Goal: Task Accomplishment & Management: Manage account settings

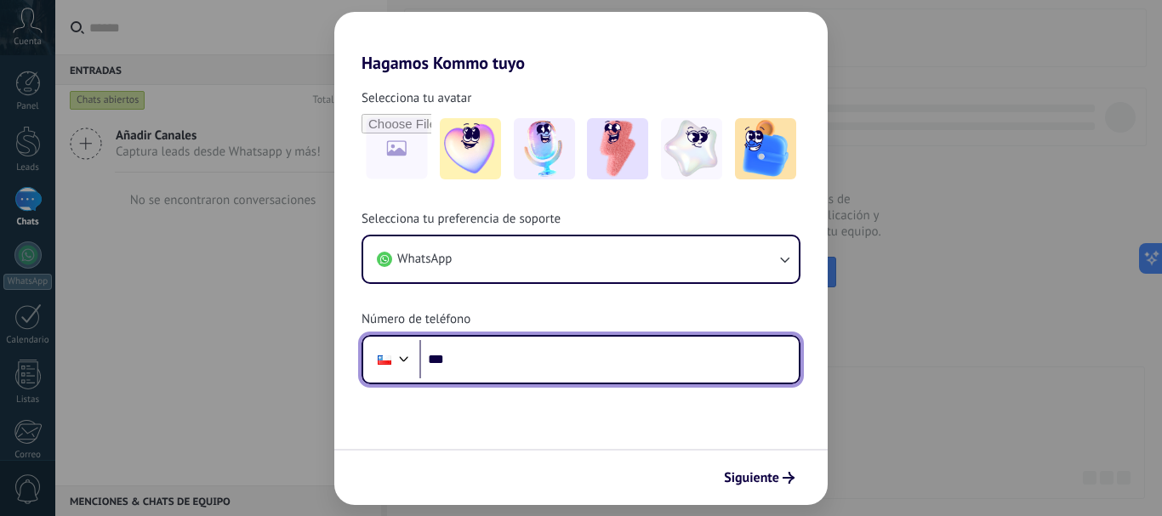
click at [492, 362] on input "***" at bounding box center [608, 359] width 379 height 39
type input "**********"
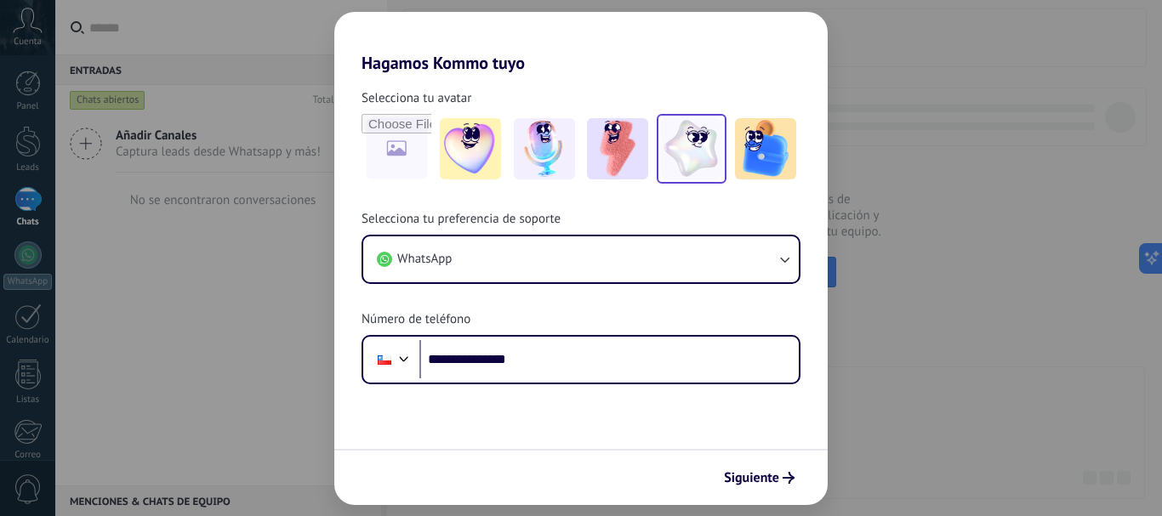
click at [719, 155] on img at bounding box center [691, 148] width 61 height 61
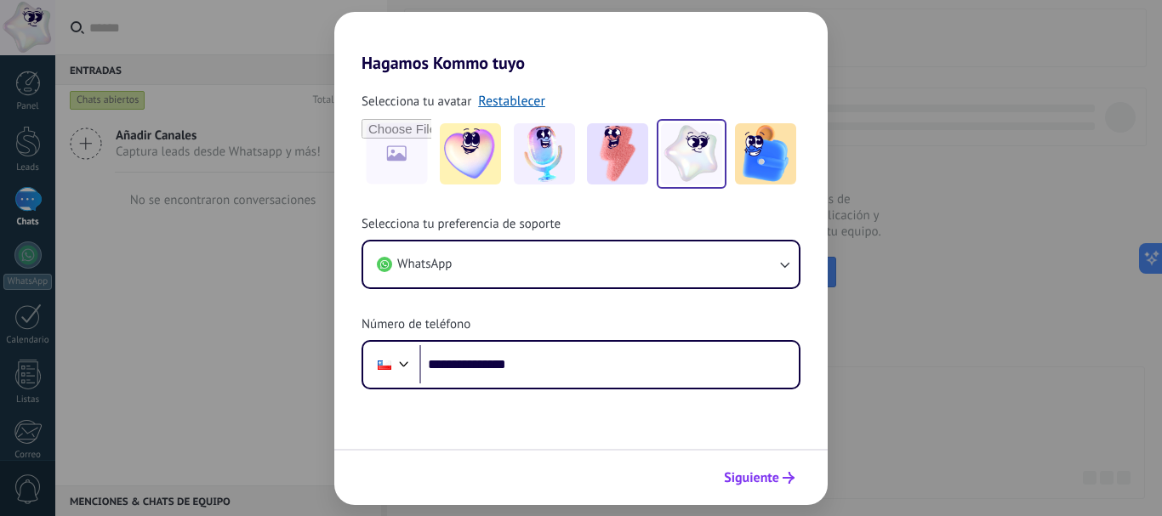
click at [764, 484] on span "Siguiente" at bounding box center [751, 478] width 55 height 12
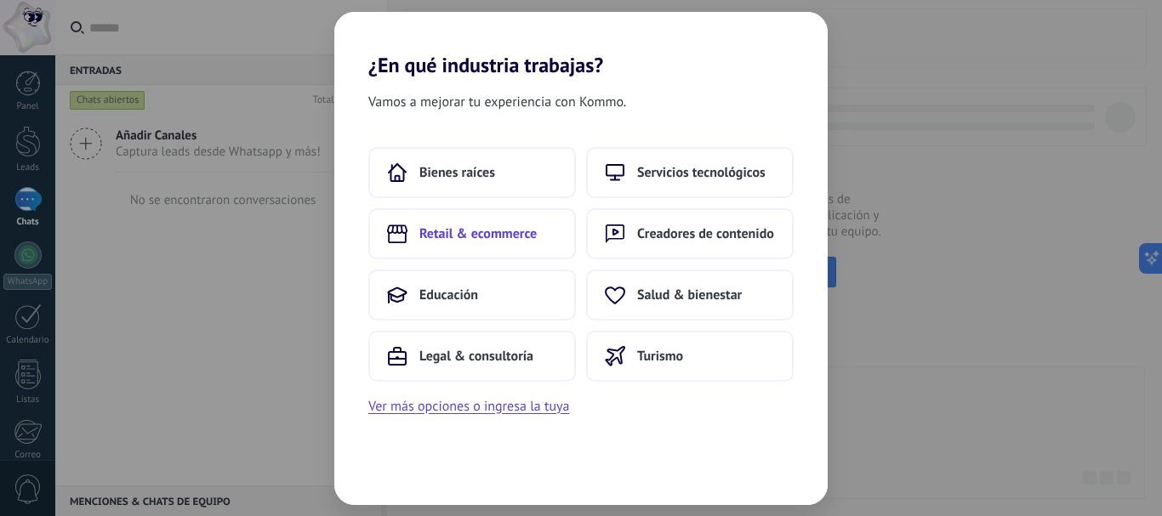
click at [465, 240] on span "Retail & ecommerce" at bounding box center [477, 233] width 117 height 17
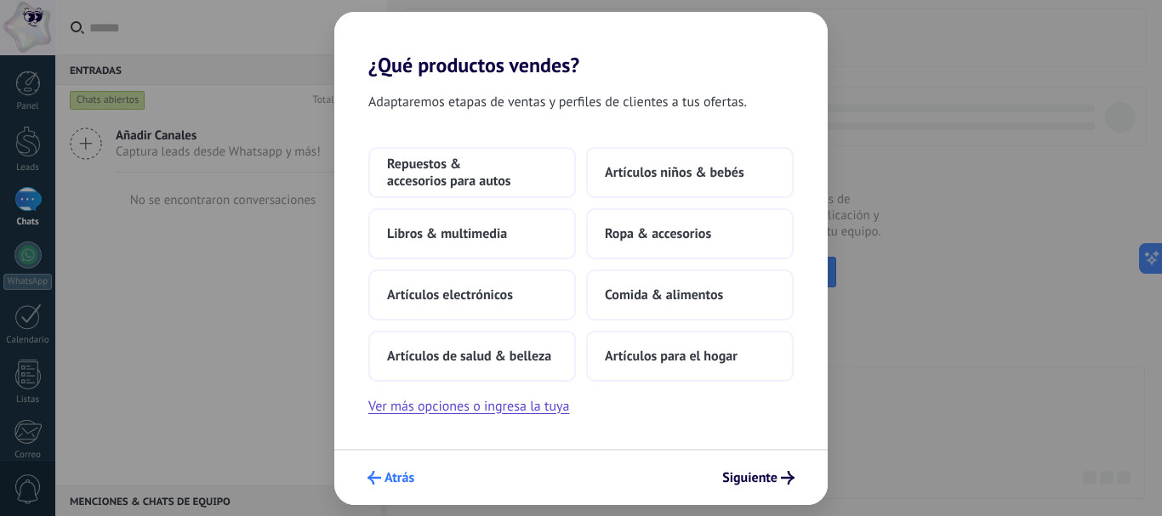
click at [396, 476] on span "Atrás" at bounding box center [399, 478] width 30 height 12
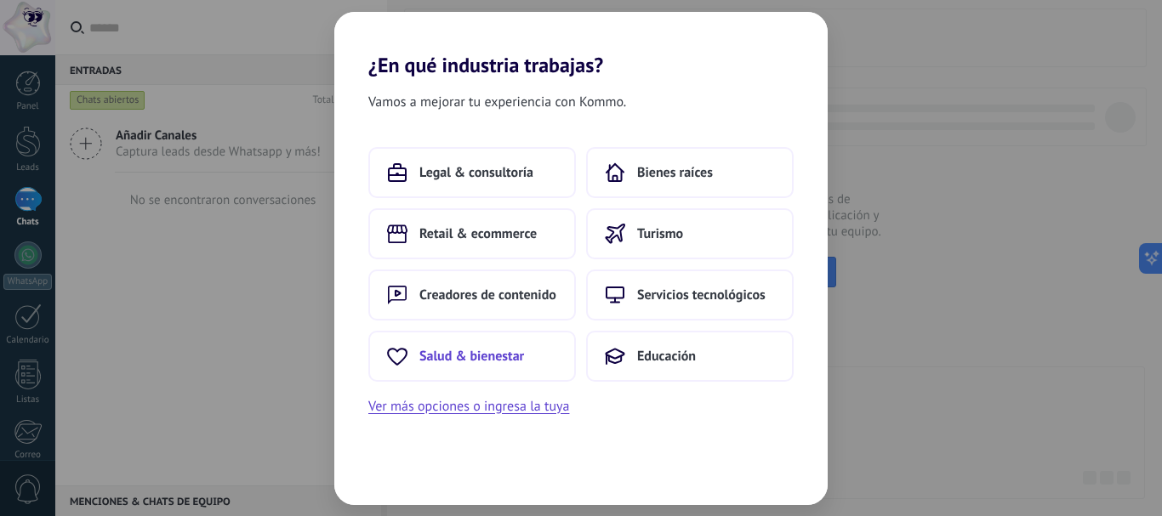
click at [483, 361] on span "Salud & bienestar" at bounding box center [471, 356] width 105 height 17
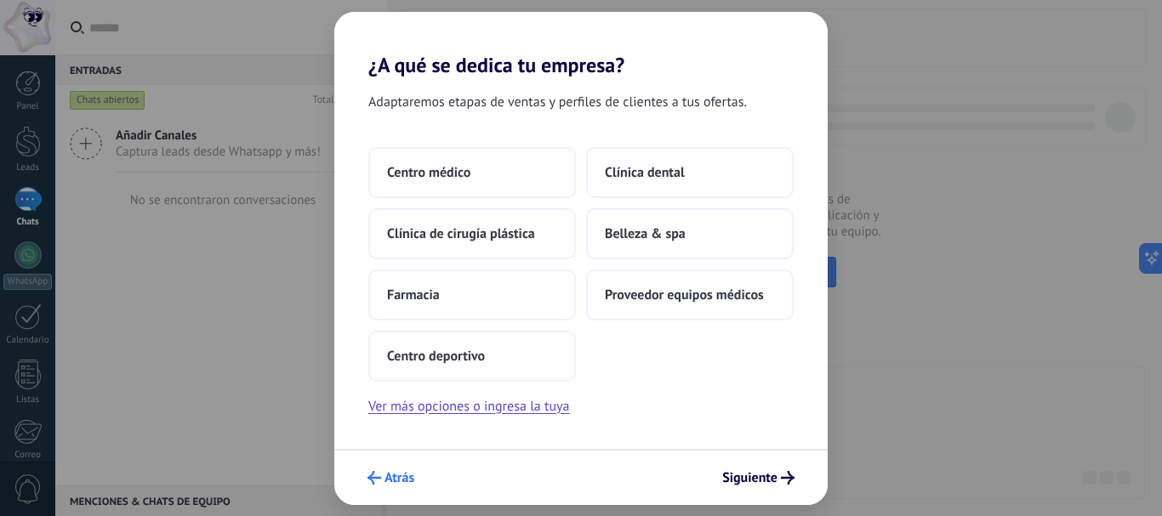
click at [384, 490] on button "Atrás" at bounding box center [391, 477] width 62 height 29
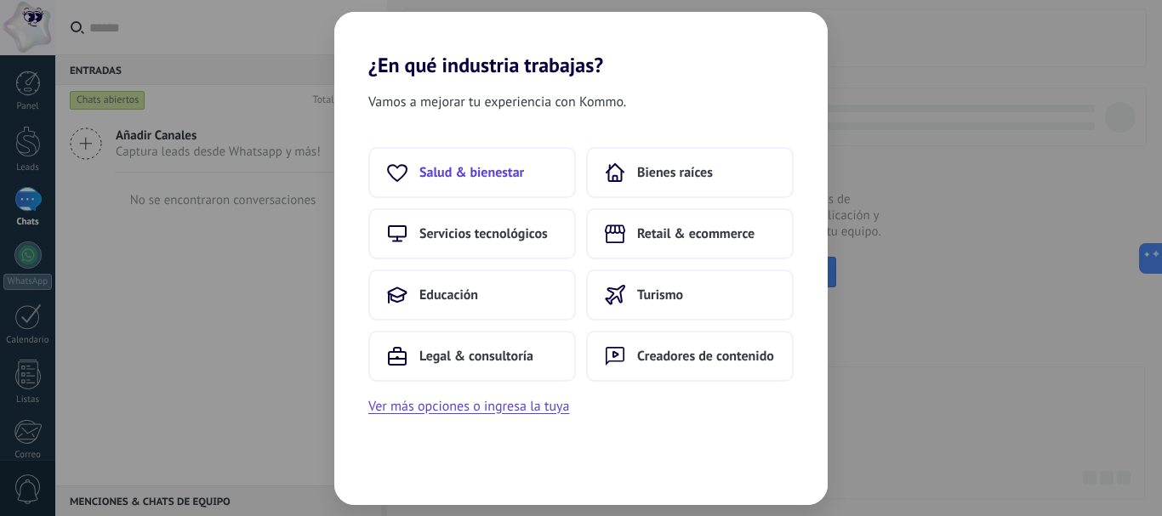
click at [488, 173] on span "Salud & bienestar" at bounding box center [471, 172] width 105 height 17
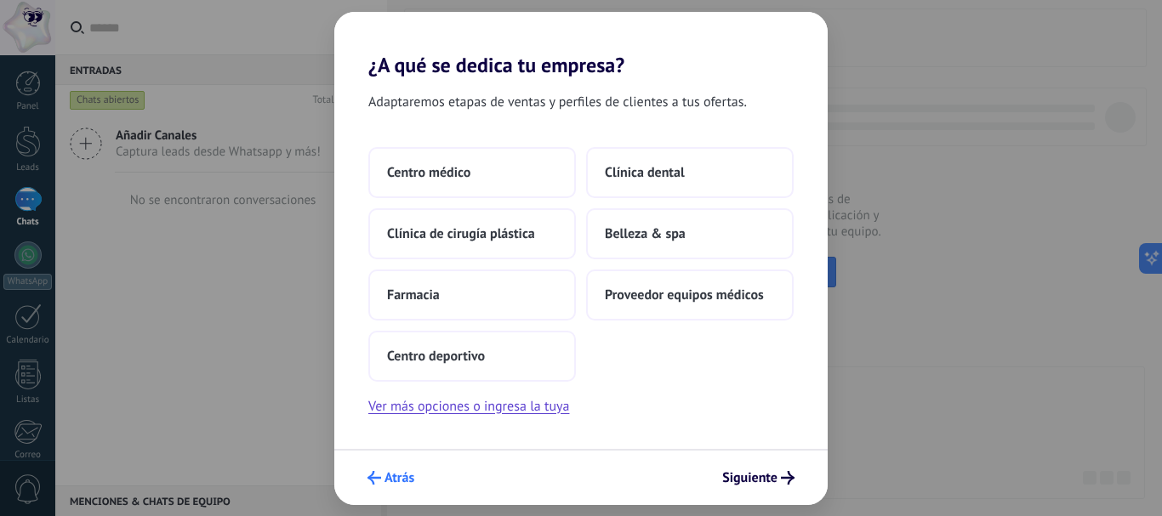
click at [383, 480] on span "Atrás" at bounding box center [390, 478] width 47 height 14
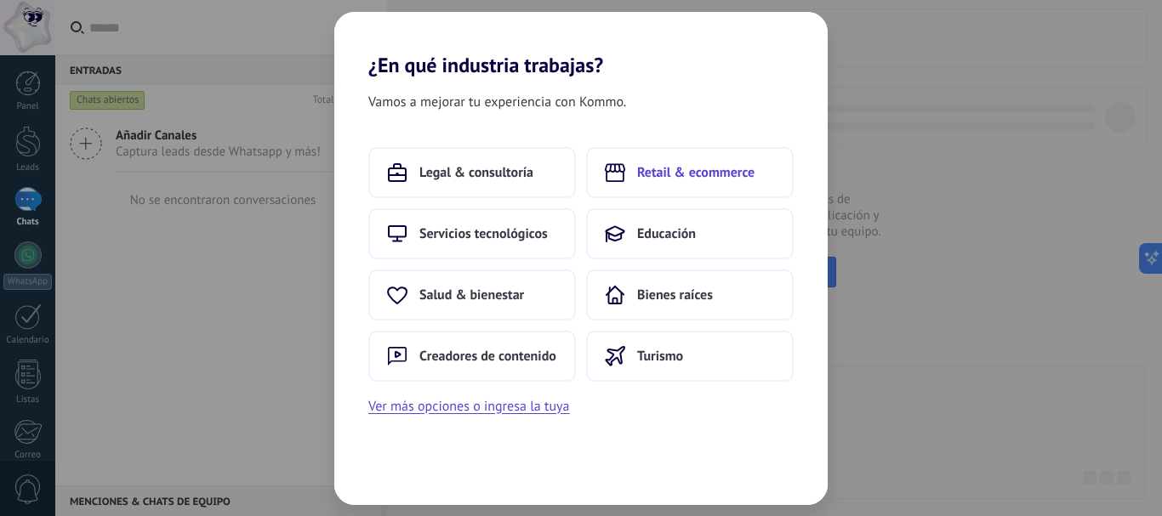
click at [692, 174] on span "Retail & ecommerce" at bounding box center [695, 172] width 117 height 17
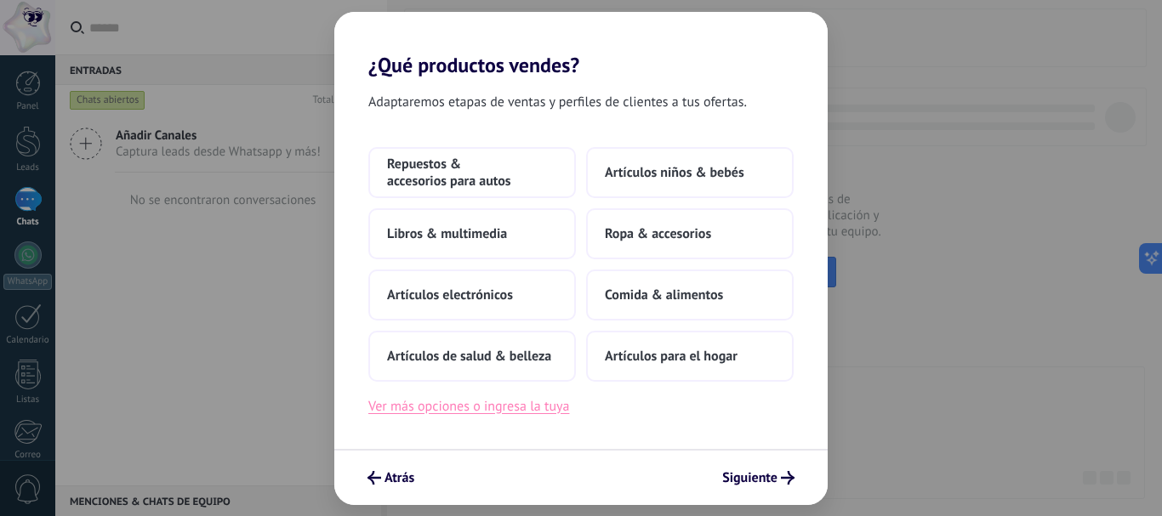
click at [471, 408] on button "Ver más opciones o ingresa la tuya" at bounding box center [468, 406] width 201 height 22
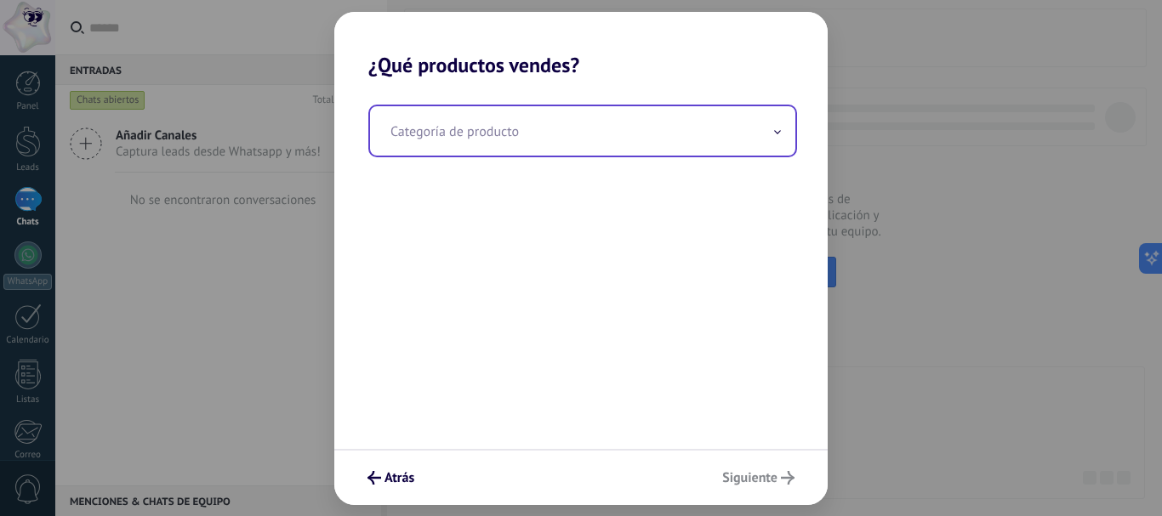
click at [486, 128] on input "text" at bounding box center [582, 130] width 425 height 49
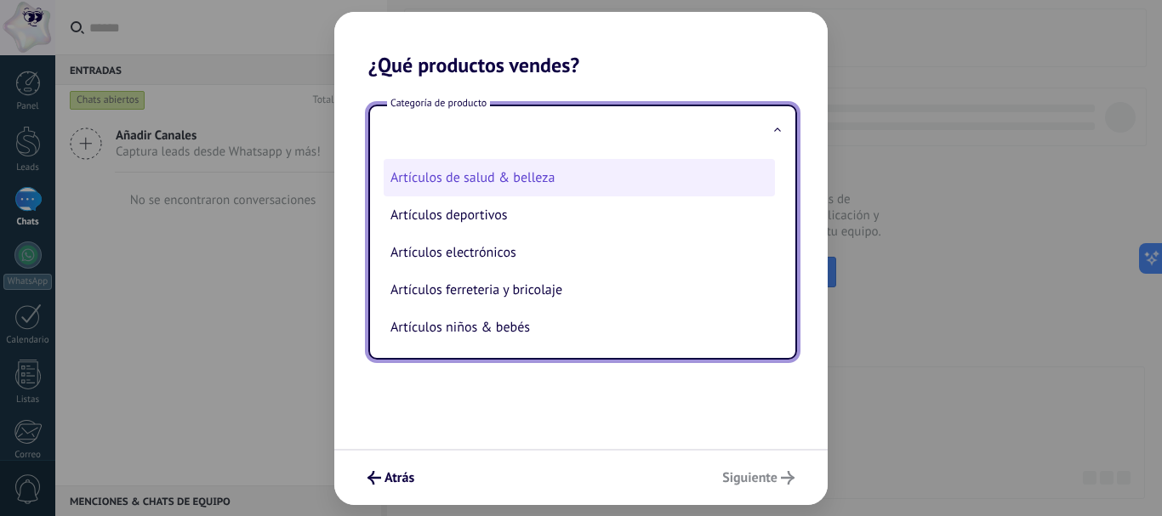
click at [585, 188] on li "Artículos de salud & belleza" at bounding box center [579, 177] width 391 height 37
type input "**********"
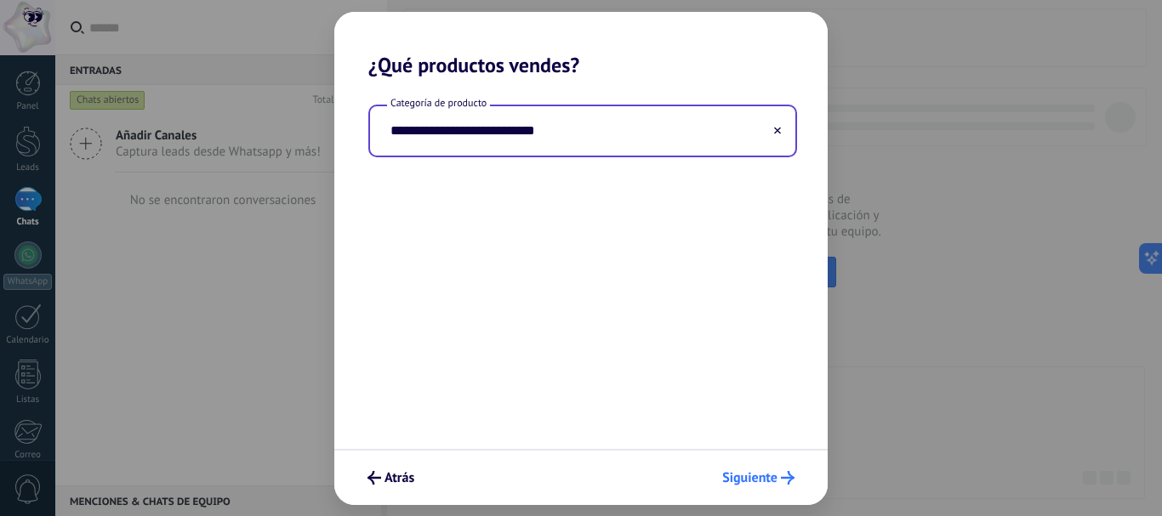
click at [781, 475] on icon "submit" at bounding box center [788, 478] width 14 height 14
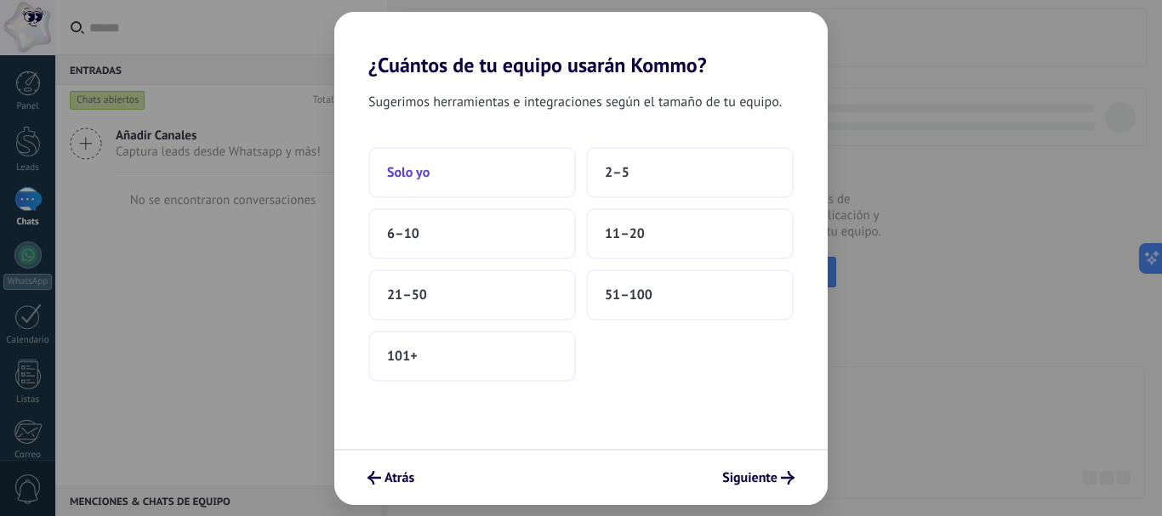
click at [483, 173] on button "Solo yo" at bounding box center [472, 172] width 208 height 51
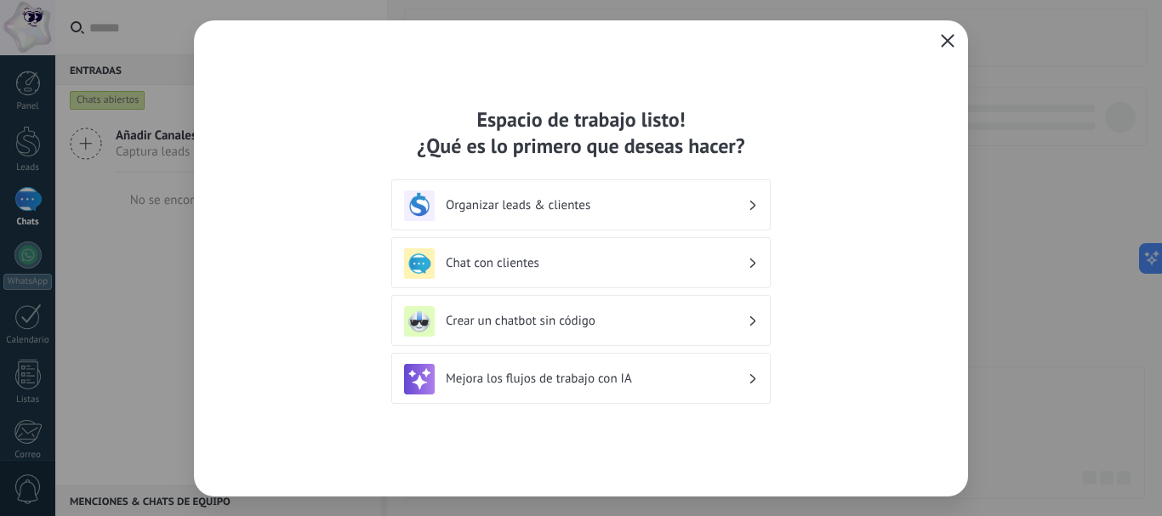
click at [479, 264] on h3 "Chat con clientes" at bounding box center [597, 263] width 302 height 16
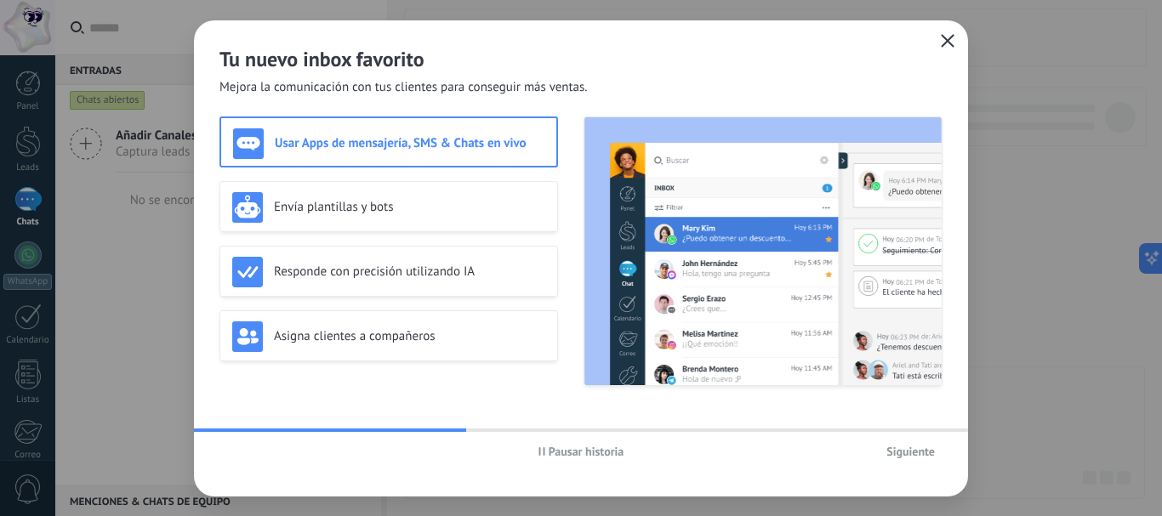
click at [907, 446] on span "Siguiente" at bounding box center [910, 452] width 48 height 12
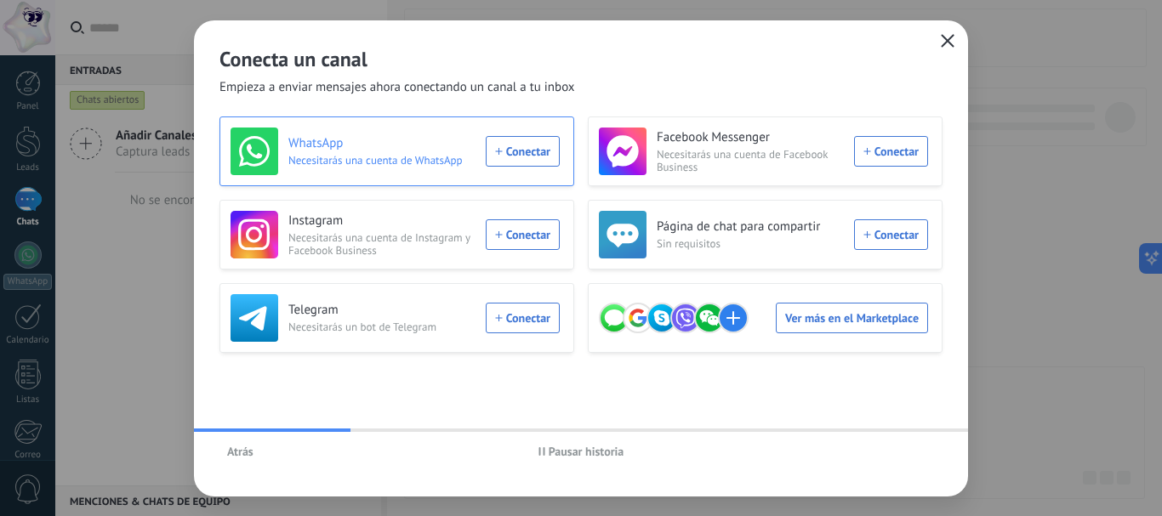
click at [532, 162] on div "WhatsApp Necesitarás una cuenta de WhatsApp Conectar" at bounding box center [394, 152] width 329 height 48
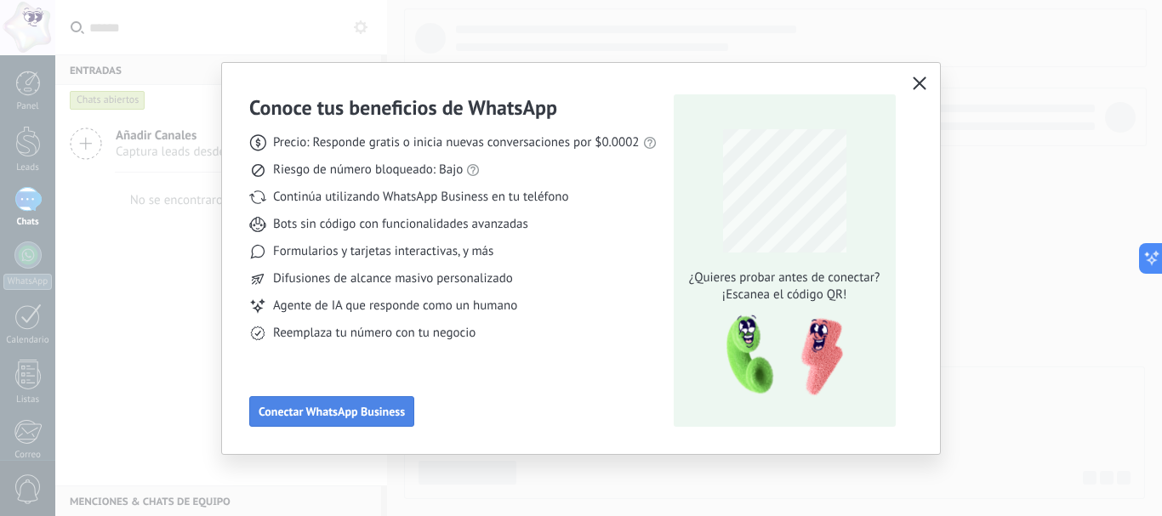
click at [291, 409] on span "Conectar WhatsApp Business" at bounding box center [332, 412] width 146 height 12
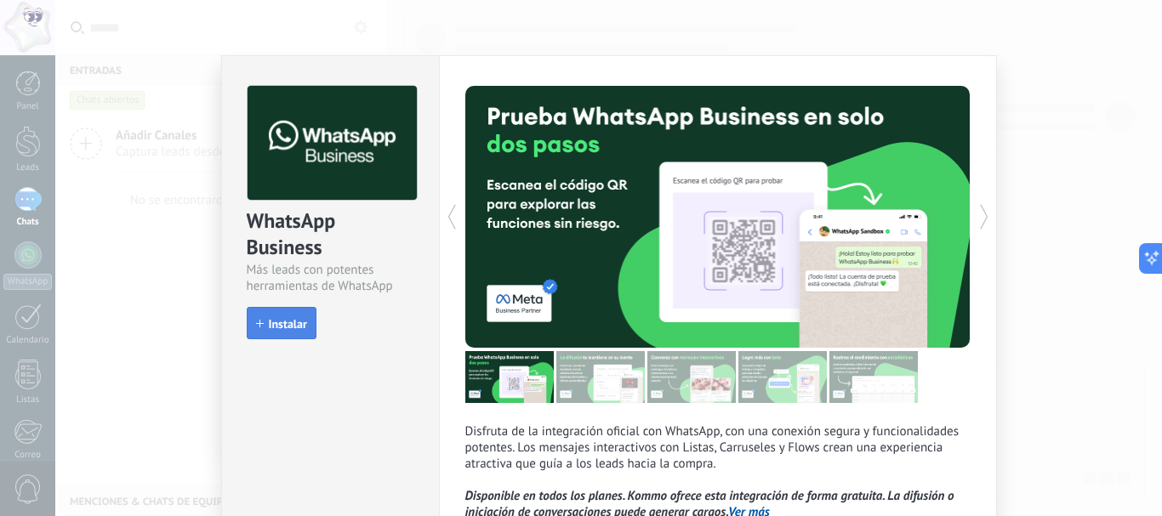
click at [283, 323] on span "Instalar" at bounding box center [288, 324] width 38 height 12
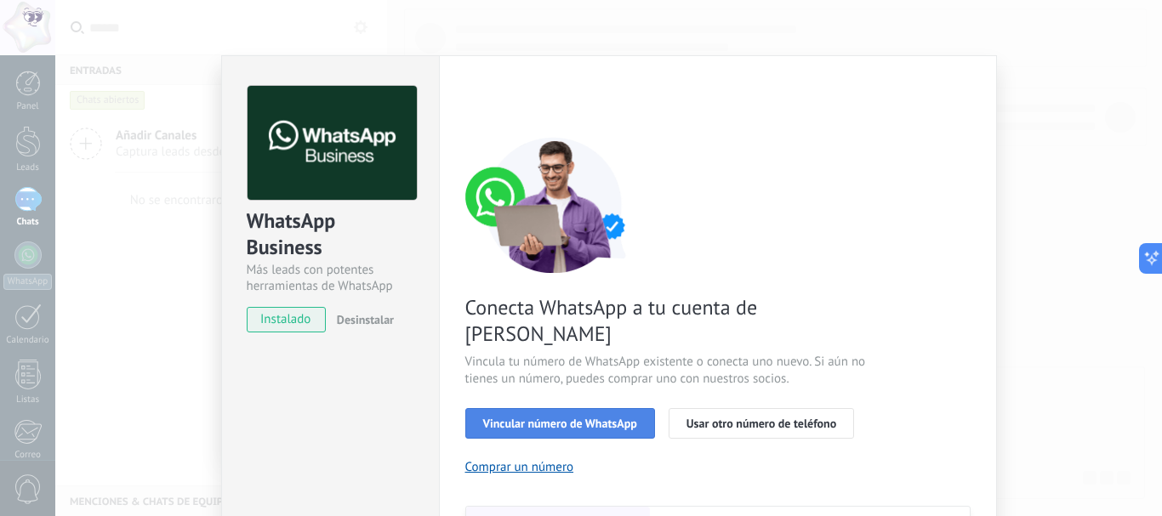
click at [596, 418] on span "Vincular número de WhatsApp" at bounding box center [560, 424] width 154 height 12
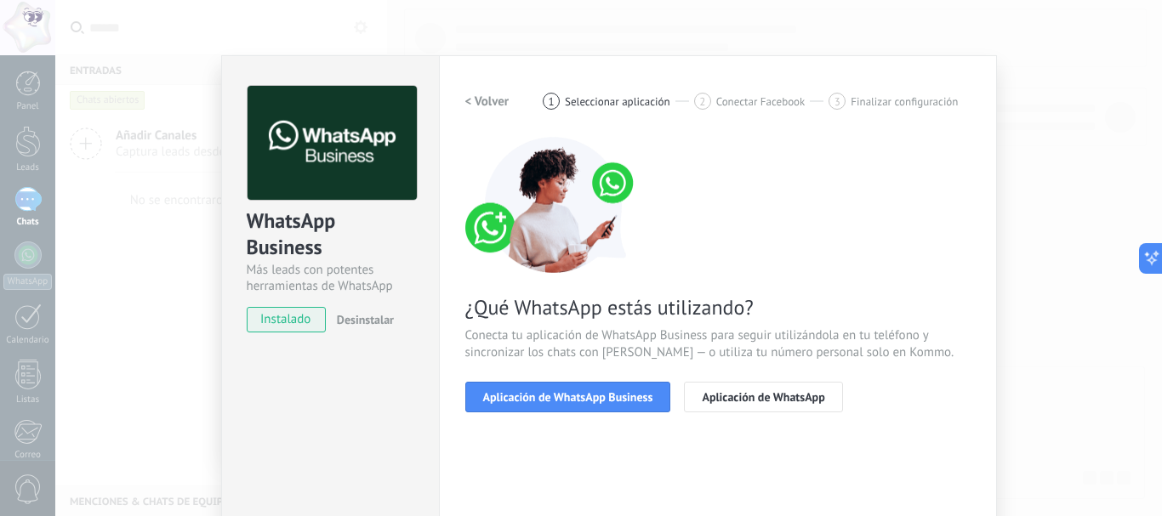
click at [596, 401] on span "Aplicación de WhatsApp Business" at bounding box center [568, 397] width 170 height 12
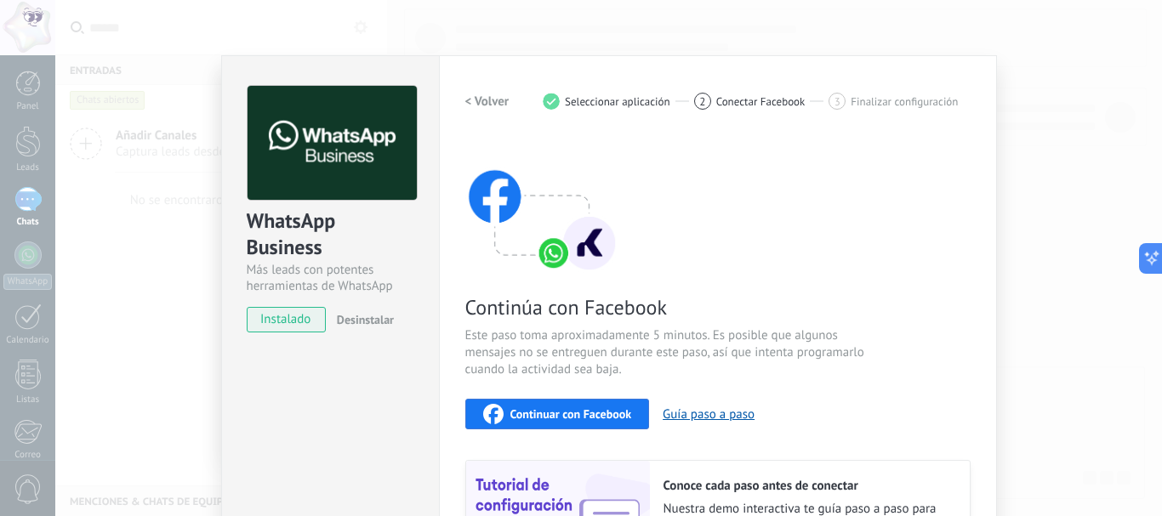
click at [596, 401] on button "Continuar con Facebook" at bounding box center [557, 414] width 185 height 31
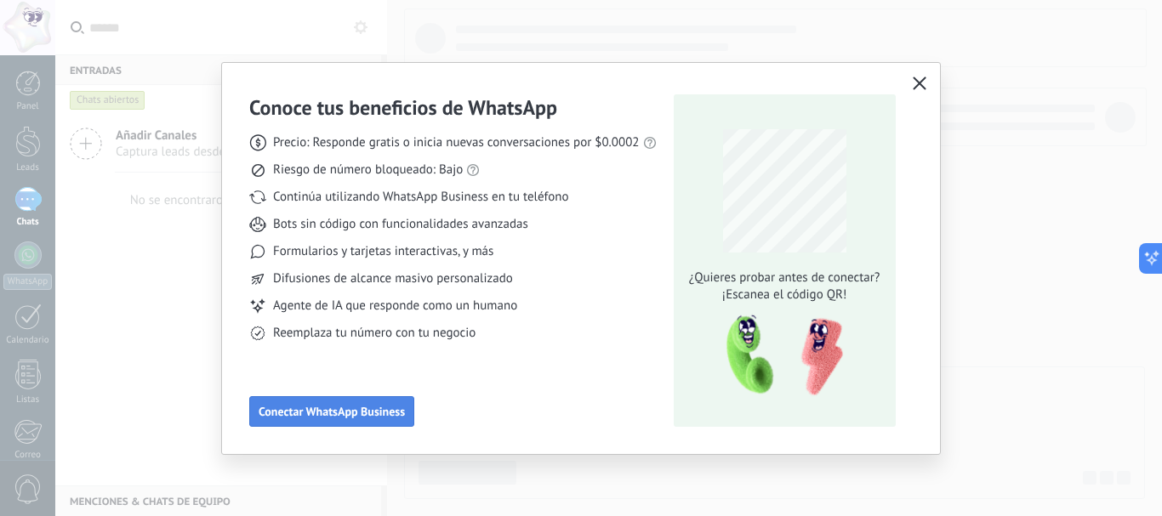
click at [302, 414] on span "Conectar WhatsApp Business" at bounding box center [332, 412] width 146 height 12
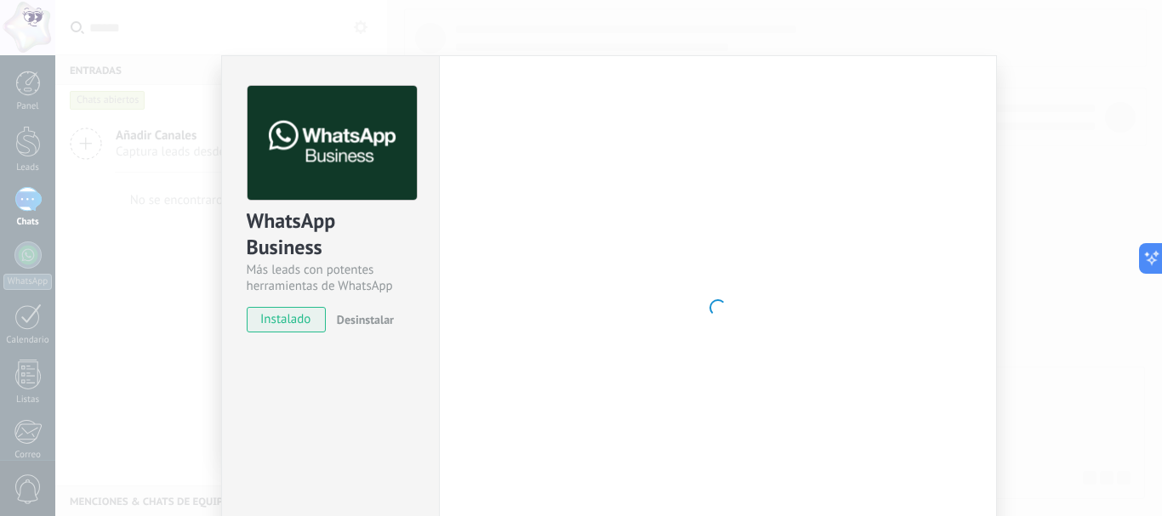
scroll to position [170, 0]
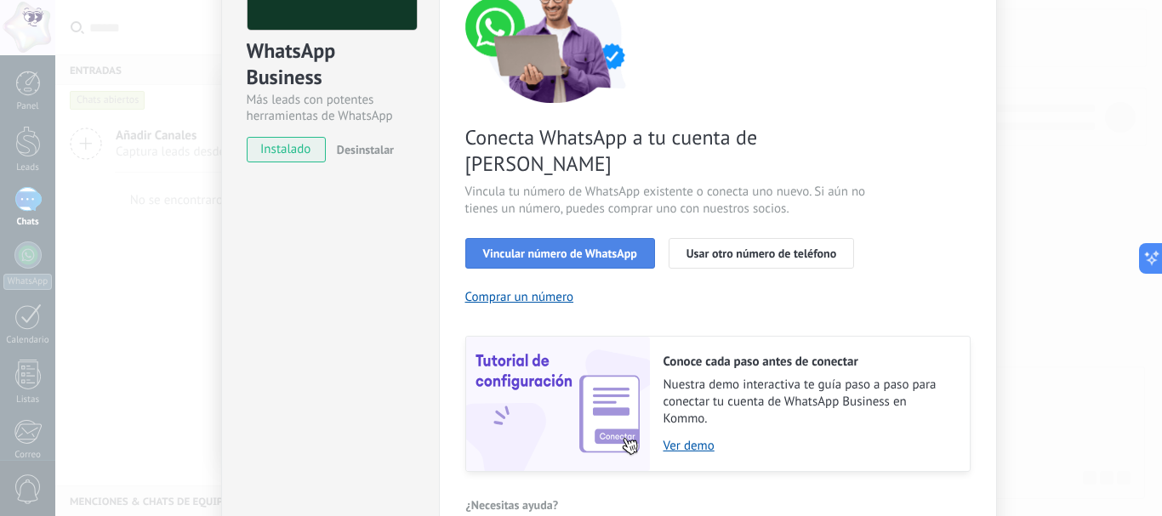
click at [492, 238] on button "Vincular número de WhatsApp" at bounding box center [560, 253] width 190 height 31
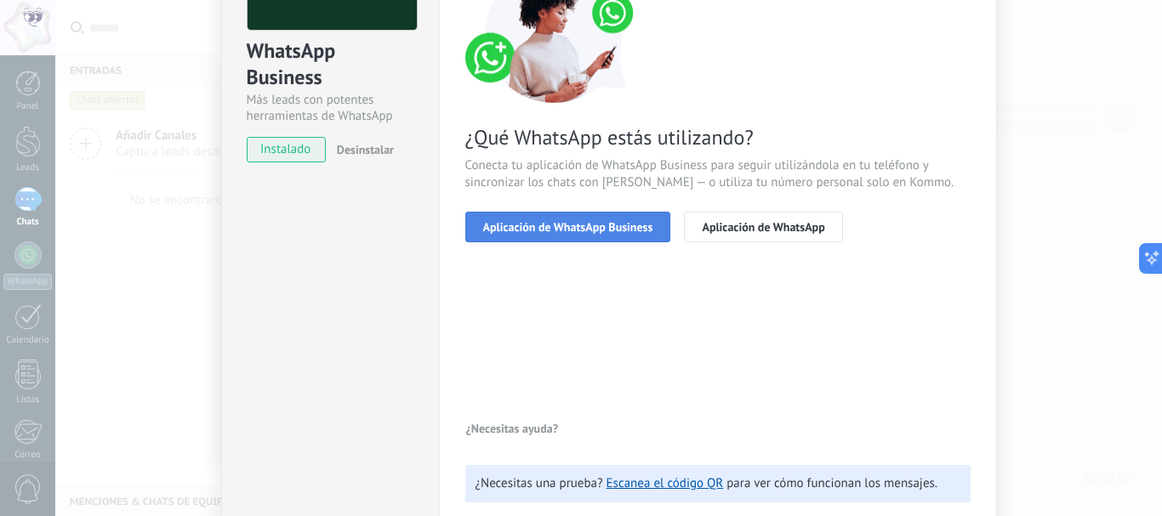
click at [571, 239] on button "Aplicación de WhatsApp Business" at bounding box center [568, 227] width 206 height 31
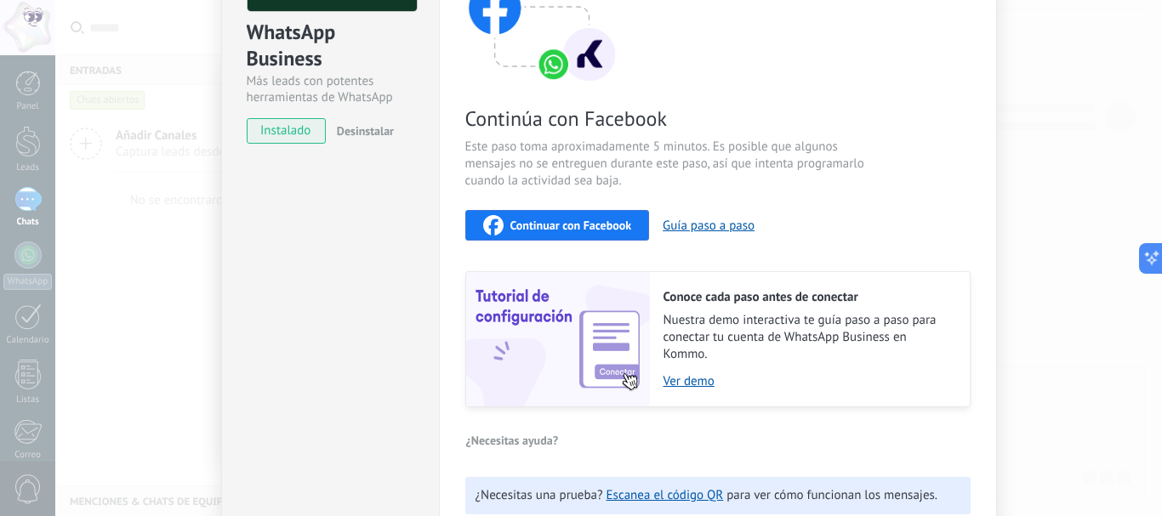
scroll to position [0, 0]
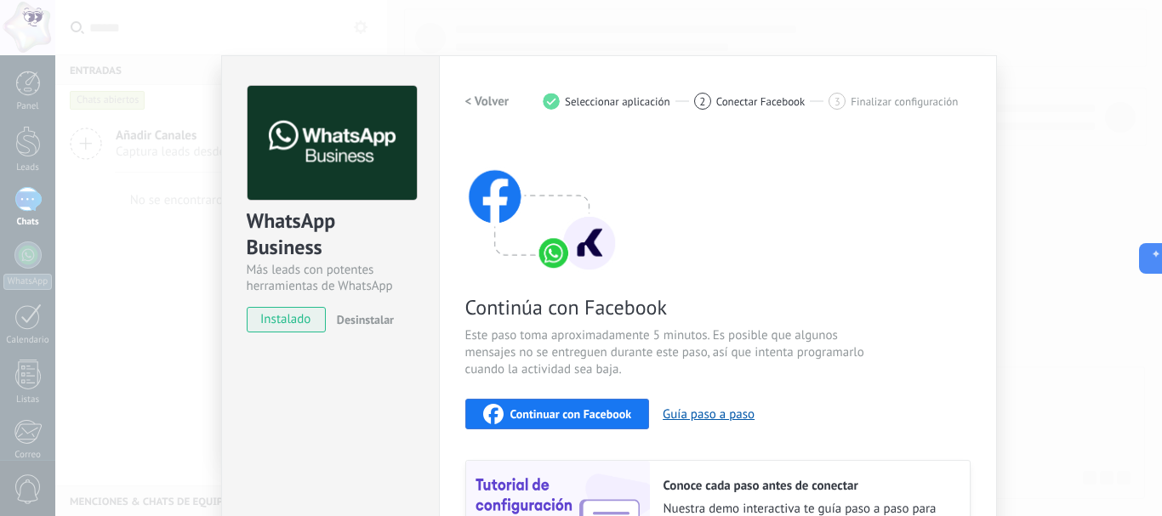
drag, startPoint x: 1161, startPoint y: 251, endPoint x: 1161, endPoint y: 350, distance: 99.5
click at [1161, 350] on body ".abccls-1,.abccls-2{fill-rule:evenodd}.abccls-2{fill:#fff} .abfcls-1{fill:none}…" at bounding box center [581, 258] width 1162 height 516
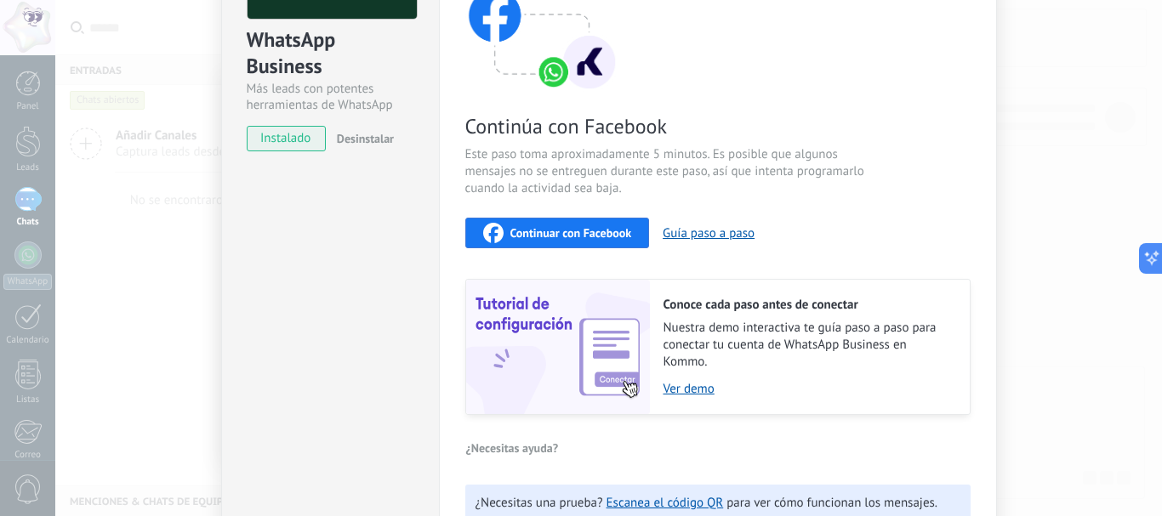
scroll to position [281, 0]
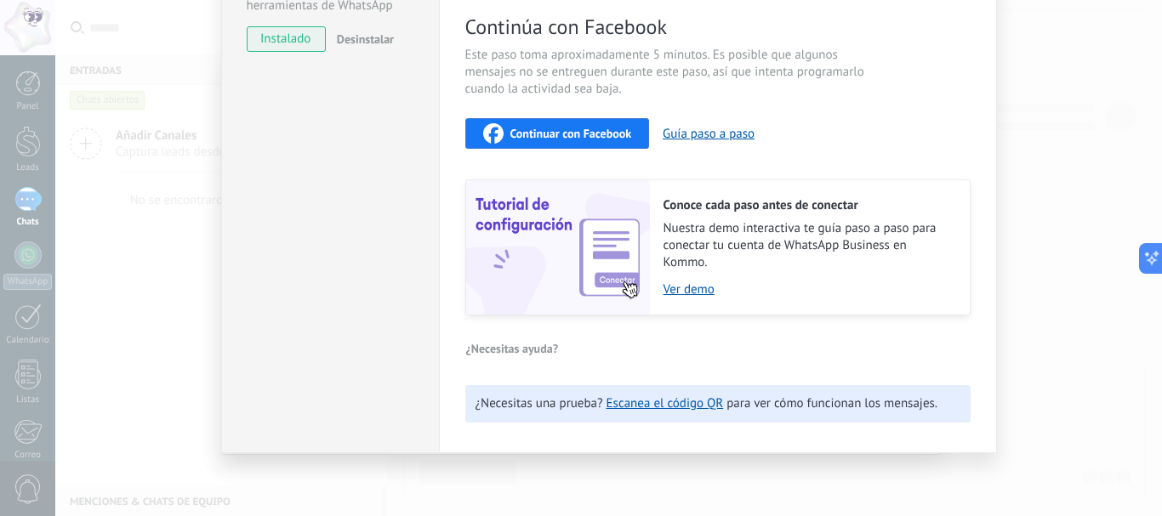
click at [584, 139] on div "Continuar con Facebook" at bounding box center [557, 133] width 149 height 20
drag, startPoint x: 991, startPoint y: 171, endPoint x: 1117, endPoint y: 206, distance: 130.6
click at [1117, 206] on div "WhatsApp Business Más leads con potentes herramientas de WhatsApp instalado Des…" at bounding box center [608, 258] width 1106 height 516
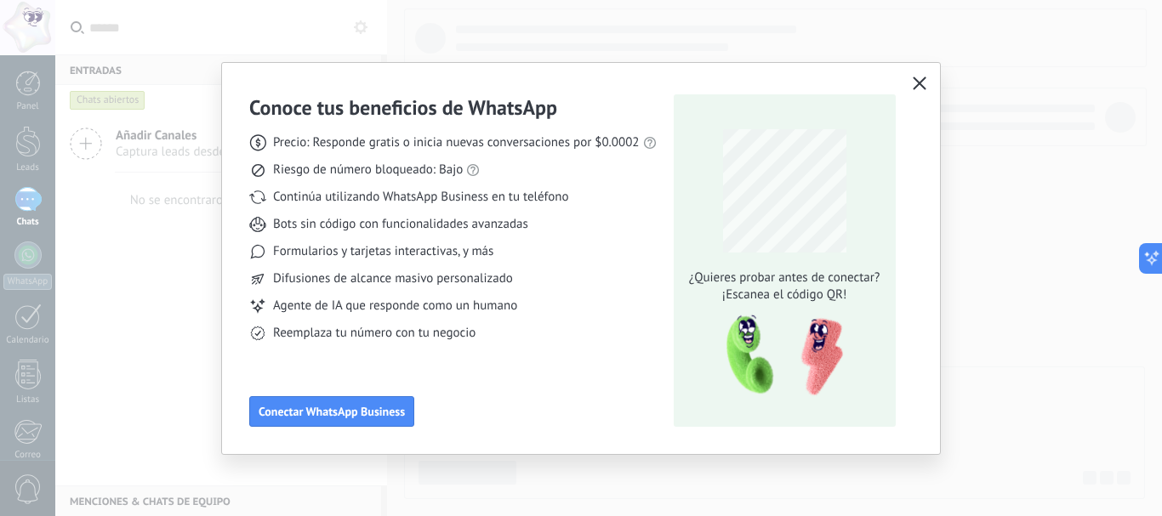
click at [920, 78] on icon "button" at bounding box center [919, 84] width 14 height 14
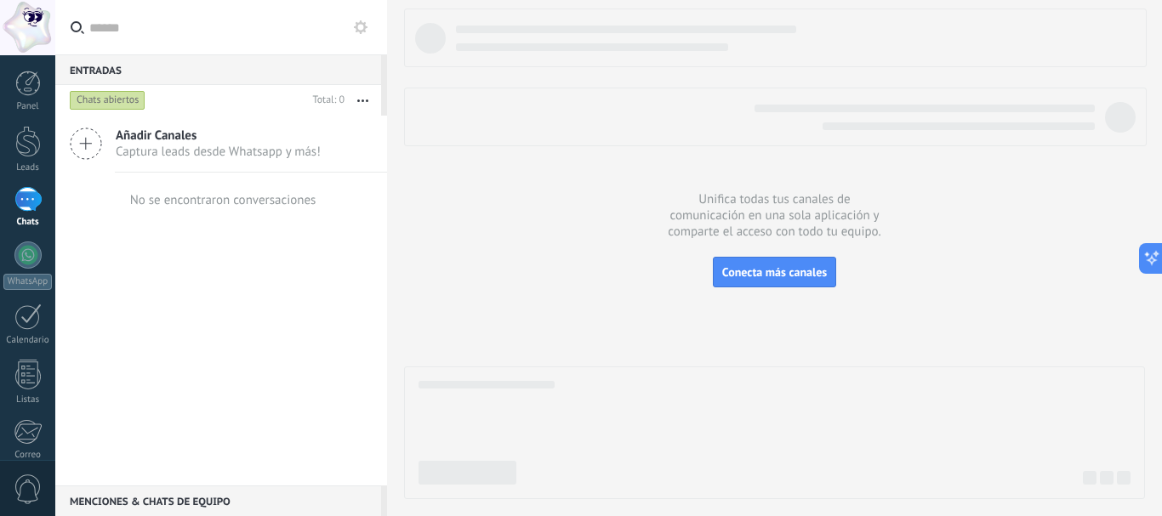
scroll to position [191, 0]
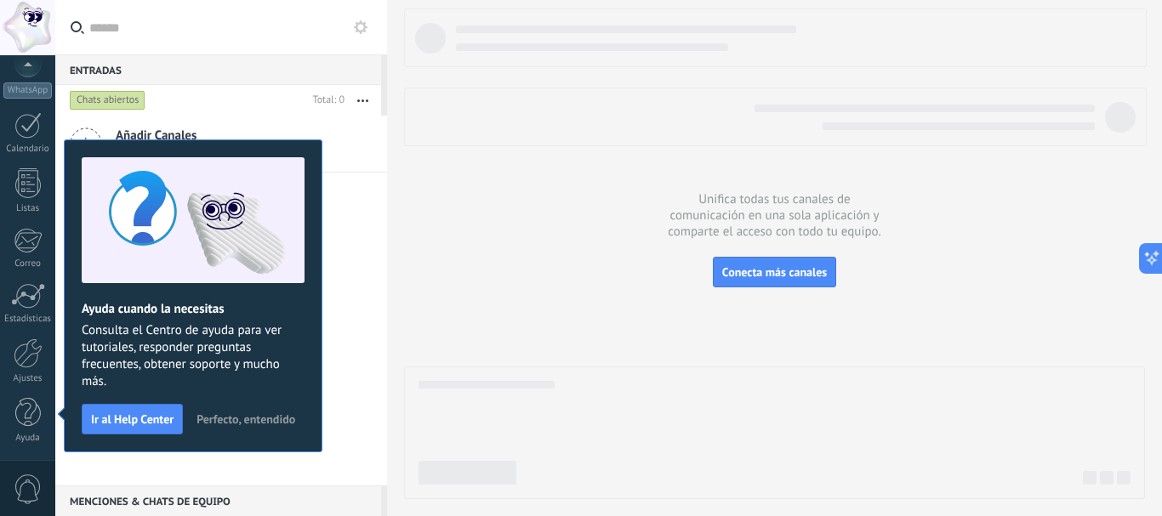
click at [256, 423] on span "Perfecto, entendido" at bounding box center [245, 419] width 99 height 12
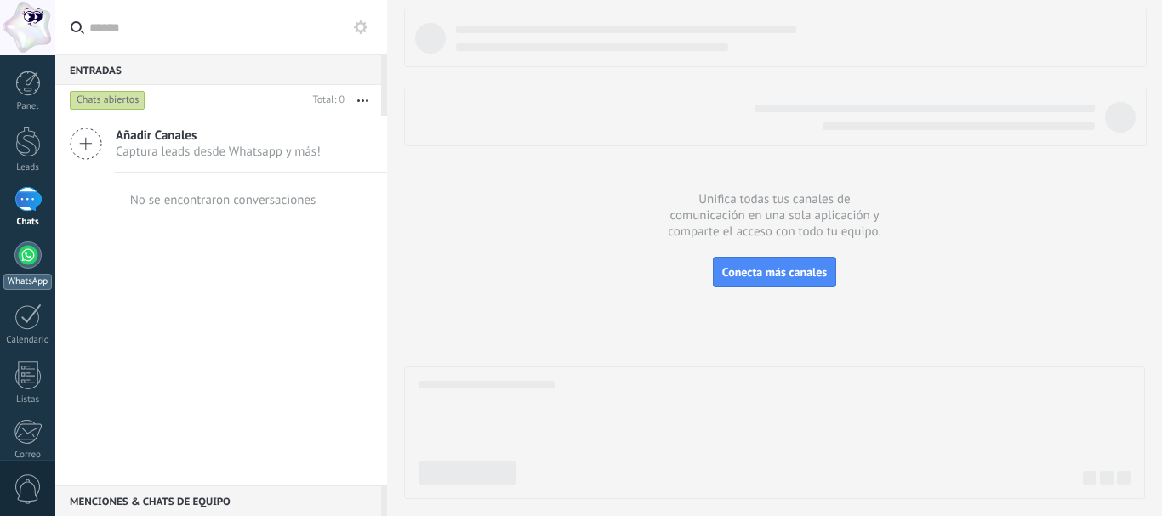
click at [20, 262] on div at bounding box center [27, 255] width 27 height 27
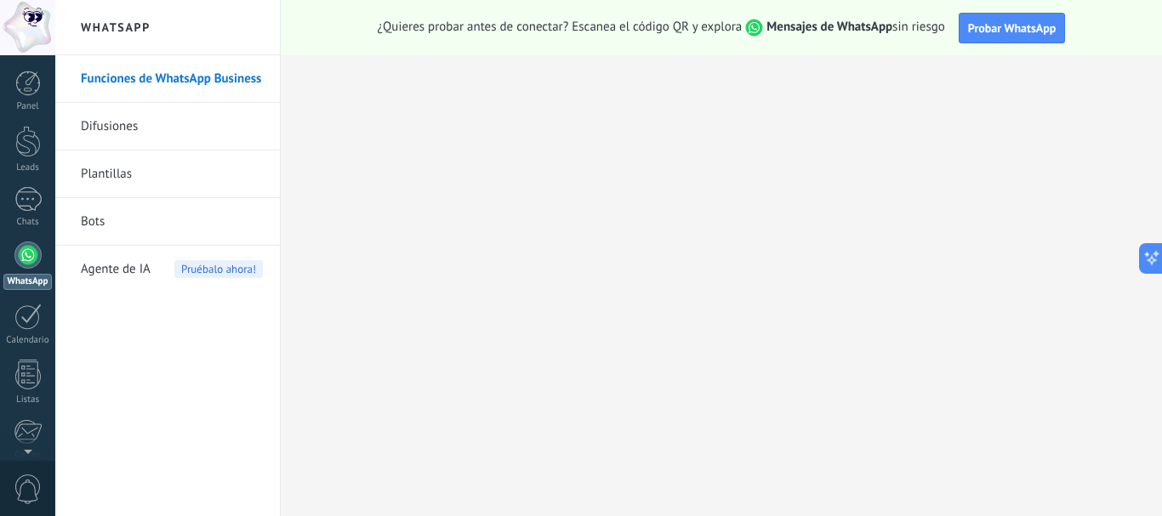
click at [169, 86] on link "Funciones de WhatsApp Business" at bounding box center [172, 79] width 182 height 48
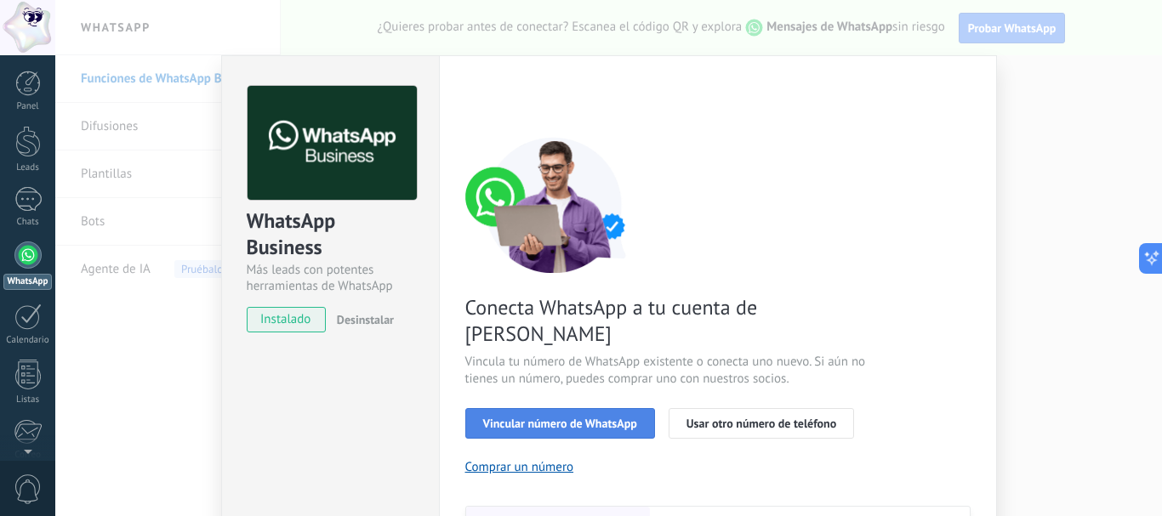
click at [567, 418] on span "Vincular número de WhatsApp" at bounding box center [560, 424] width 154 height 12
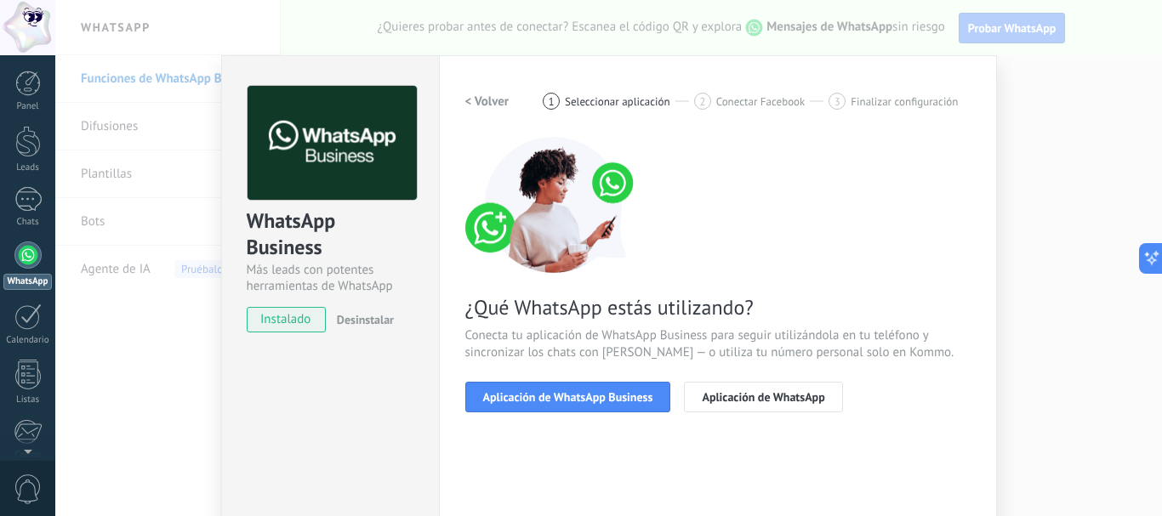
click at [567, 395] on span "Aplicación de WhatsApp Business" at bounding box center [568, 397] width 170 height 12
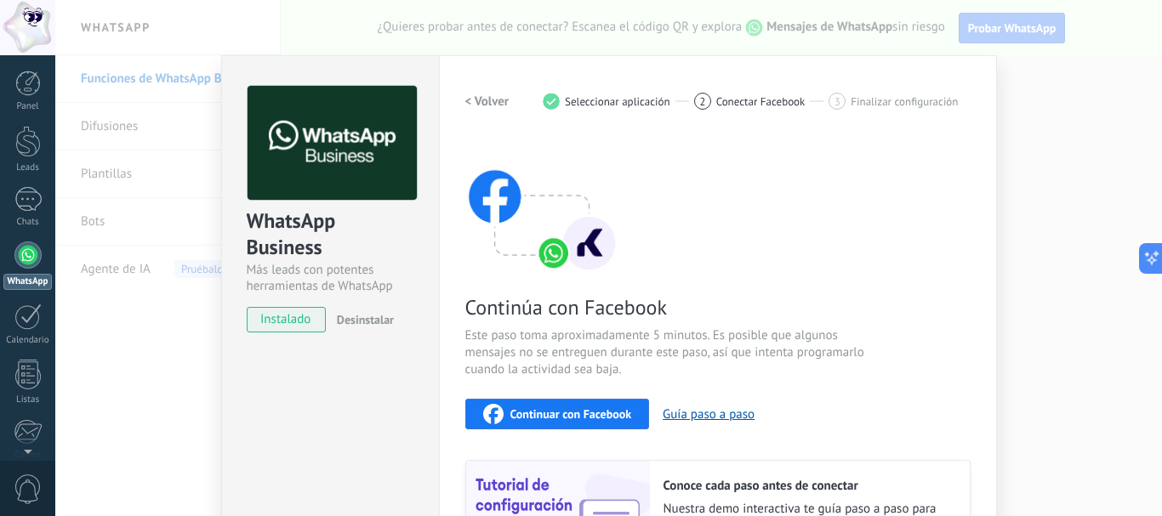
click at [553, 414] on span "Continuar con Facebook" at bounding box center [571, 414] width 122 height 12
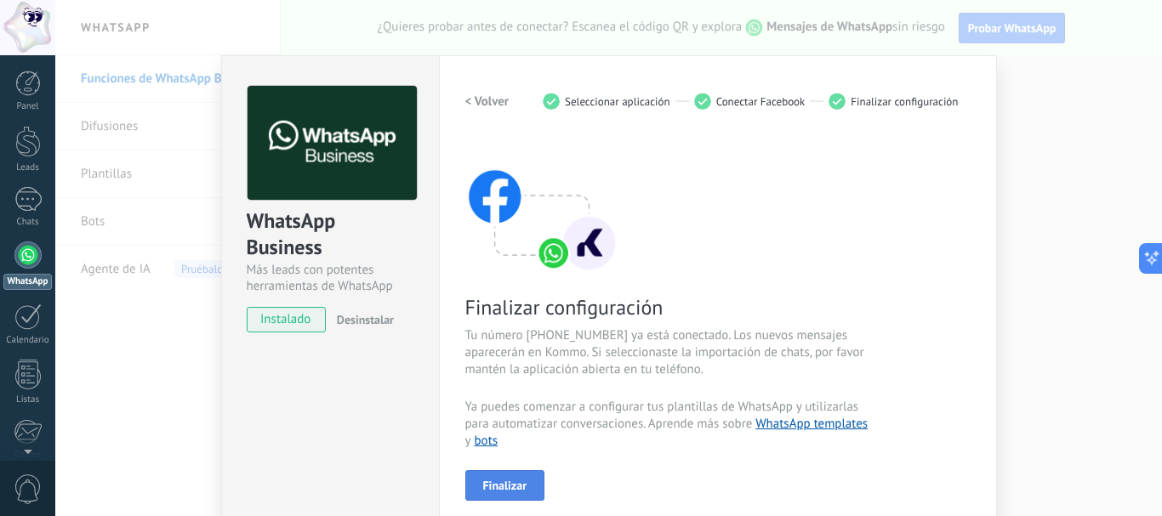
click at [498, 489] on span "Finalizar" at bounding box center [505, 486] width 44 height 12
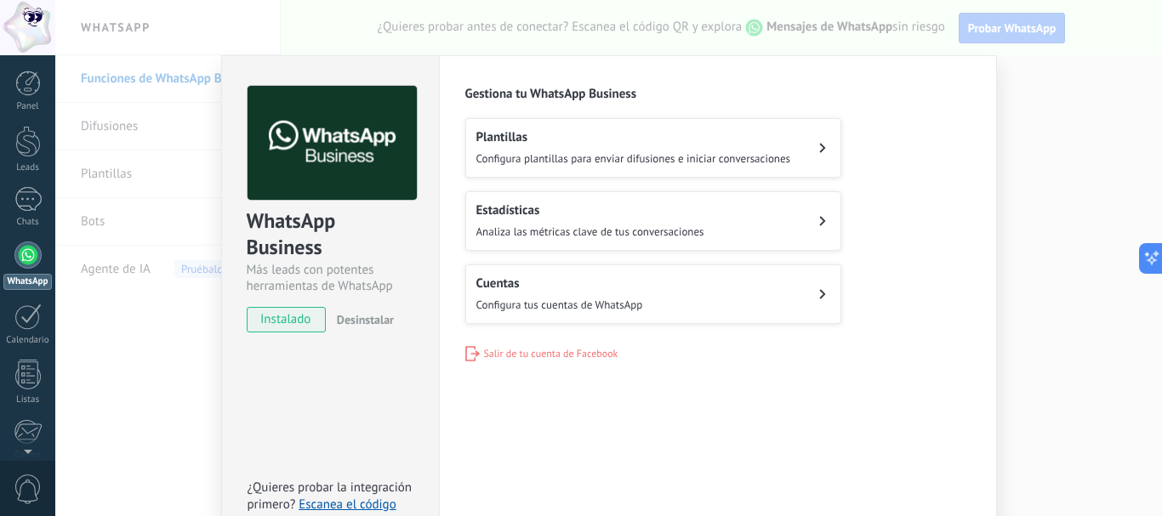
click at [106, 379] on div "WhatsApp Business Más leads con potentes herramientas de WhatsApp instalado Des…" at bounding box center [608, 258] width 1106 height 516
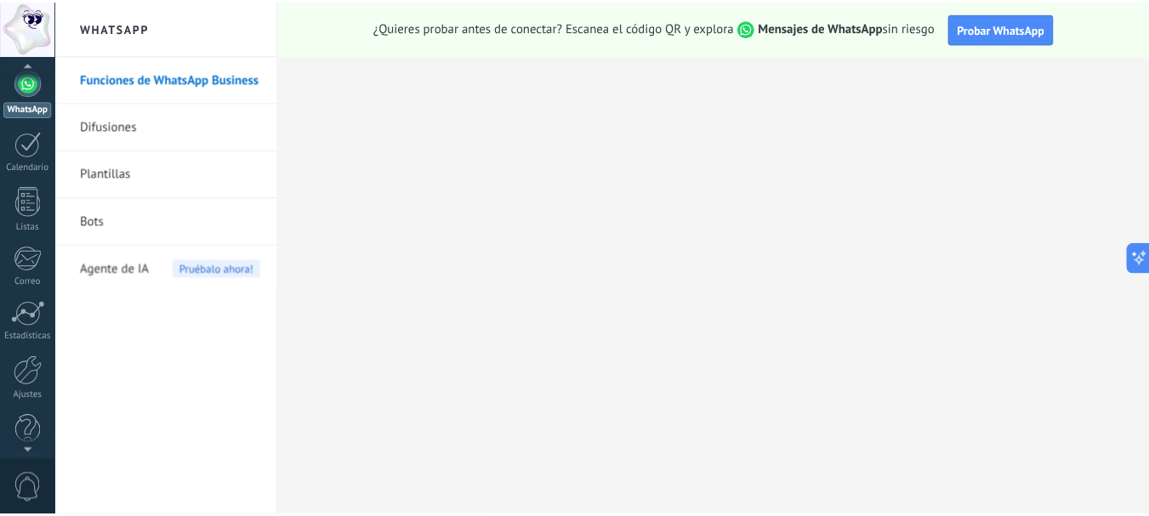
scroll to position [191, 0]
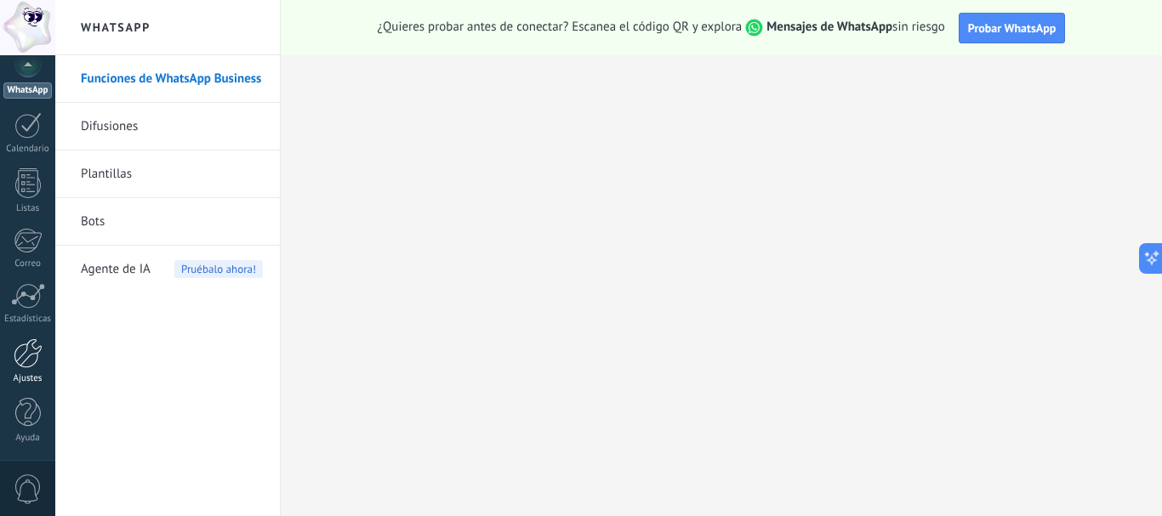
click at [32, 355] on div at bounding box center [28, 353] width 29 height 30
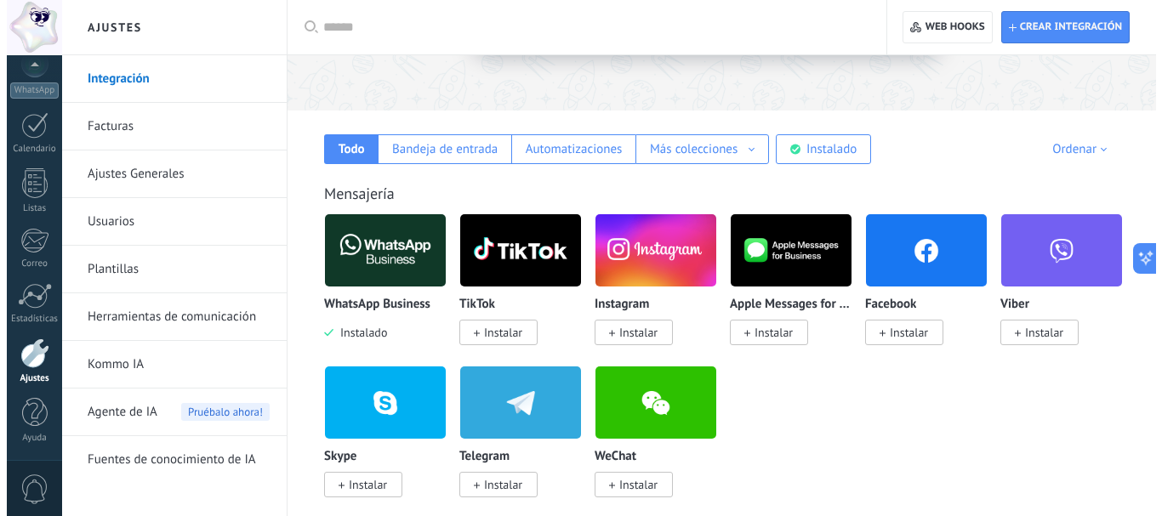
scroll to position [235, 0]
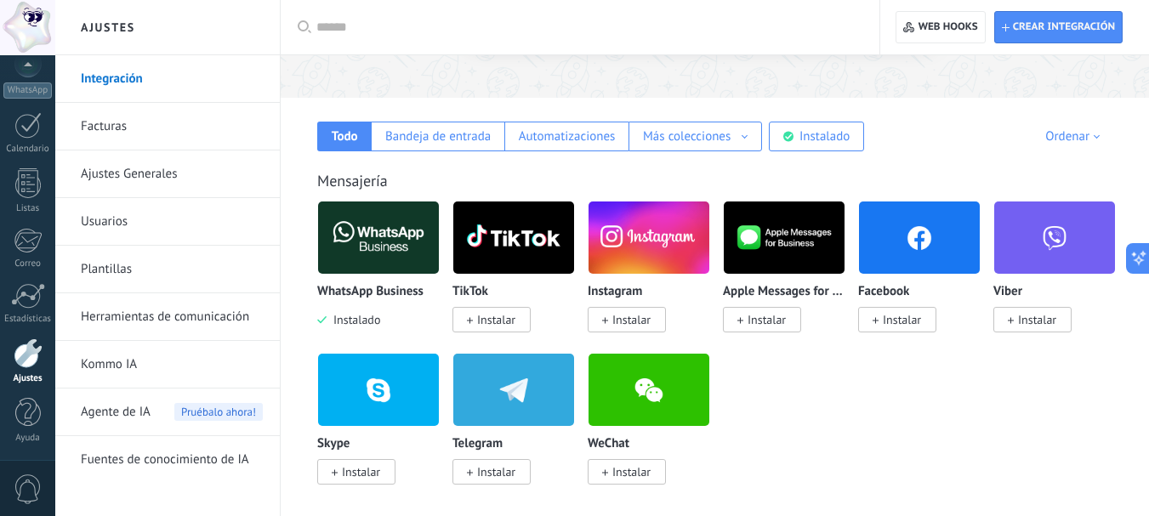
click at [634, 326] on span "Instalar" at bounding box center [631, 319] width 38 height 15
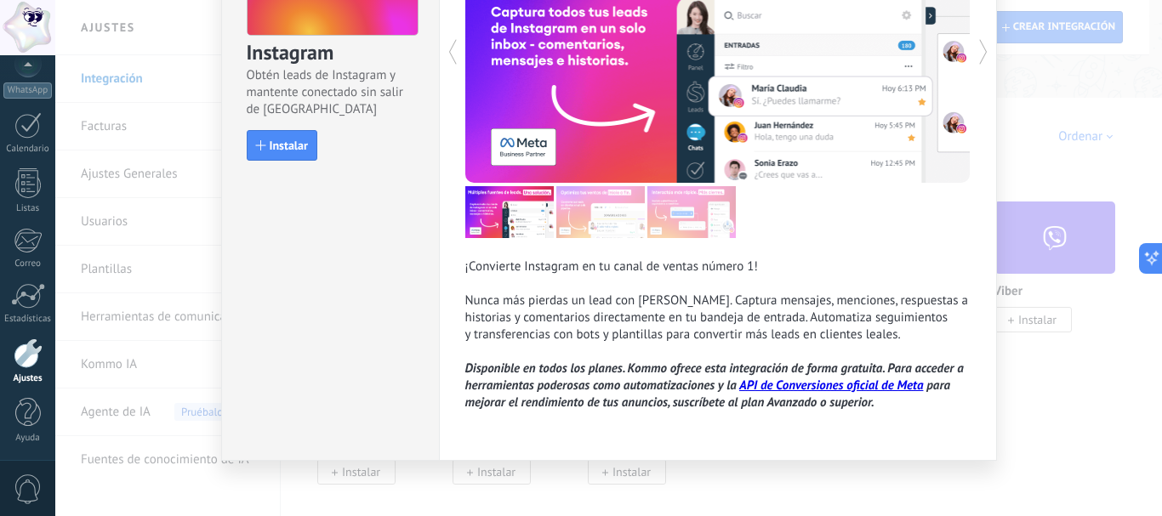
scroll to position [173, 0]
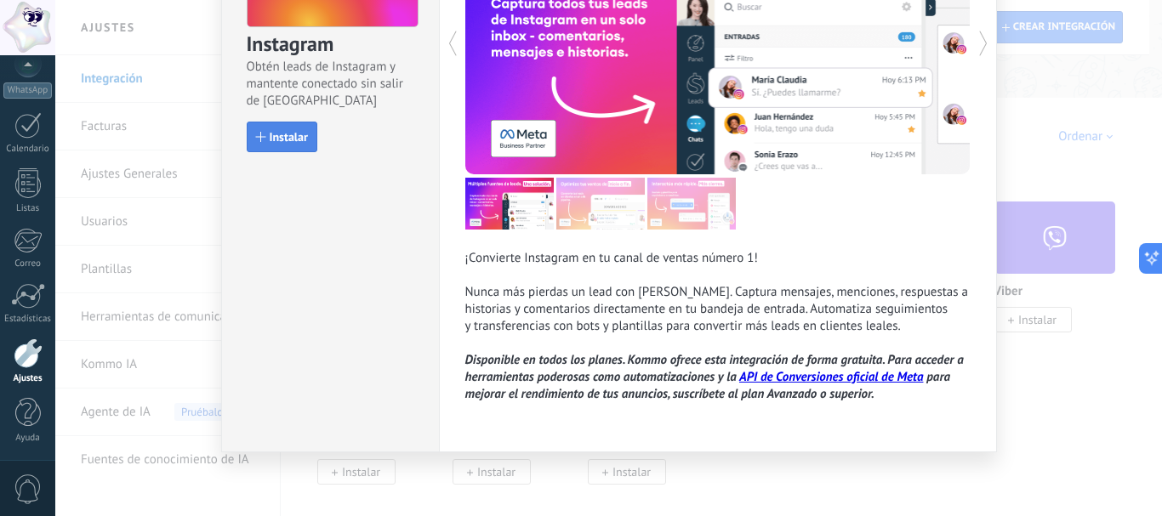
click at [278, 143] on span "Instalar" at bounding box center [289, 137] width 38 height 12
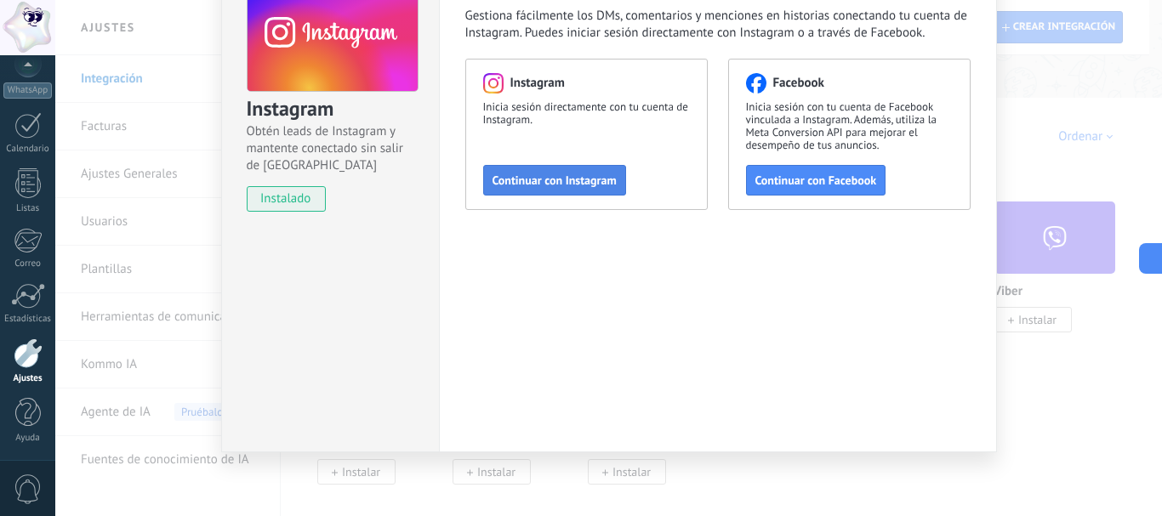
click at [565, 181] on span "Continuar con Instagram" at bounding box center [554, 180] width 124 height 12
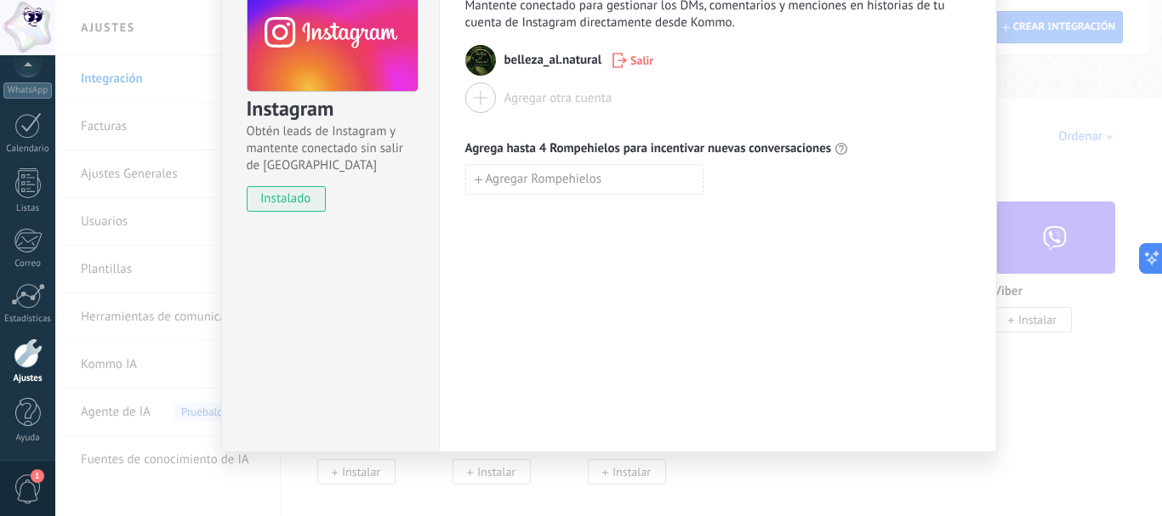
click at [1078, 389] on div "Instagram Obtén leads de Instagram y mantente conectado sin salir de Kommo inst…" at bounding box center [608, 258] width 1106 height 516
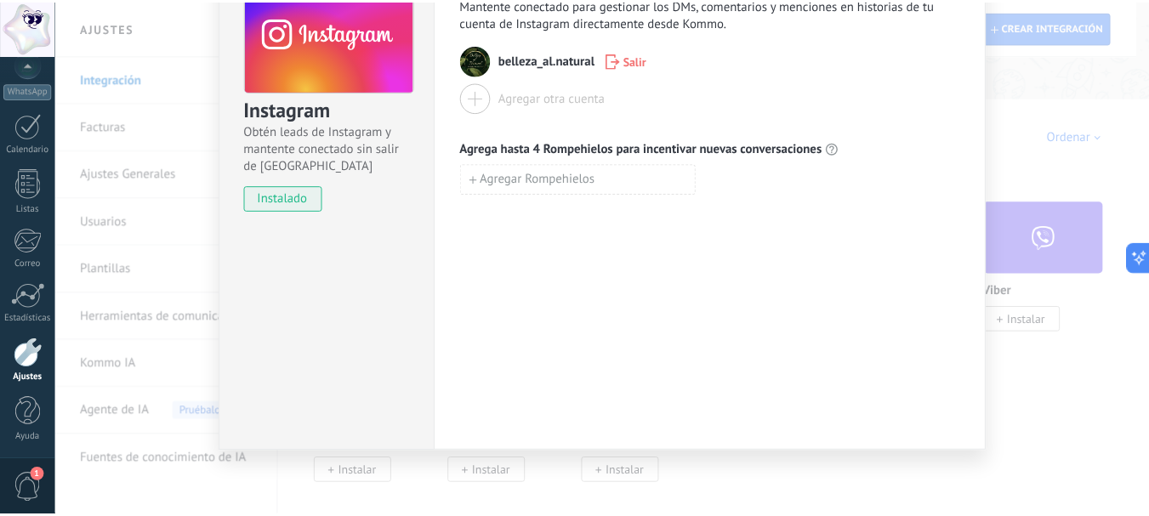
scroll to position [0, 0]
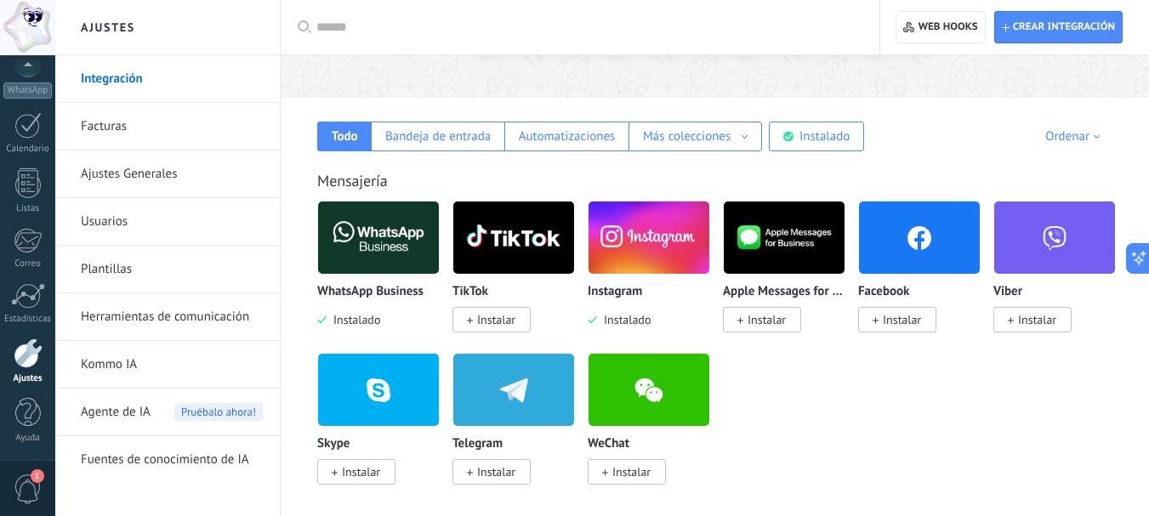
click at [900, 316] on span "Instalar" at bounding box center [902, 319] width 38 height 15
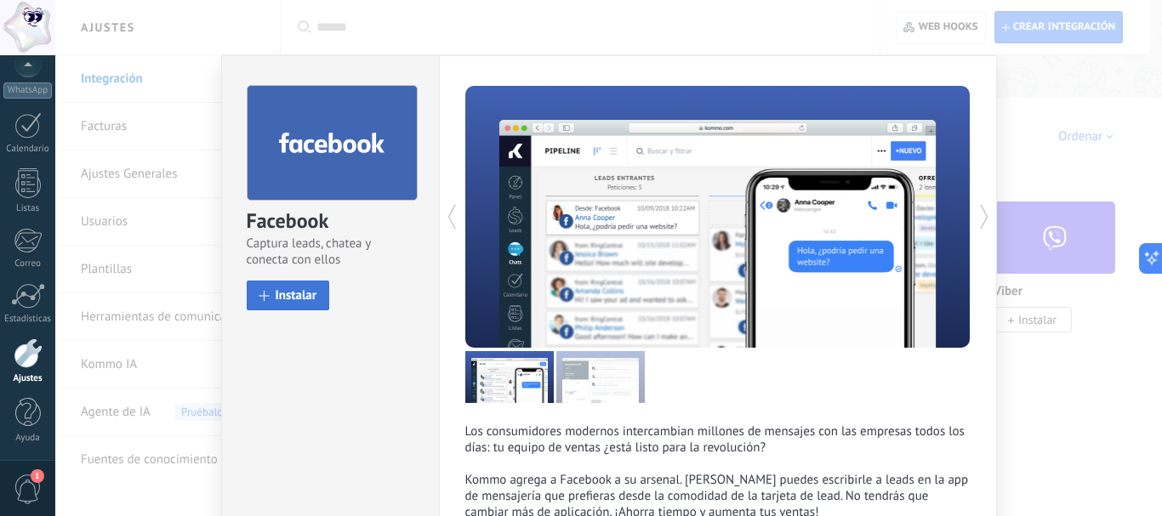
click at [260, 294] on span at bounding box center [264, 296] width 10 height 10
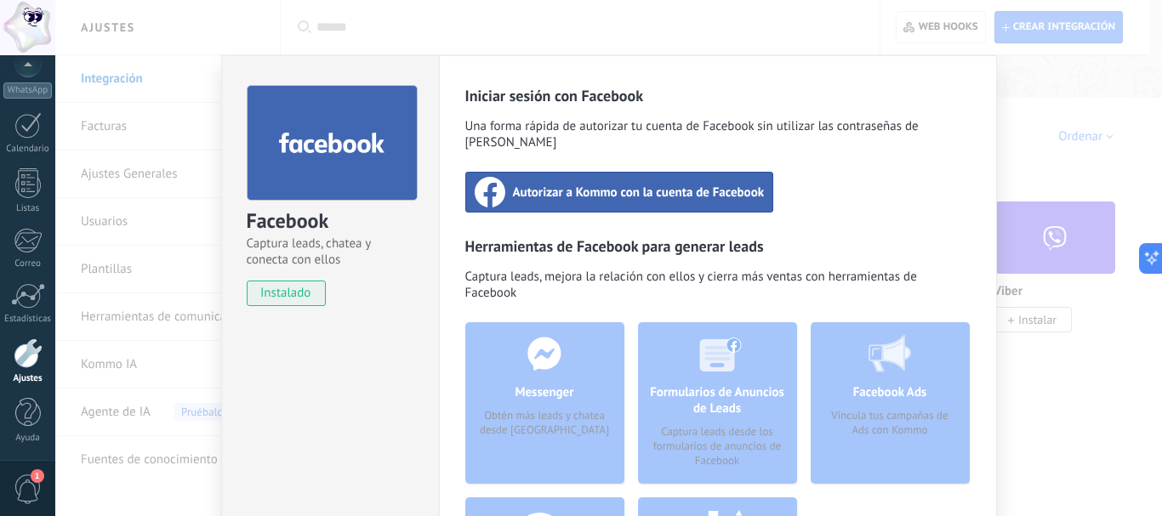
click at [600, 185] on div "Autorizar a Kommo con la cuenta de Facebook" at bounding box center [619, 192] width 309 height 41
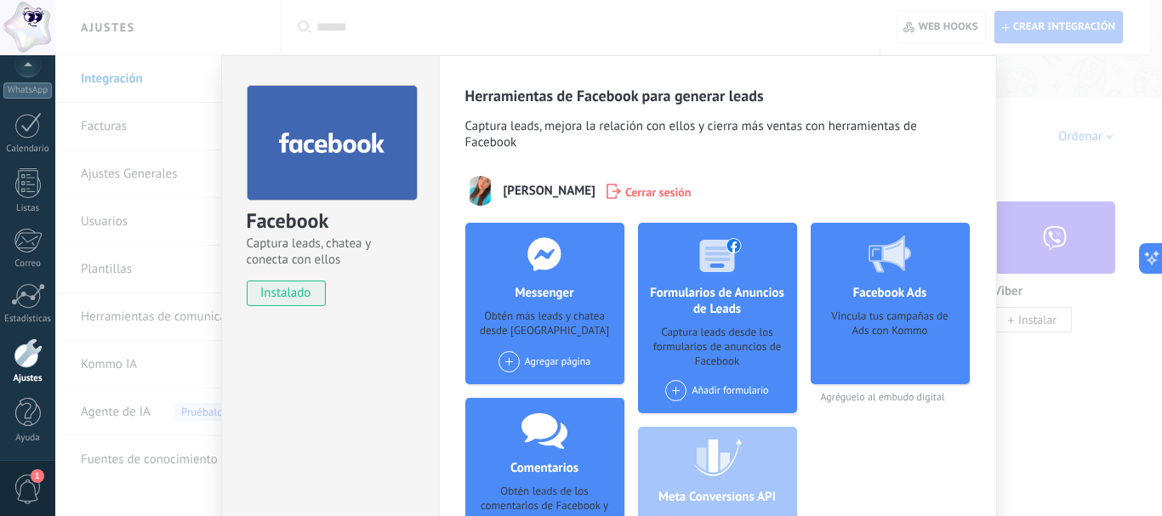
click at [1083, 408] on div "Facebook Captura leads, chatea y conecta con ellos instalado Desinstalar Herram…" at bounding box center [608, 258] width 1106 height 516
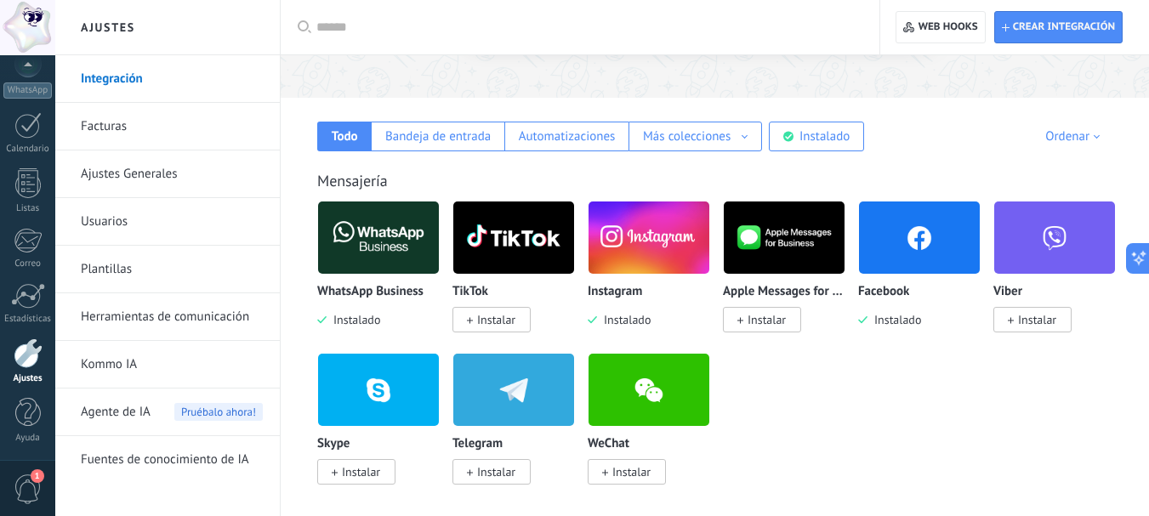
click at [98, 119] on link "Facturas" at bounding box center [172, 127] width 182 height 48
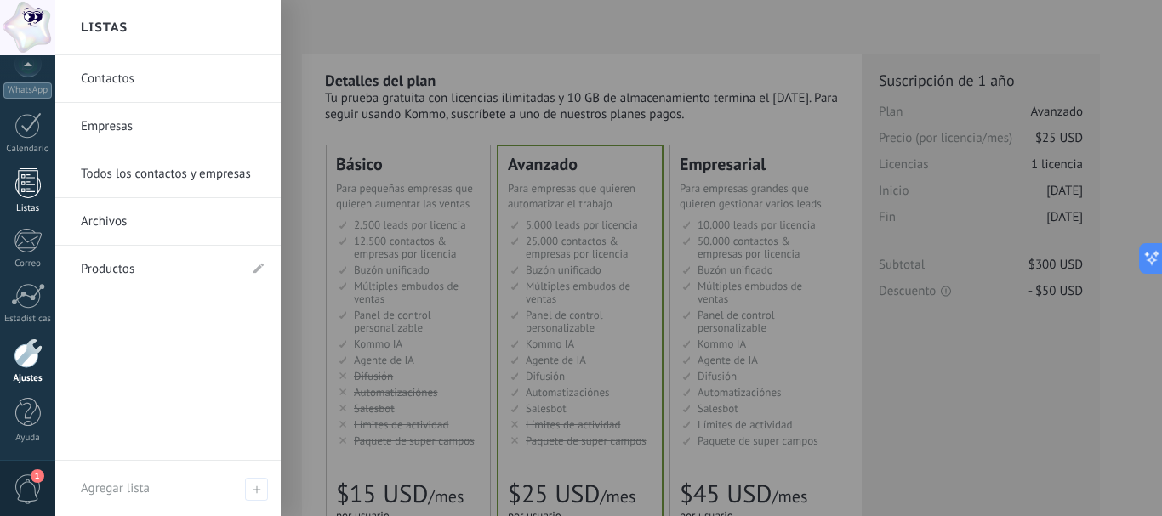
click at [20, 200] on link "Listas" at bounding box center [27, 191] width 55 height 46
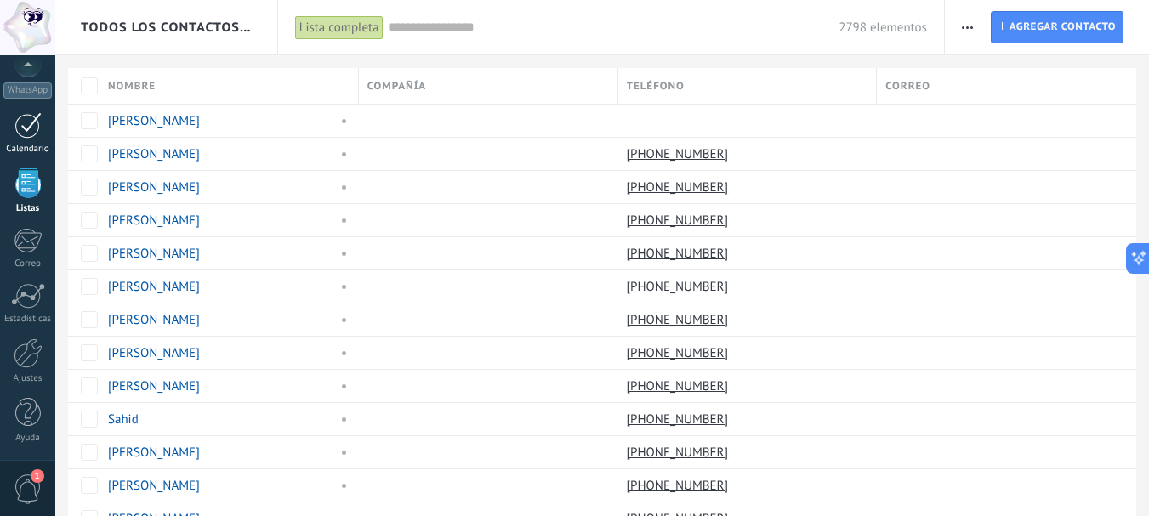
click at [26, 119] on div at bounding box center [27, 125] width 27 height 26
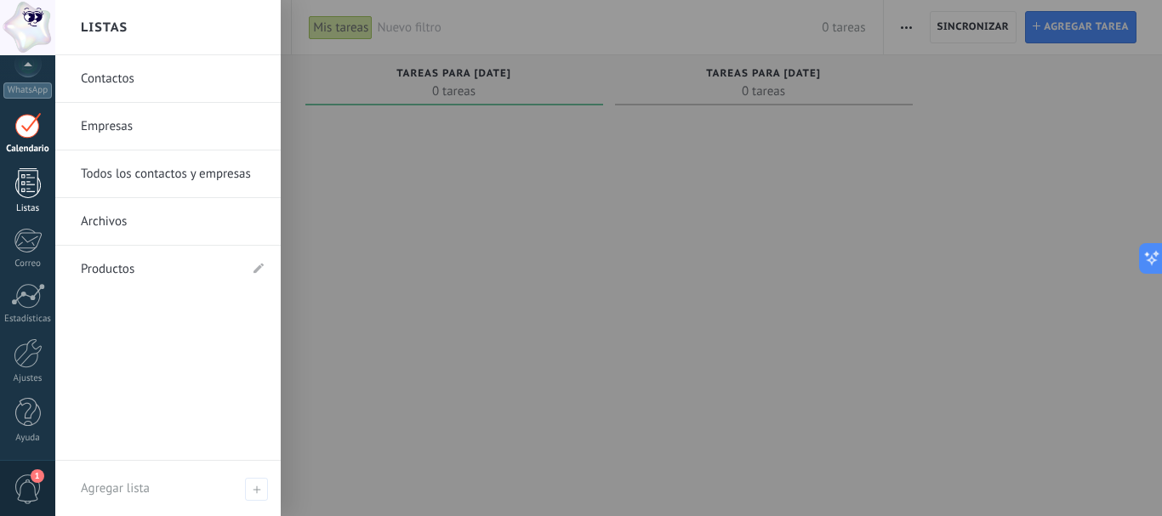
click at [23, 188] on div at bounding box center [28, 183] width 26 height 30
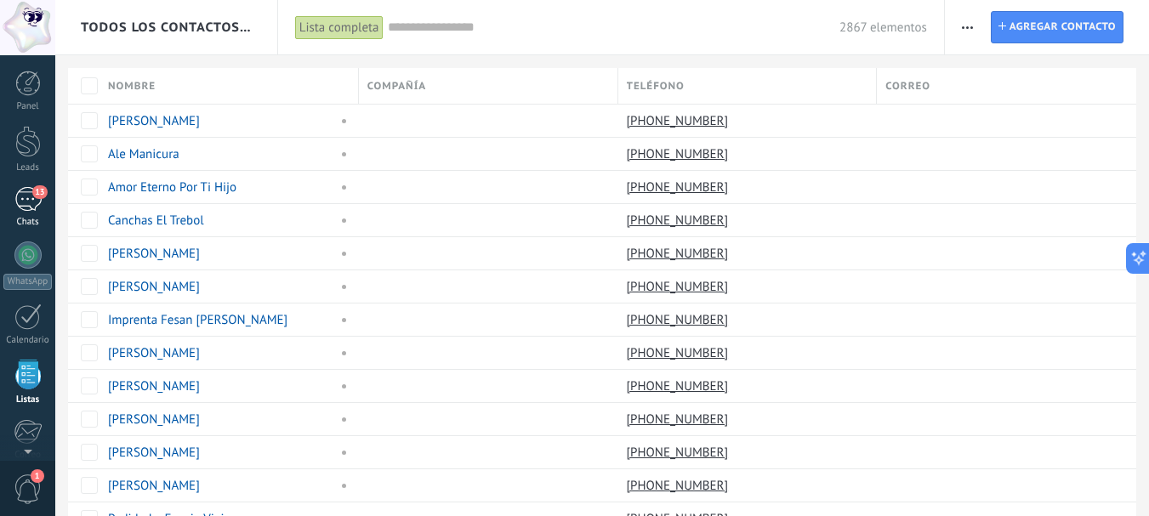
click at [28, 211] on div "13" at bounding box center [27, 199] width 27 height 25
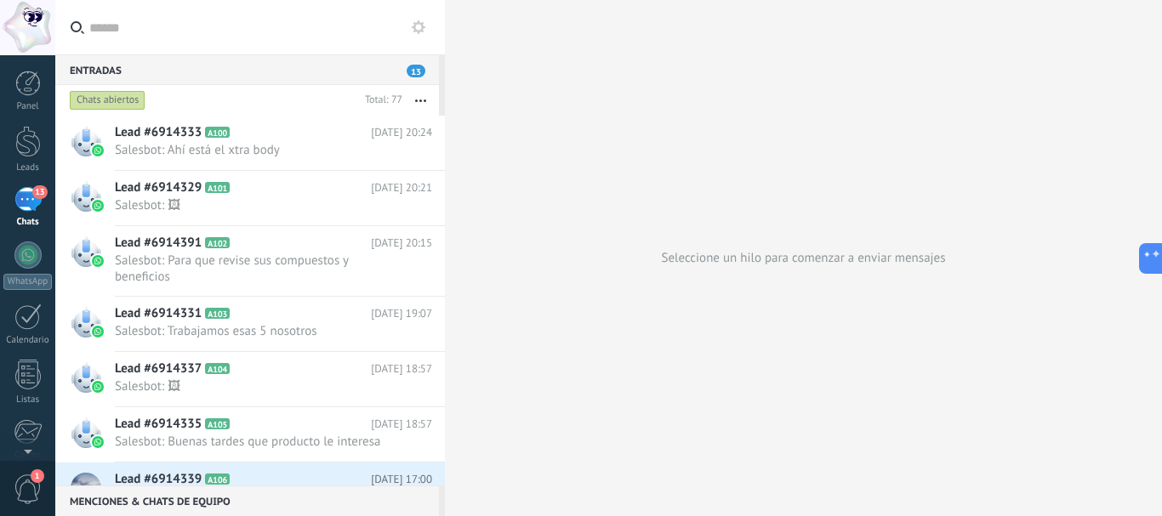
click at [487, 155] on div "Entradas 13 Chats abiertos Total: 77 Silenciar Acciones múltiples Ordenar Más r…" at bounding box center [608, 258] width 1106 height 516
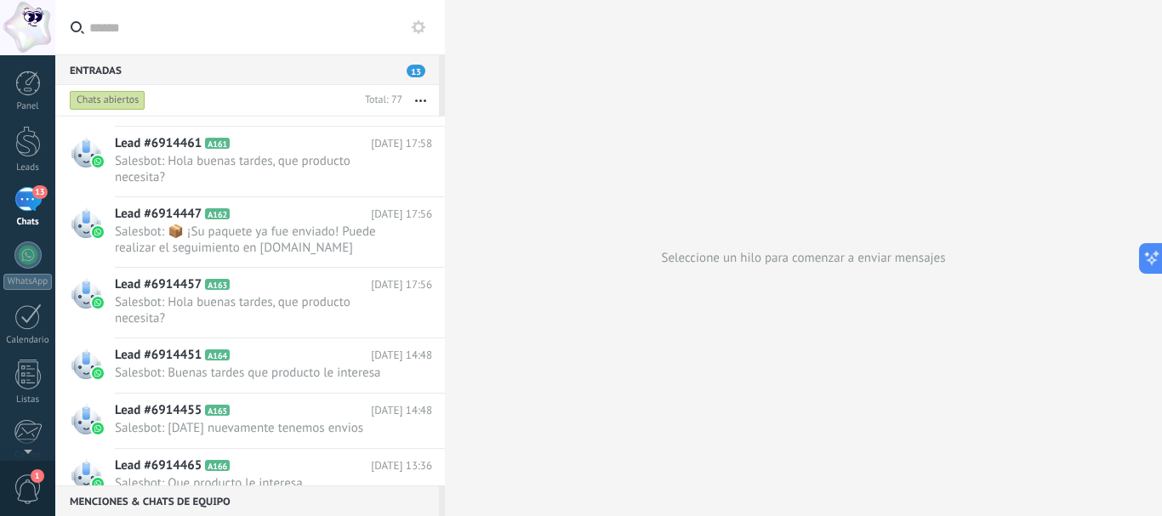
scroll to position [3454, 0]
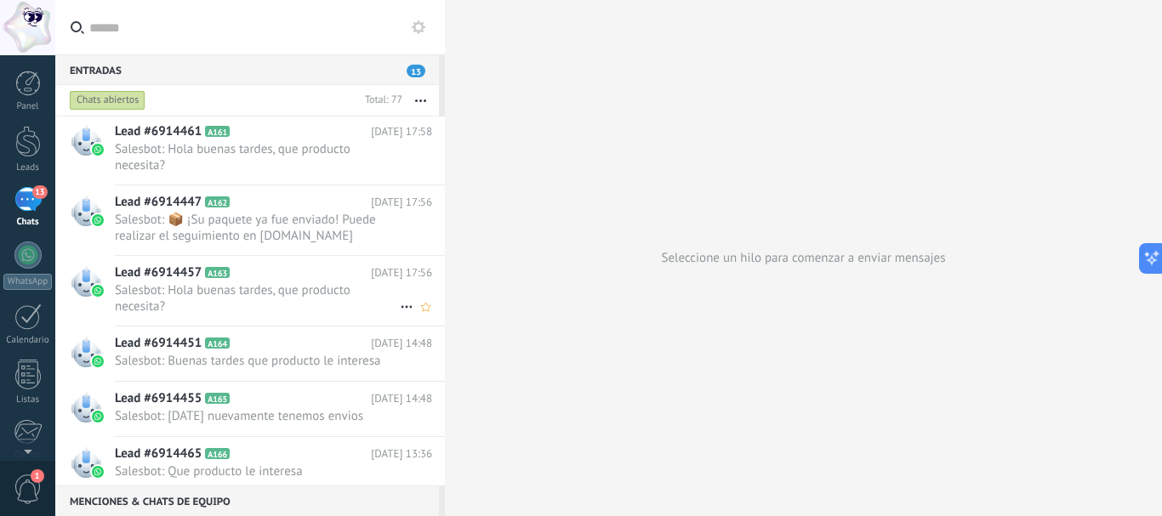
click at [225, 288] on span "Salesbot: Hola buenas tardes, que producto necesita?" at bounding box center [257, 298] width 285 height 32
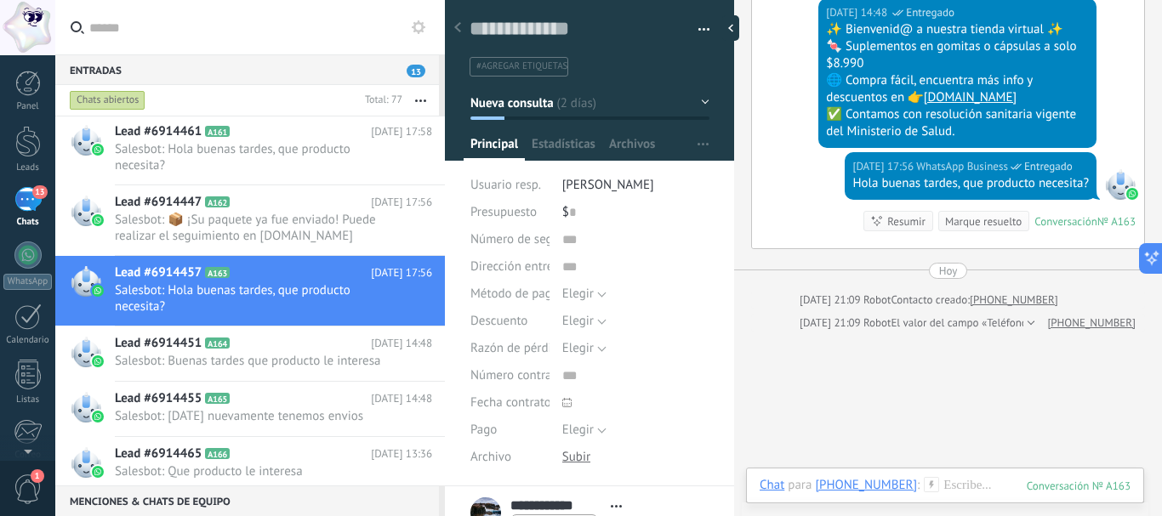
scroll to position [218, 0]
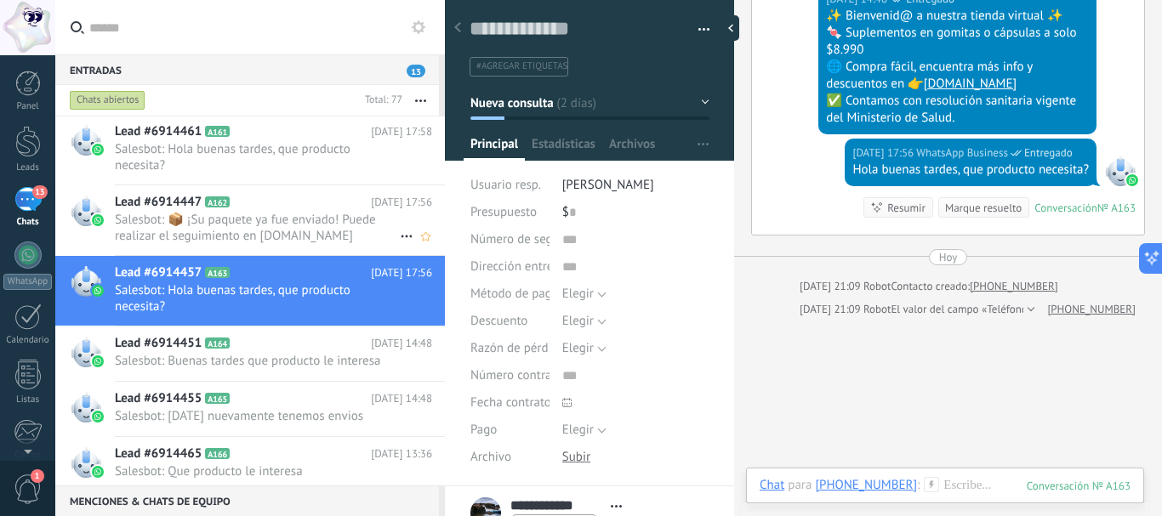
click at [185, 228] on span "Salesbot: 📦 ¡Su paquete ya fue enviado! Puede realizar el seguimiento en www.st…" at bounding box center [257, 228] width 285 height 32
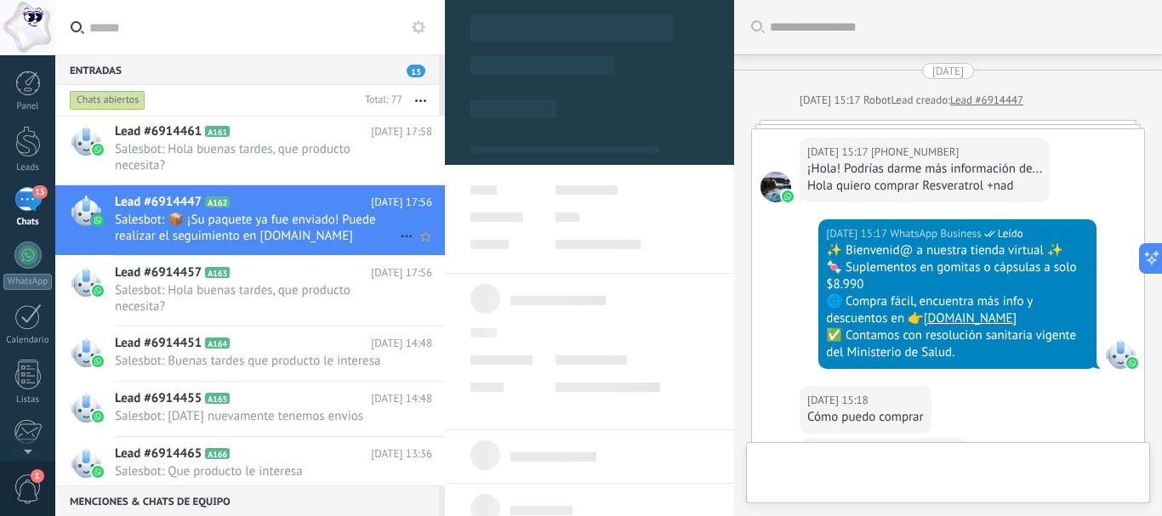
type textarea "**********"
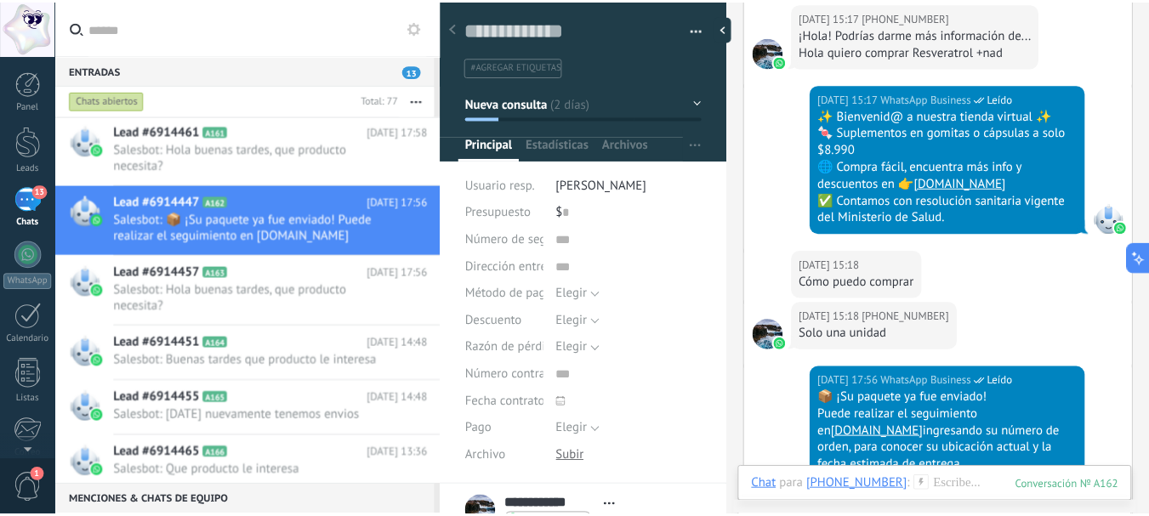
scroll to position [138, 0]
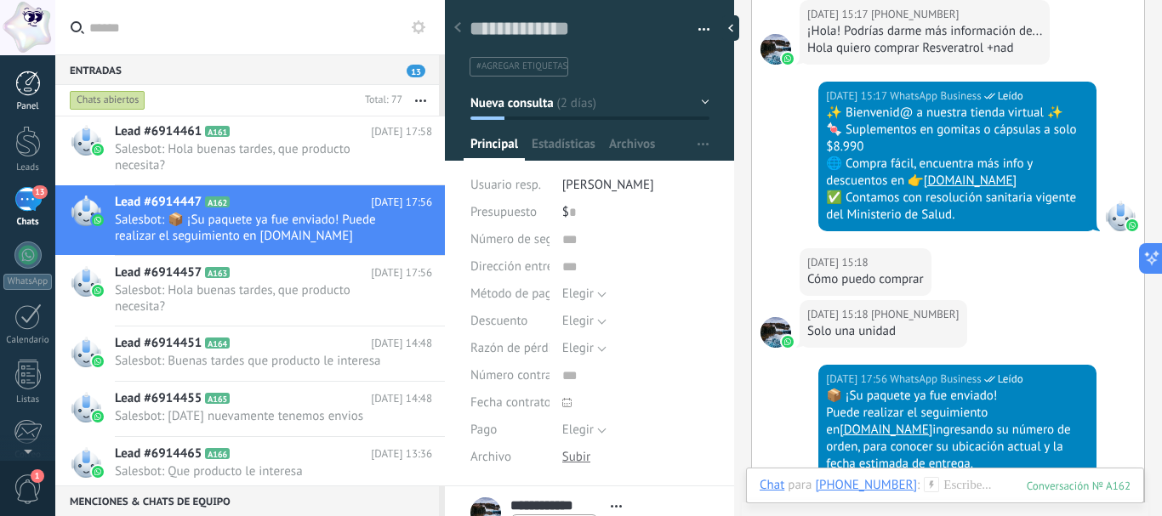
click at [34, 88] on div at bounding box center [28, 84] width 26 height 26
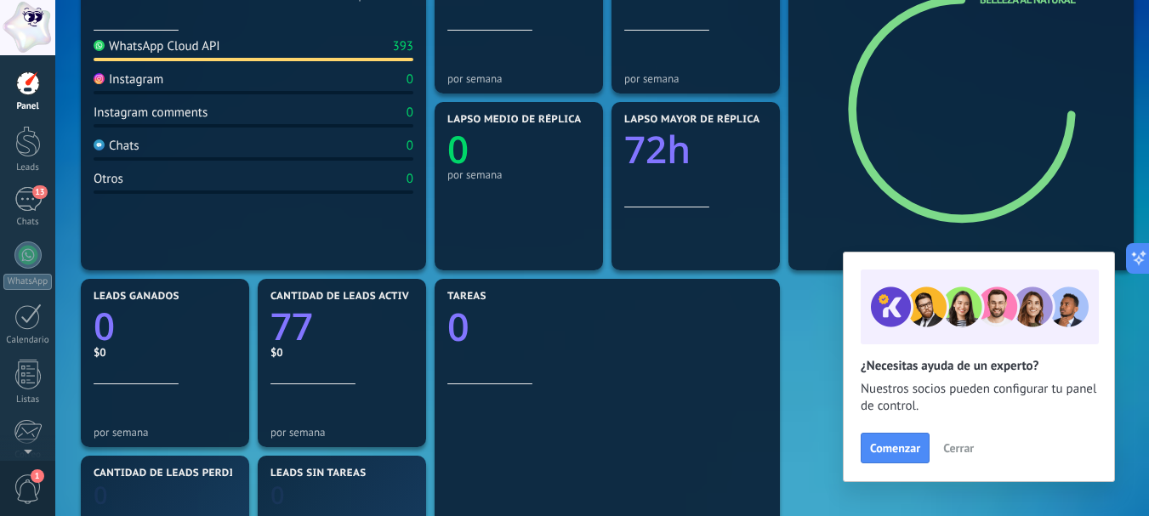
scroll to position [297, 0]
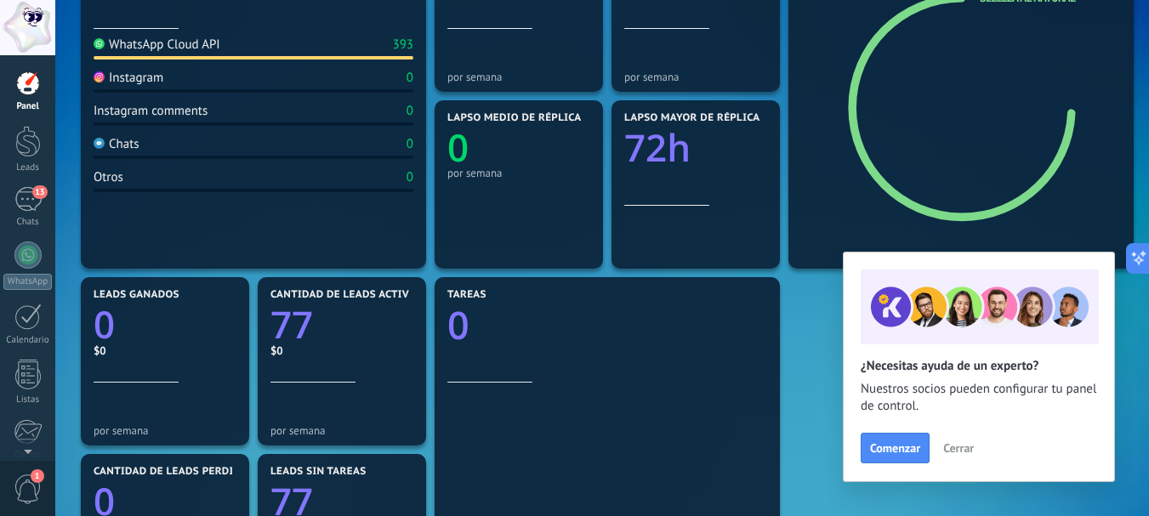
click at [960, 444] on span "Cerrar" at bounding box center [958, 448] width 31 height 12
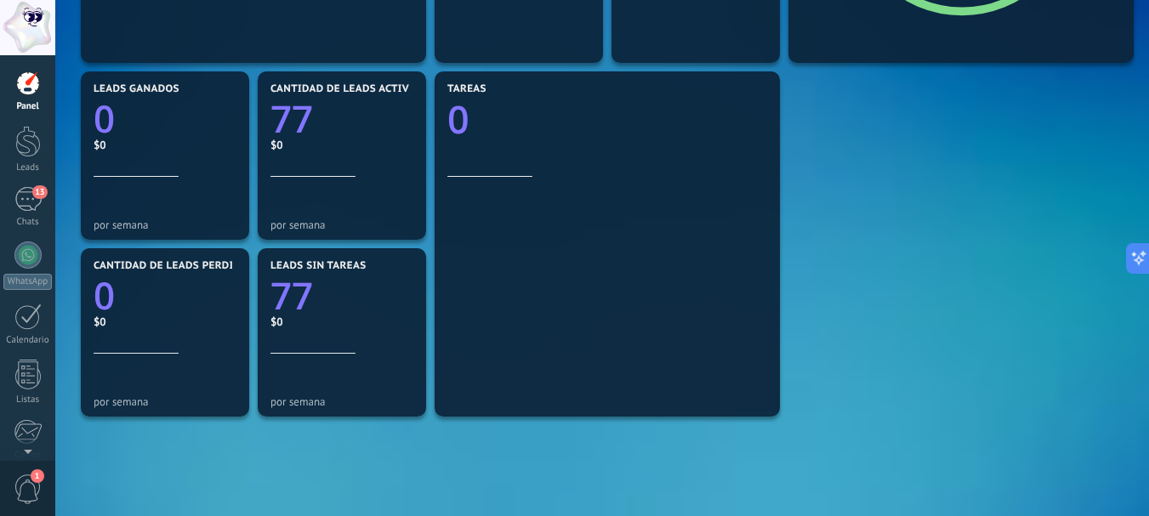
scroll to position [511, 0]
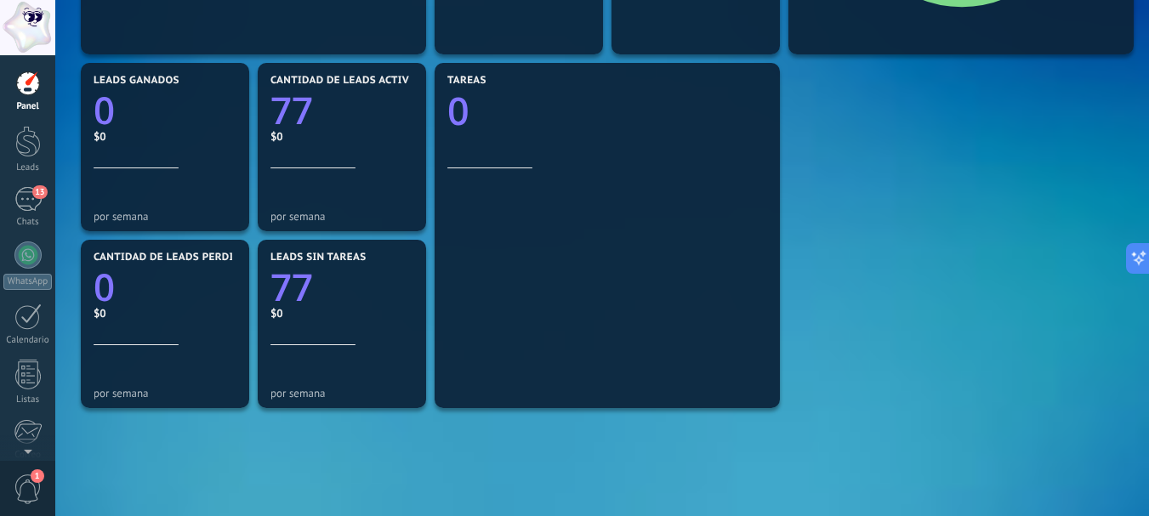
click at [25, 497] on span "1" at bounding box center [28, 490] width 29 height 30
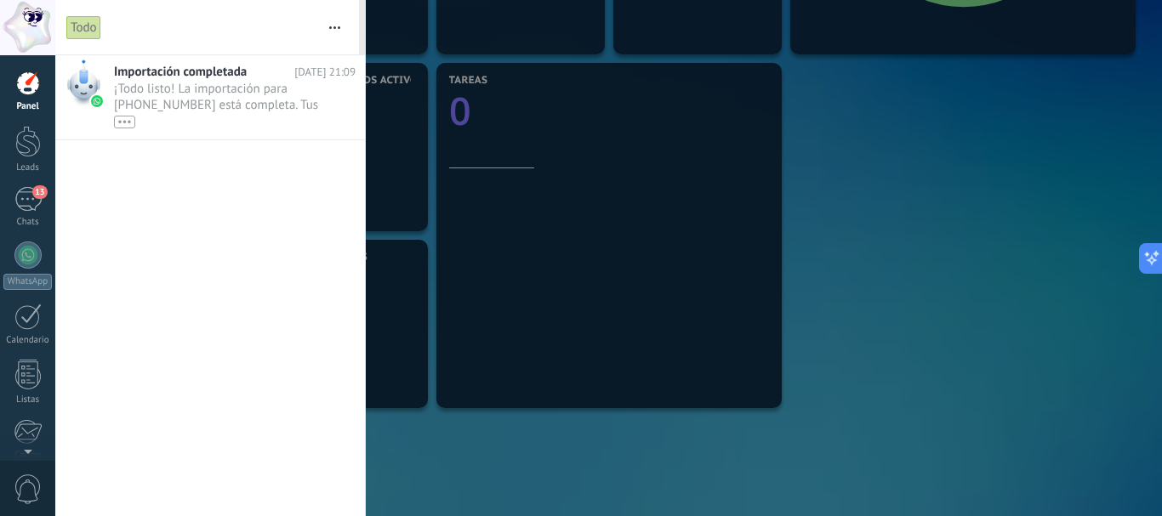
click at [25, 497] on span "0" at bounding box center [28, 490] width 29 height 30
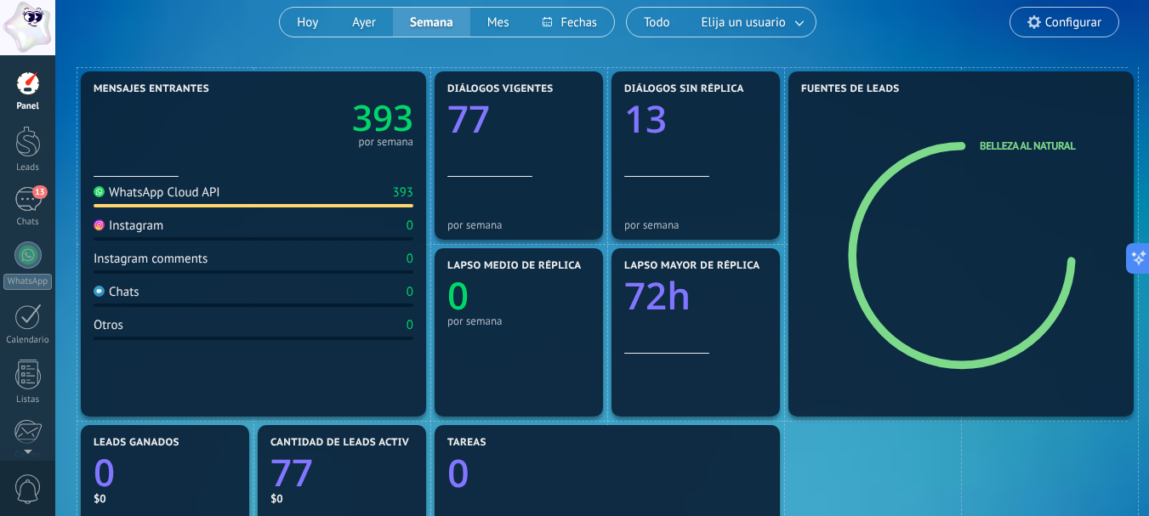
scroll to position [0, 0]
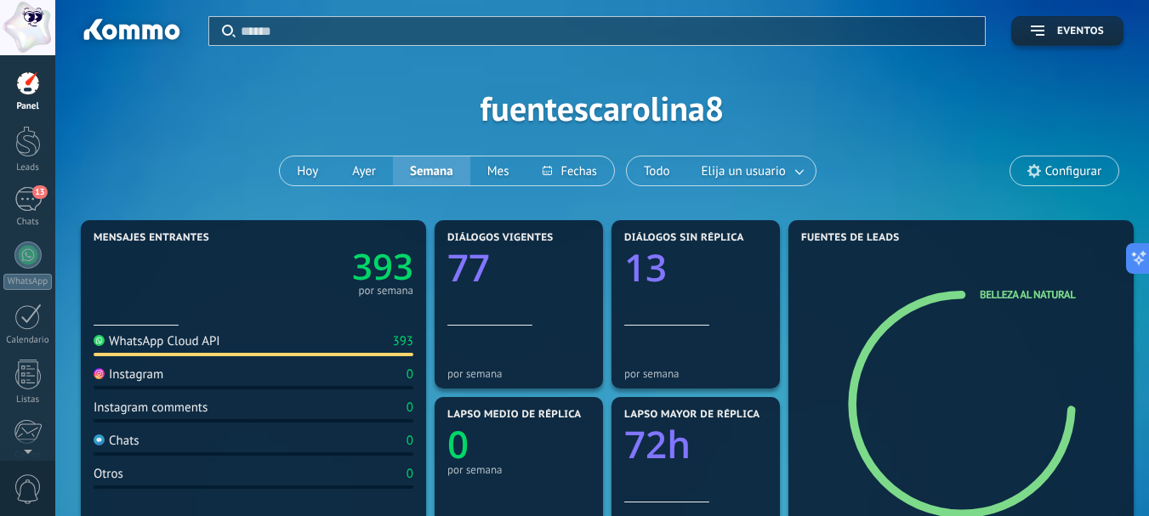
click at [21, 95] on link "Panel" at bounding box center [27, 92] width 55 height 42
click at [24, 153] on div at bounding box center [28, 141] width 26 height 31
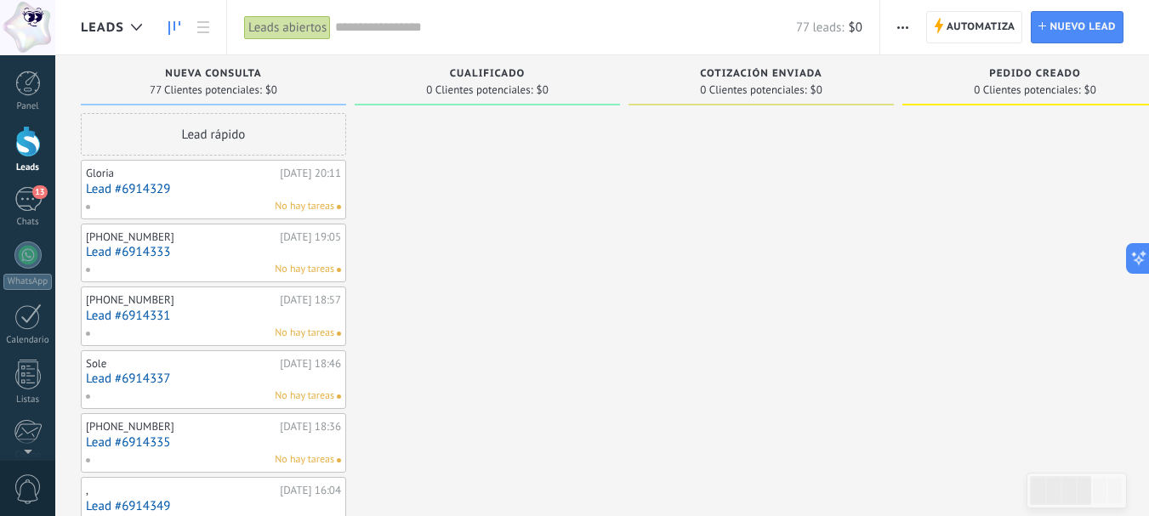
click at [953, 47] on div "Automatiza Nueva difusión Editar embudo Editar el diseño de la tarjeta Importar…" at bounding box center [1014, 27] width 269 height 54
click at [960, 33] on span "Automatiza" at bounding box center [981, 27] width 69 height 31
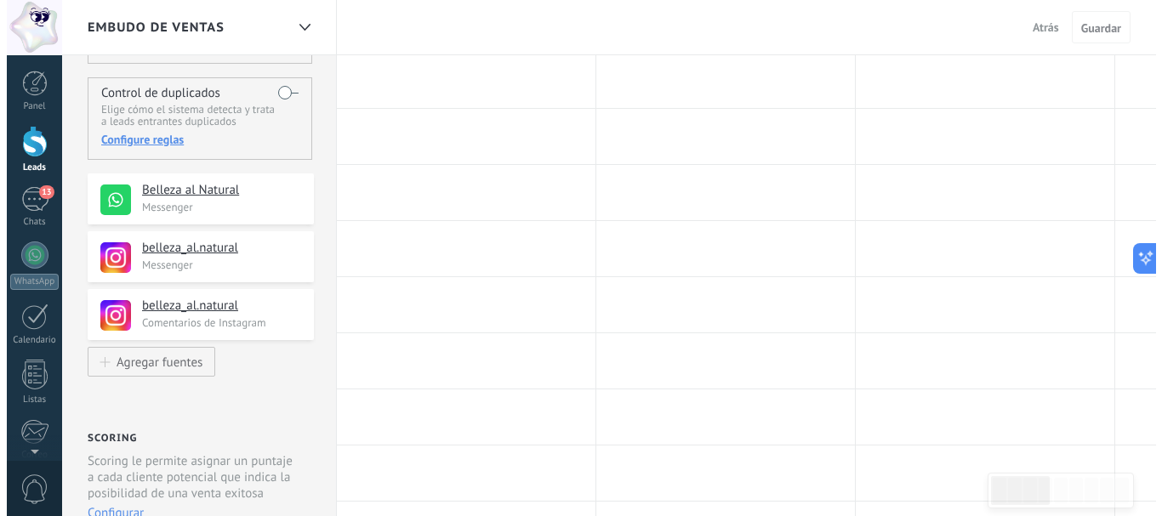
scroll to position [123, 0]
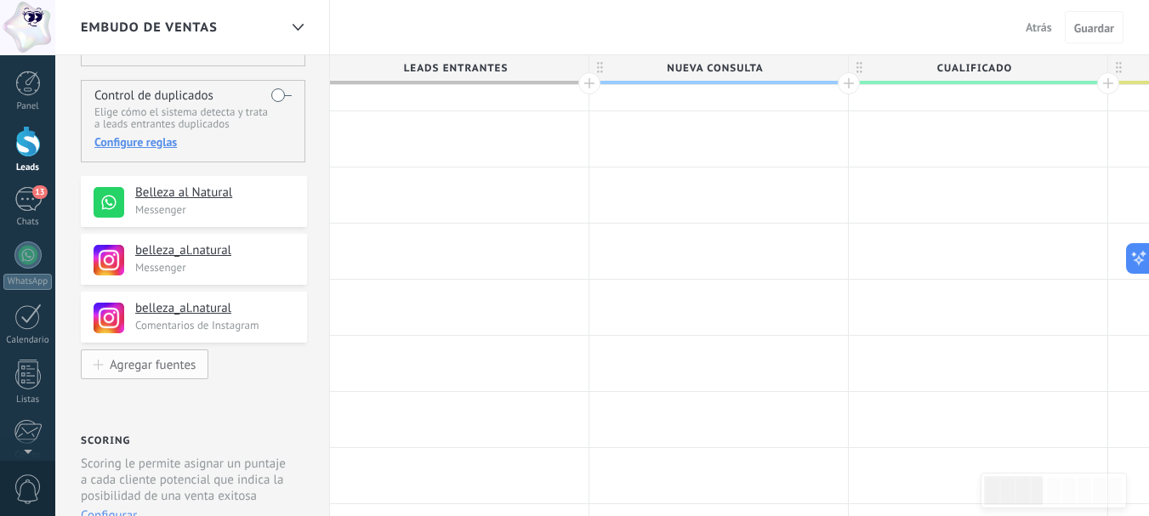
click at [124, 365] on div "Agregar fuentes" at bounding box center [153, 364] width 86 height 14
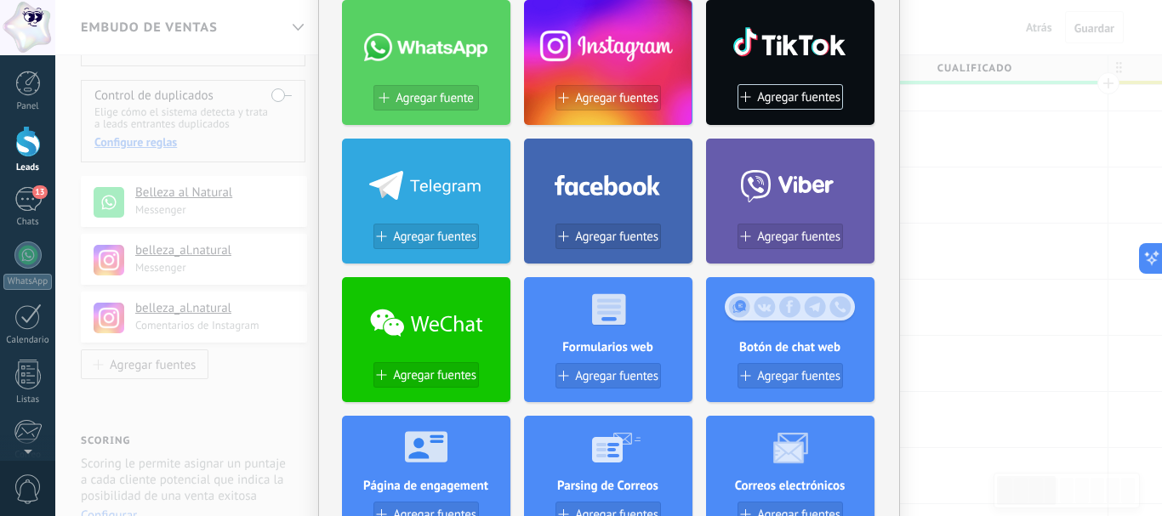
scroll to position [0, 0]
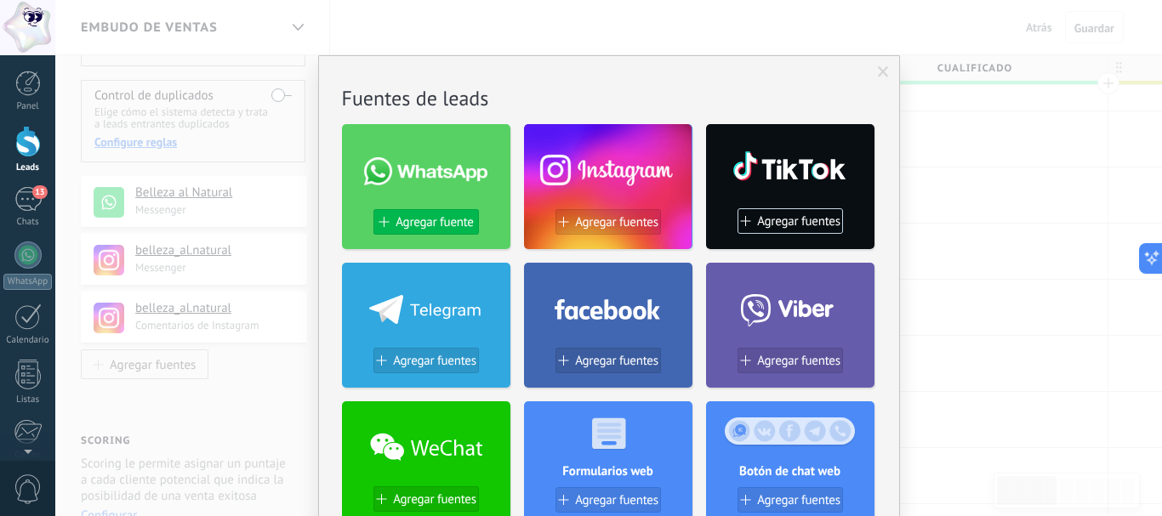
click at [420, 231] on button "Agregar fuente" at bounding box center [425, 222] width 105 height 26
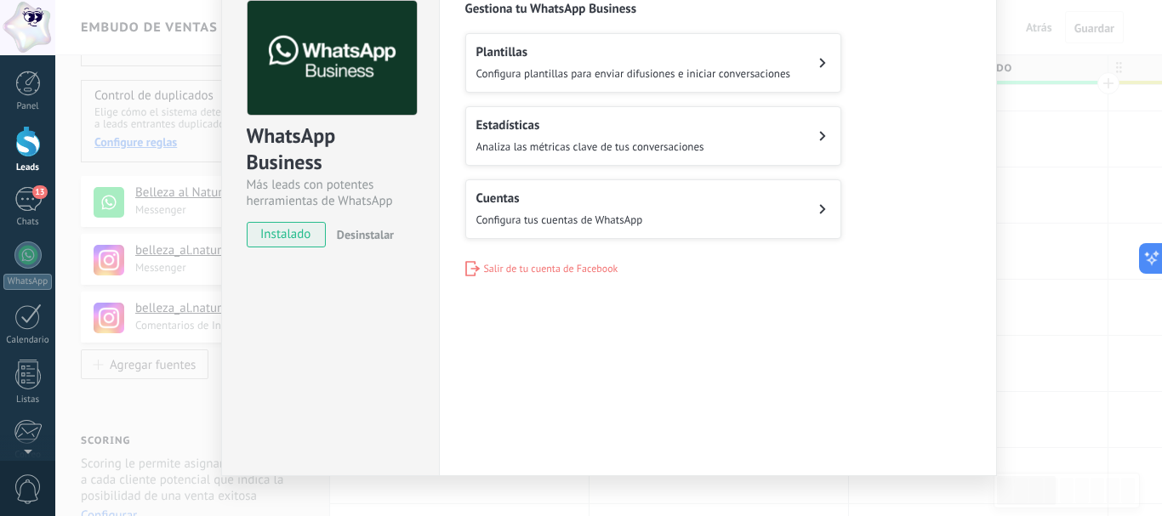
scroll to position [109, 0]
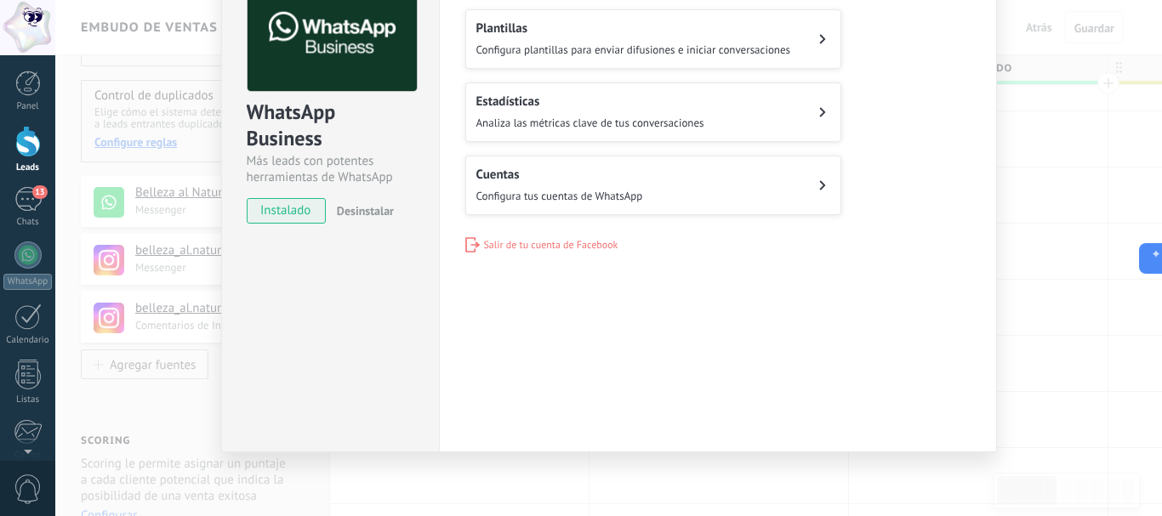
click at [1075, 178] on div "WhatsApp Business Más leads con potentes herramientas de WhatsApp instalado Des…" at bounding box center [608, 258] width 1106 height 516
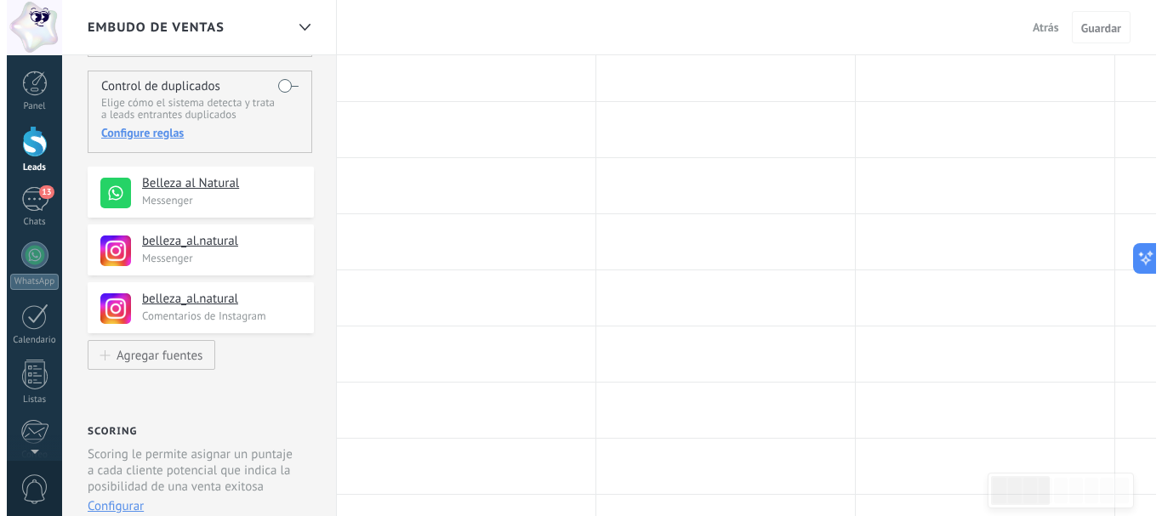
scroll to position [0, 0]
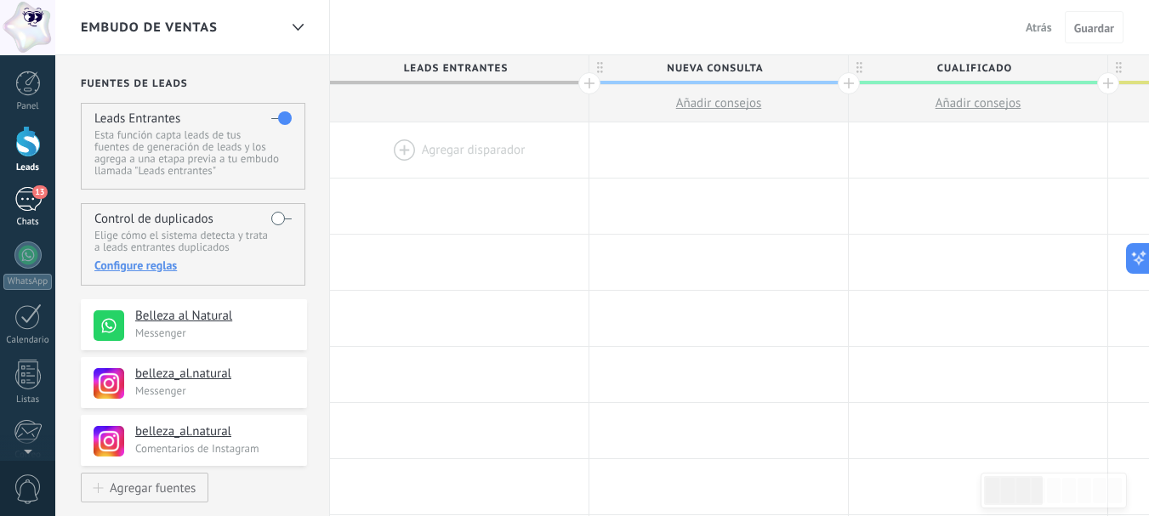
click at [31, 195] on div "13" at bounding box center [27, 199] width 27 height 25
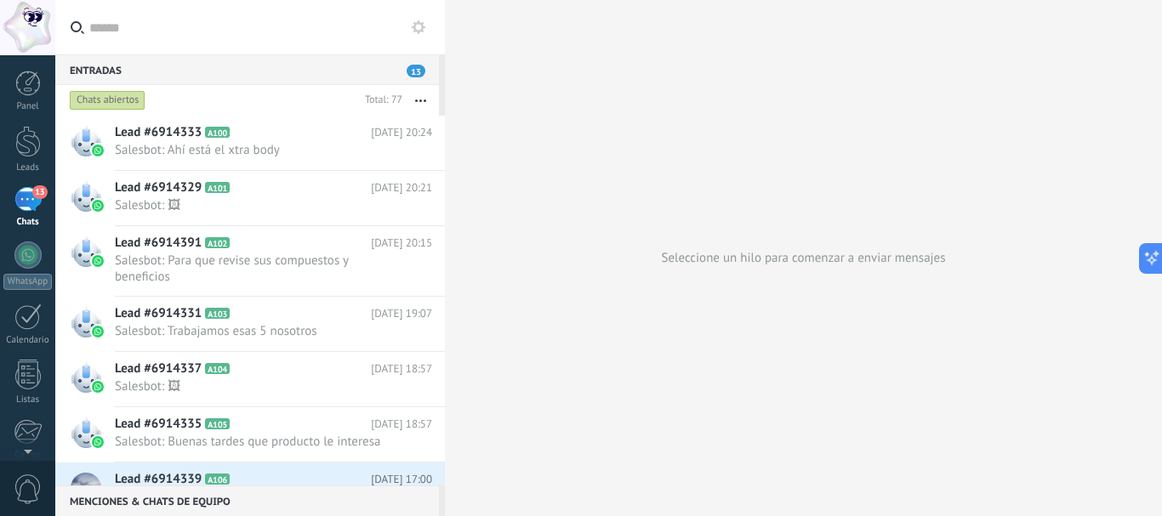
click at [418, 36] on button at bounding box center [418, 27] width 20 height 20
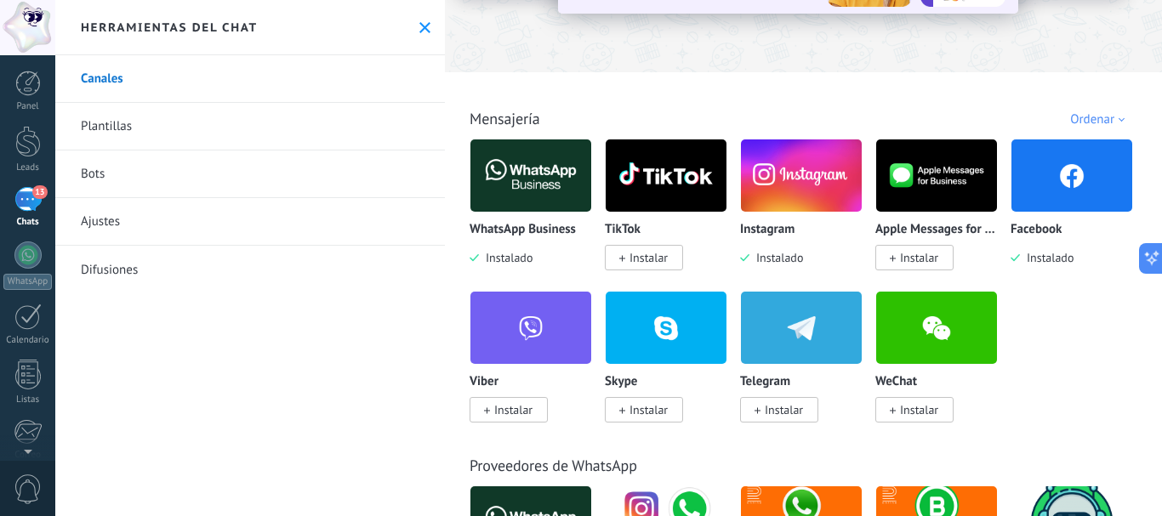
scroll to position [259, 0]
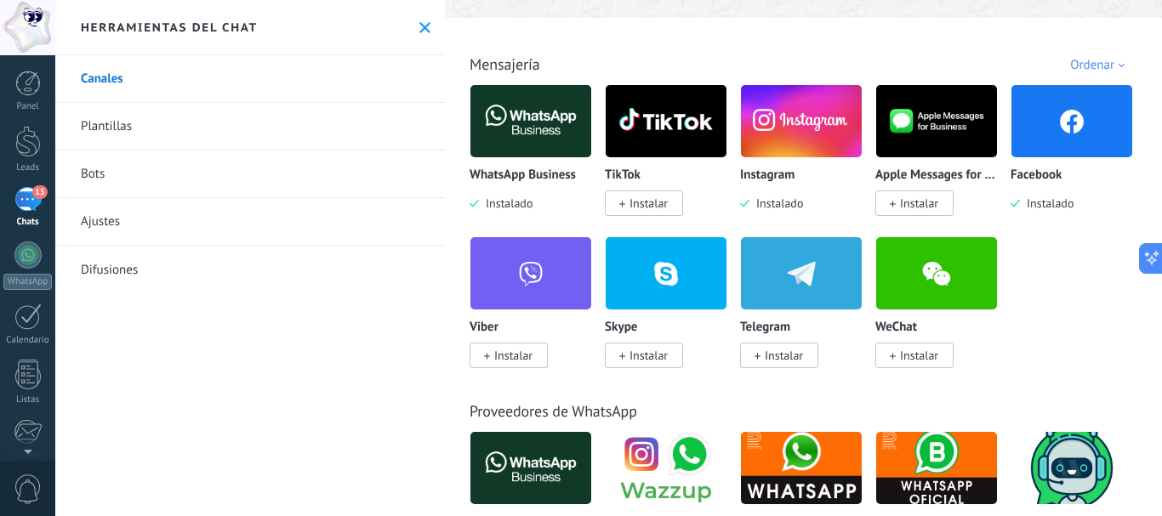
click at [1044, 145] on img at bounding box center [1071, 121] width 121 height 82
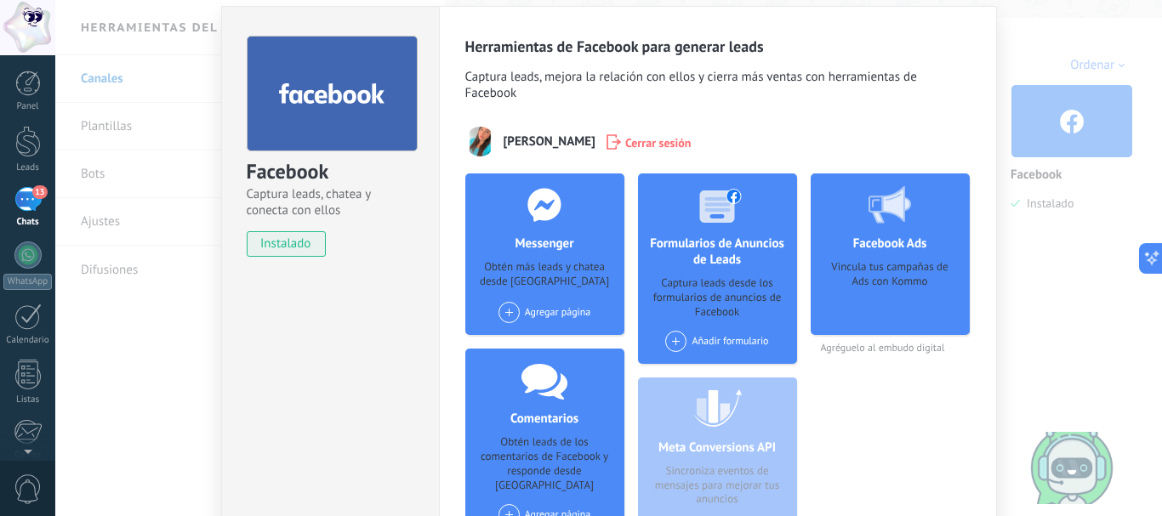
scroll to position [60, 0]
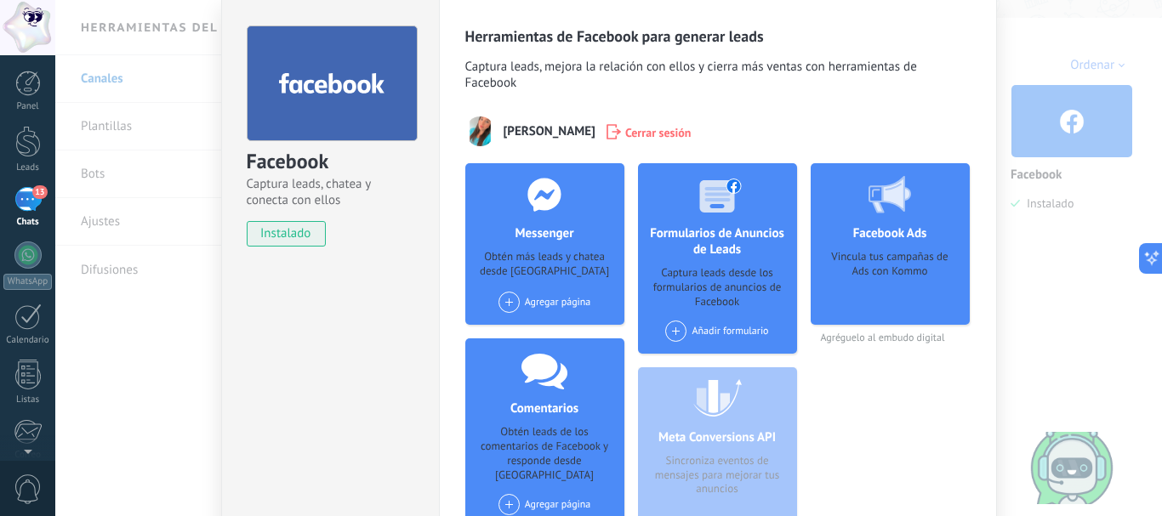
click at [533, 304] on div "Agregar página" at bounding box center [544, 302] width 93 height 21
click at [534, 334] on div "Mayorista_Fuentes" at bounding box center [556, 334] width 118 height 37
click at [503, 299] on span at bounding box center [508, 302] width 21 height 21
click at [670, 325] on span at bounding box center [675, 331] width 21 height 21
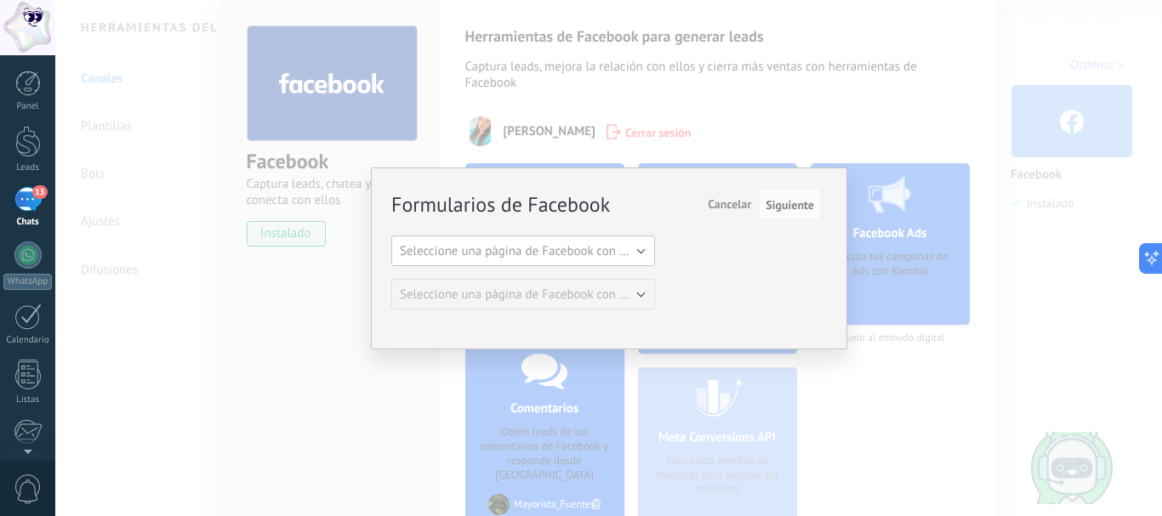
click at [609, 254] on span "Seleccione una página de Facebook con formas" at bounding box center [528, 251] width 257 height 16
click at [554, 279] on span "Mayorista_Fuentes" at bounding box center [515, 280] width 268 height 16
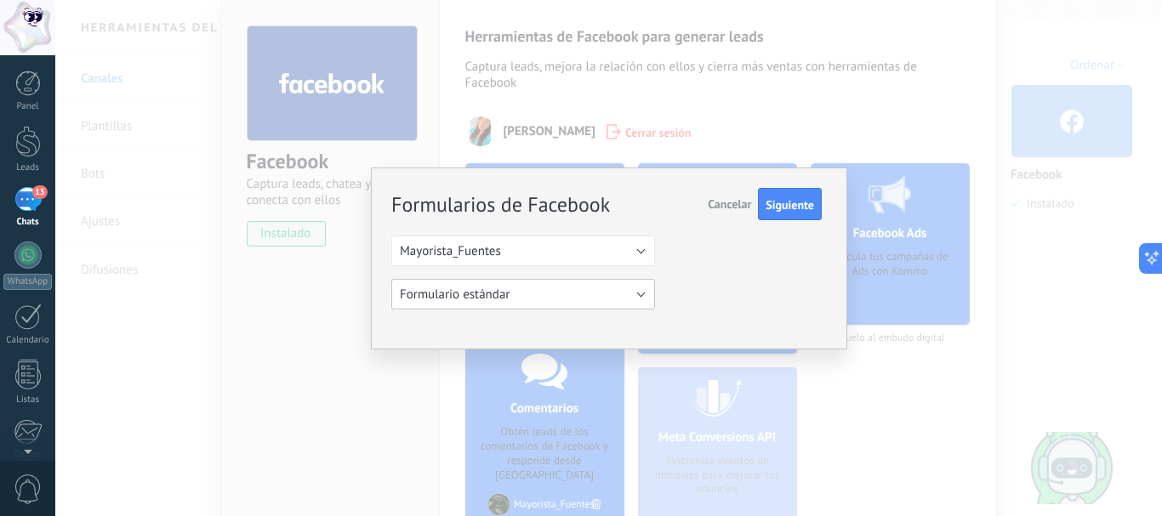
click at [556, 297] on button "Formulario estándar" at bounding box center [523, 294] width 264 height 31
click at [556, 297] on span "Formulario estándar" at bounding box center [515, 295] width 268 height 16
click at [783, 208] on span "Siguiente" at bounding box center [789, 205] width 48 height 12
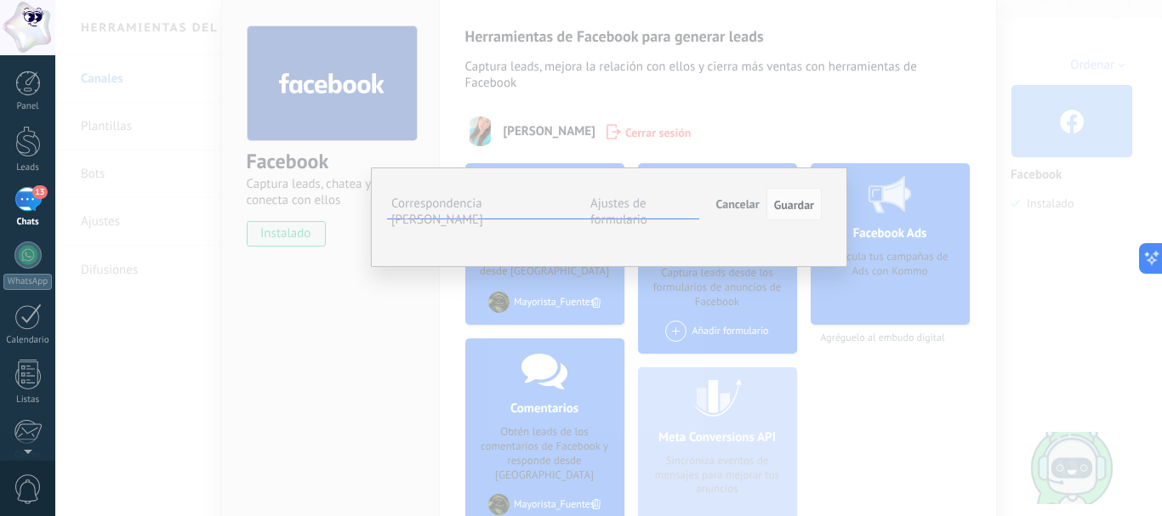
click at [0, 0] on span "Seleccionar campo" at bounding box center [0, 0] width 0 height 0
click at [0, 0] on div "Full name" at bounding box center [0, 0] width 0 height 0
click at [633, 205] on label "Ajustes de formulario" at bounding box center [618, 212] width 57 height 32
click at [438, 204] on label "Correspondencia de campos" at bounding box center [437, 212] width 92 height 32
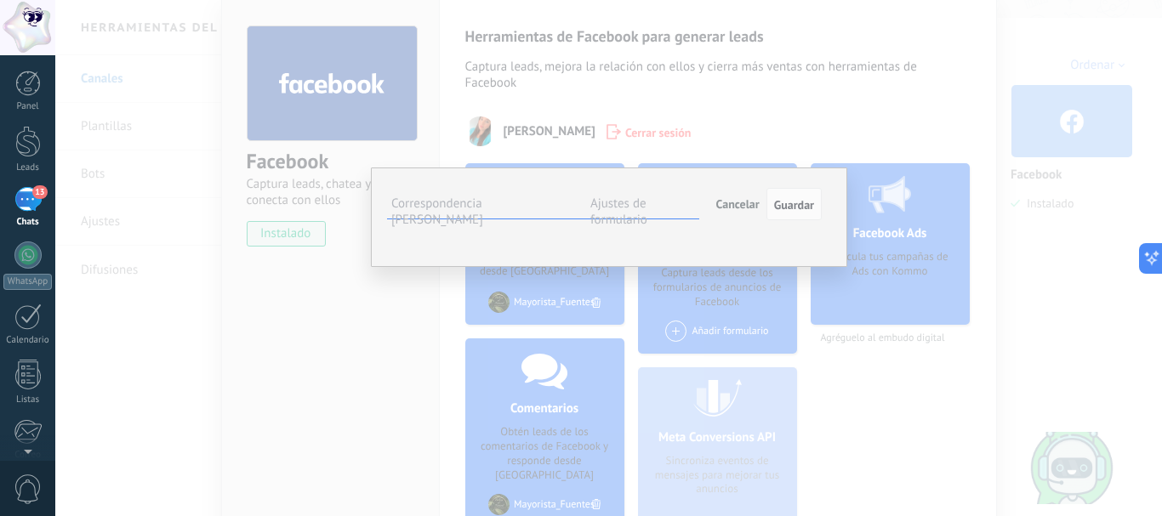
click at [742, 199] on span "Cancelar" at bounding box center [737, 203] width 43 height 15
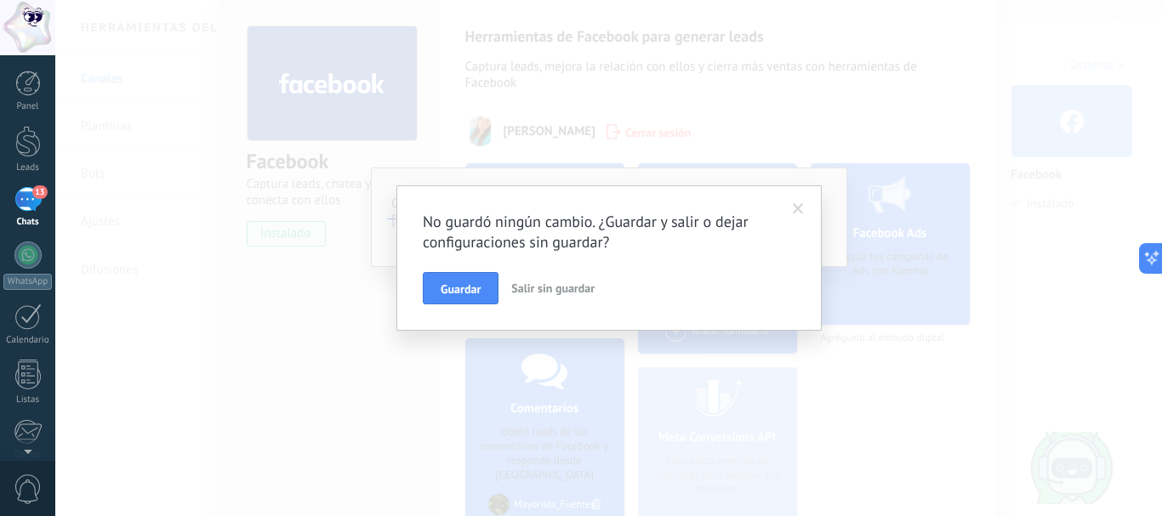
click at [542, 288] on span "Salir sin guardar" at bounding box center [552, 288] width 83 height 15
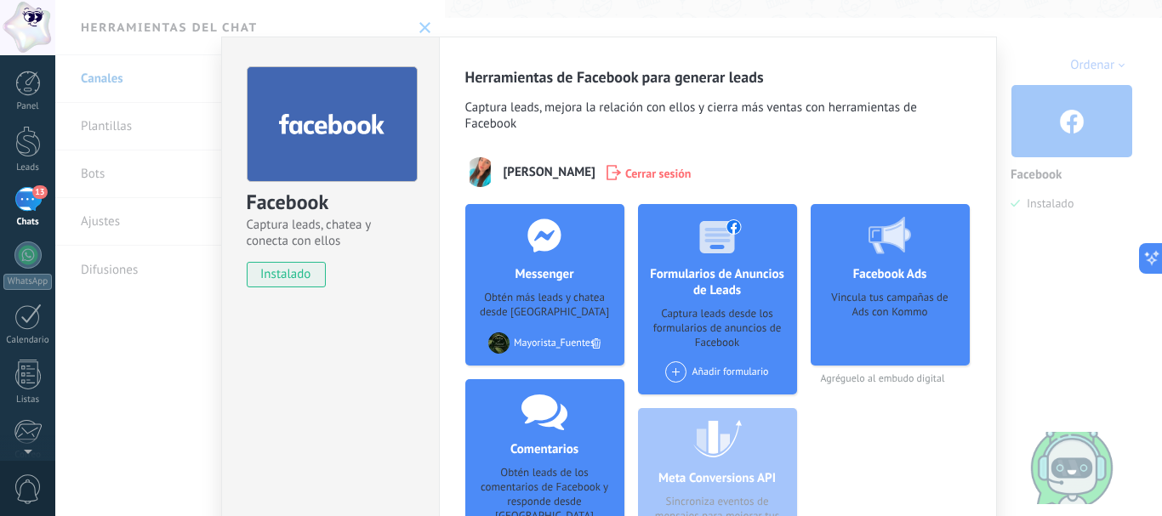
scroll to position [15, 0]
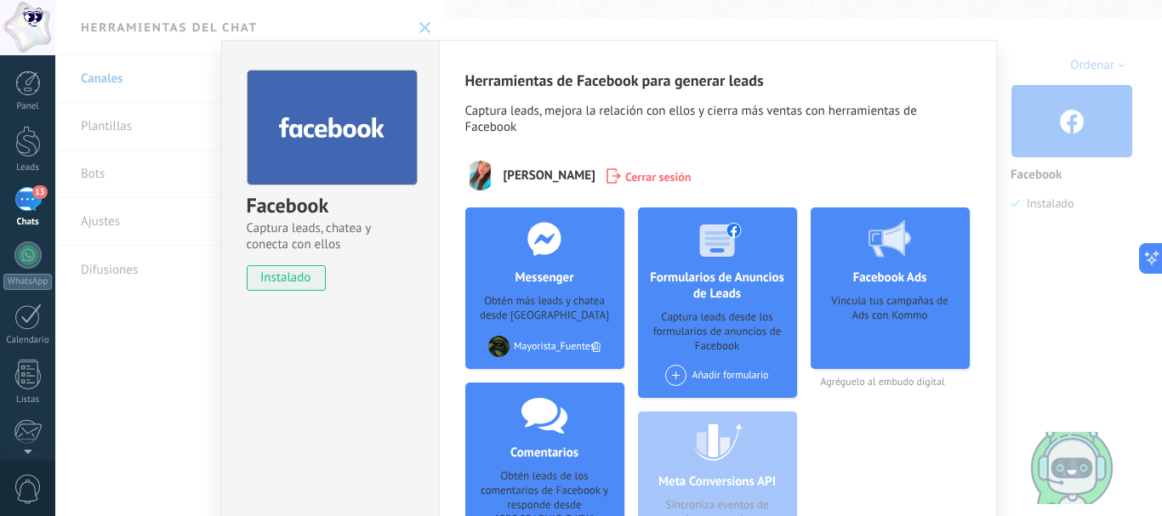
click at [1099, 145] on div "Facebook Captura leads, chatea y conecta con ellos instalado Desinstalar Herram…" at bounding box center [608, 258] width 1106 height 516
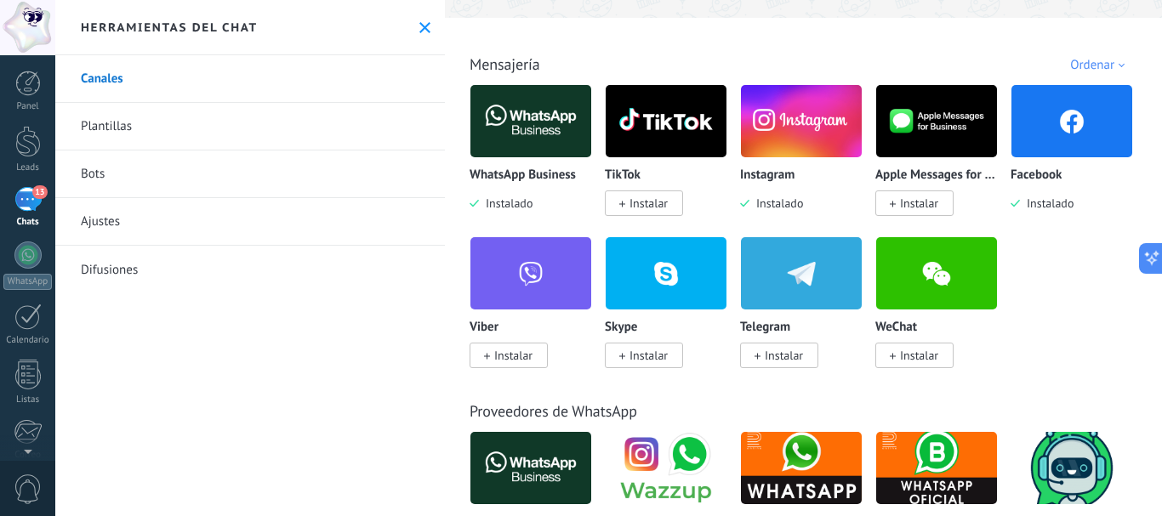
click at [633, 198] on span "Instalar" at bounding box center [648, 203] width 38 height 15
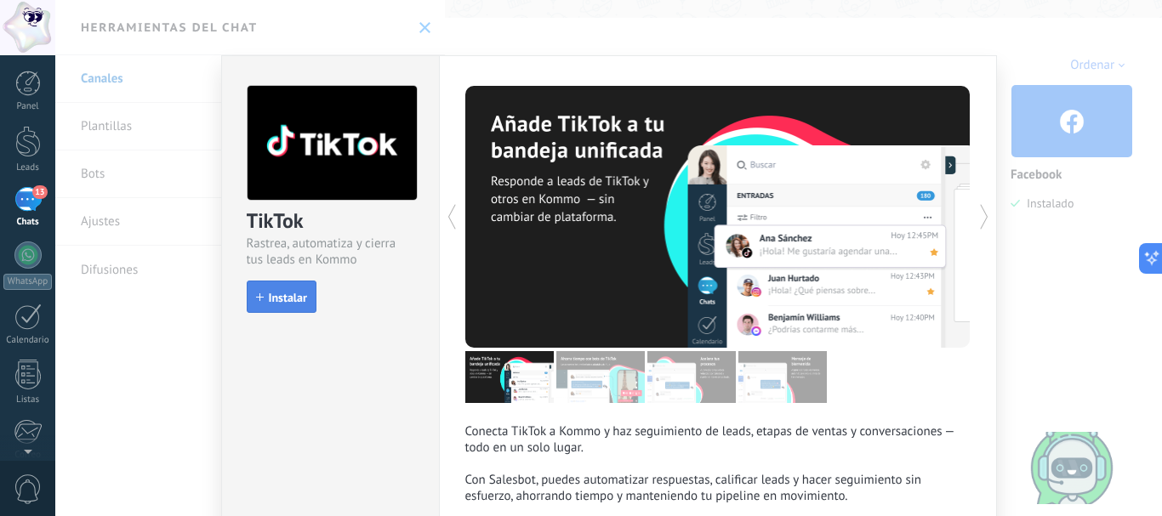
click at [274, 303] on span "Instalar" at bounding box center [288, 298] width 38 height 12
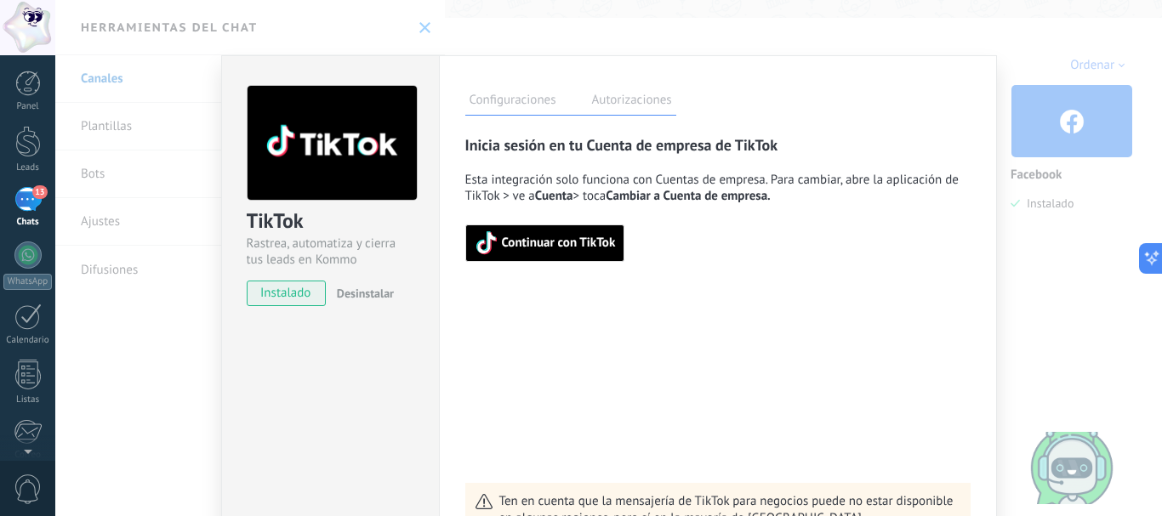
click at [545, 245] on span "Continuar con TikTok" at bounding box center [559, 243] width 114 height 12
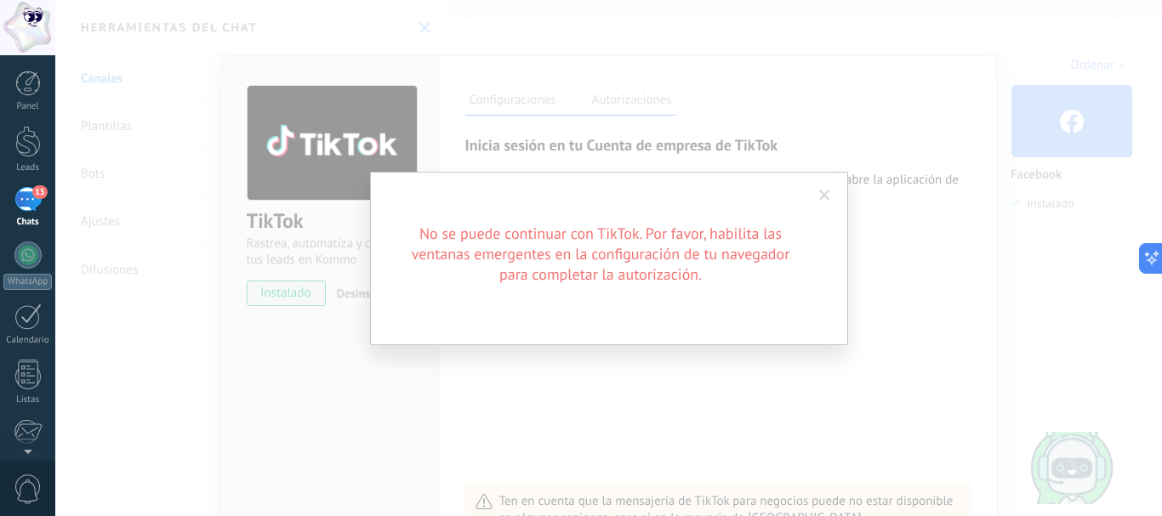
drag, startPoint x: 1022, startPoint y: 17, endPoint x: 623, endPoint y: 426, distance: 571.3
click at [623, 426] on div "No se puede continuar con TikTok. Por favor, habilita las ventanas emergentes e…" at bounding box center [608, 258] width 1106 height 516
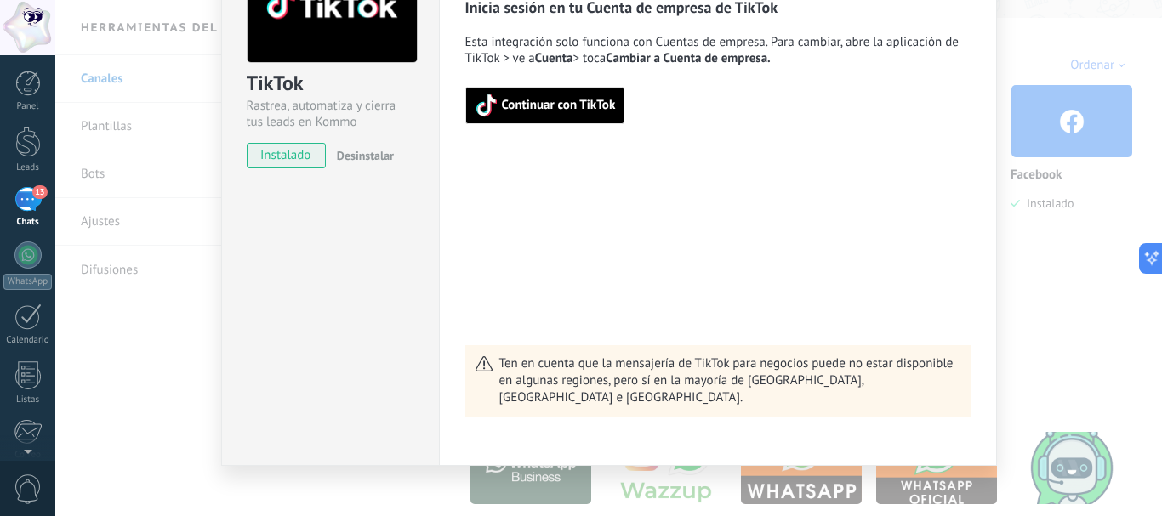
scroll to position [151, 0]
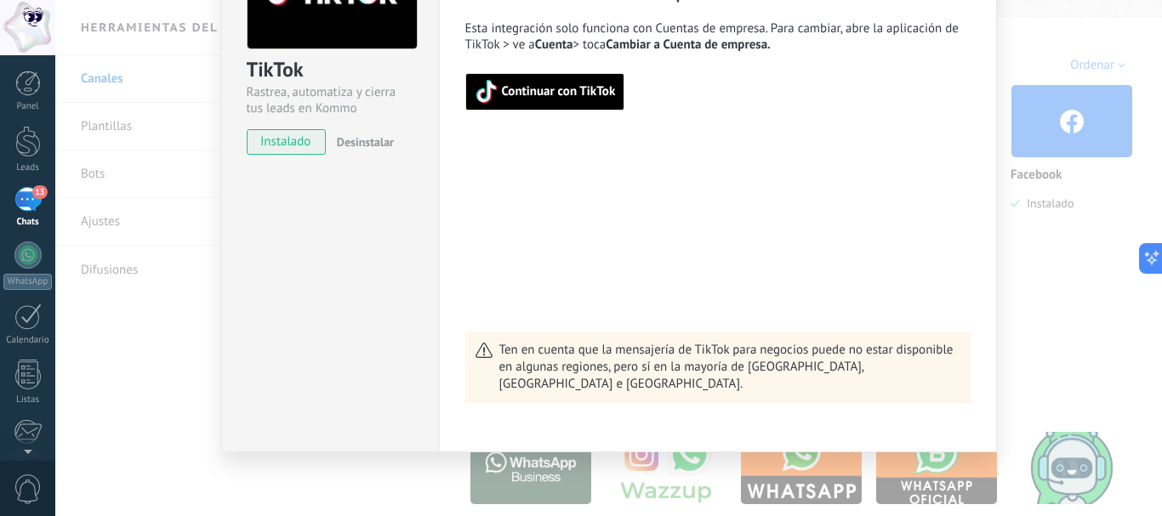
click at [530, 106] on button "Continuar con TikTok" at bounding box center [545, 91] width 160 height 37
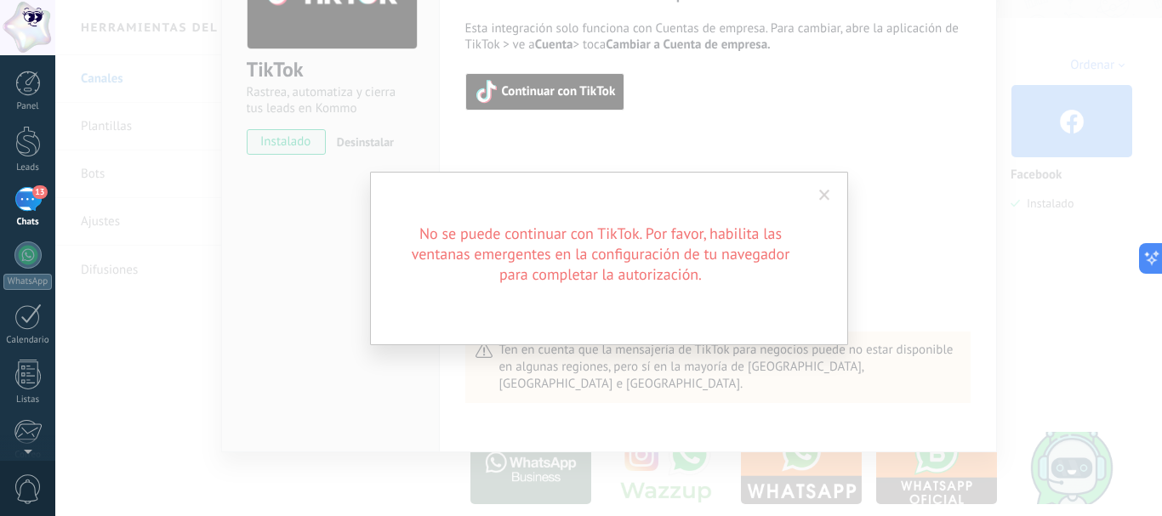
click at [824, 191] on span at bounding box center [824, 196] width 11 height 12
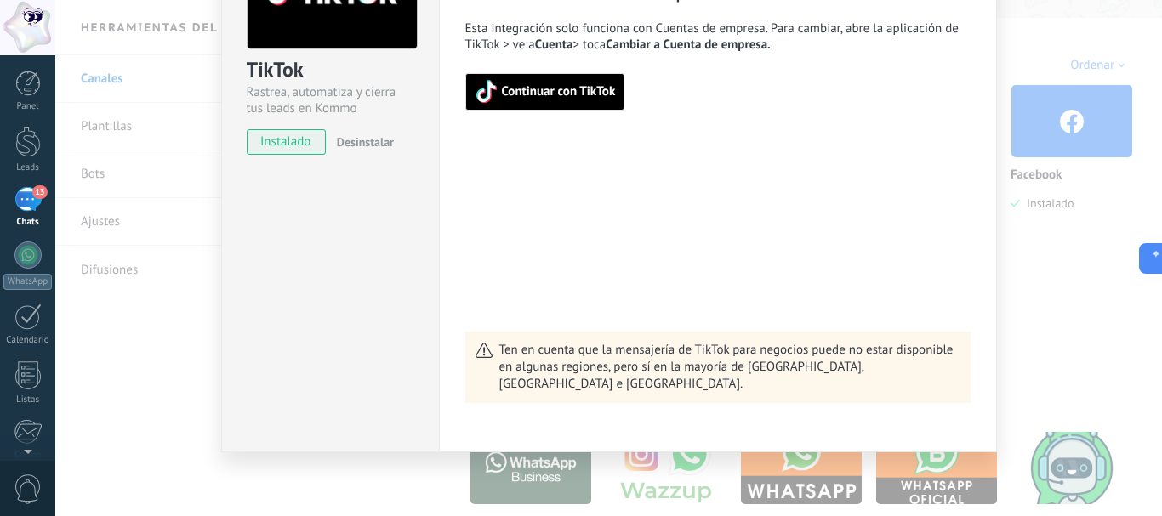
click at [493, 76] on button "Continuar con TikTok" at bounding box center [545, 91] width 160 height 37
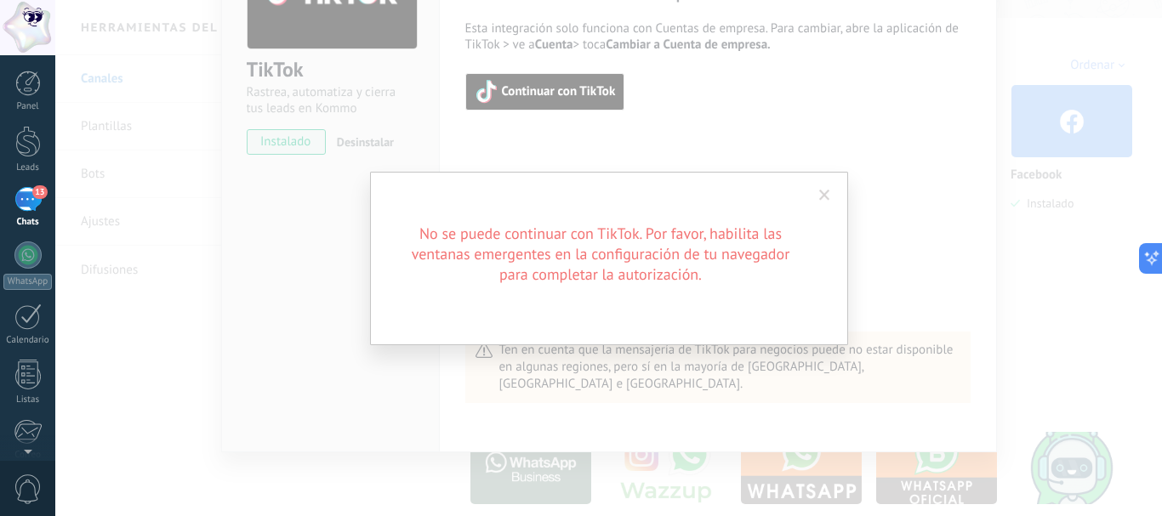
click at [829, 198] on span at bounding box center [824, 195] width 28 height 29
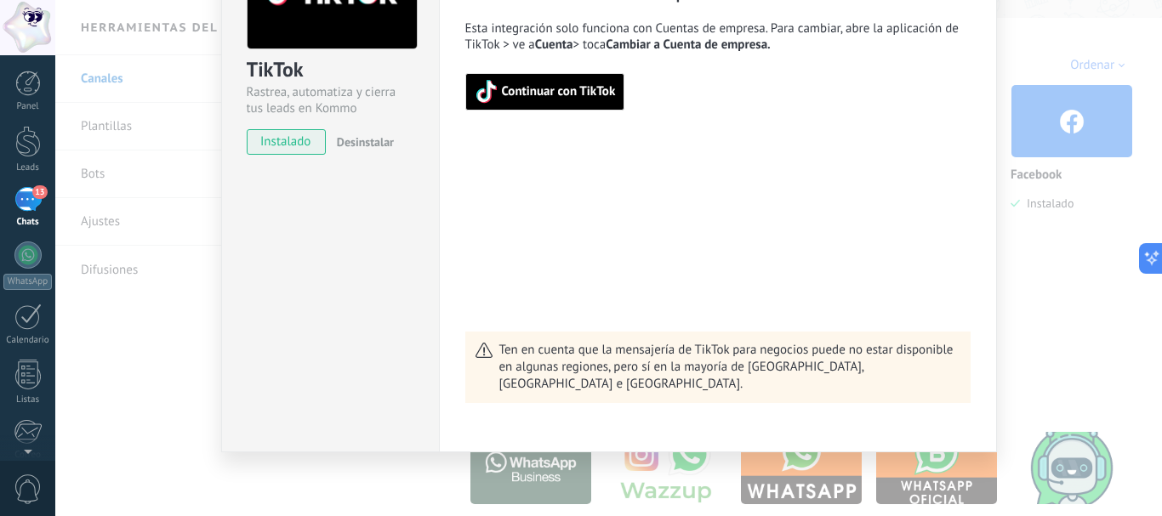
click at [541, 86] on span "Continuar con TikTok" at bounding box center [559, 92] width 114 height 12
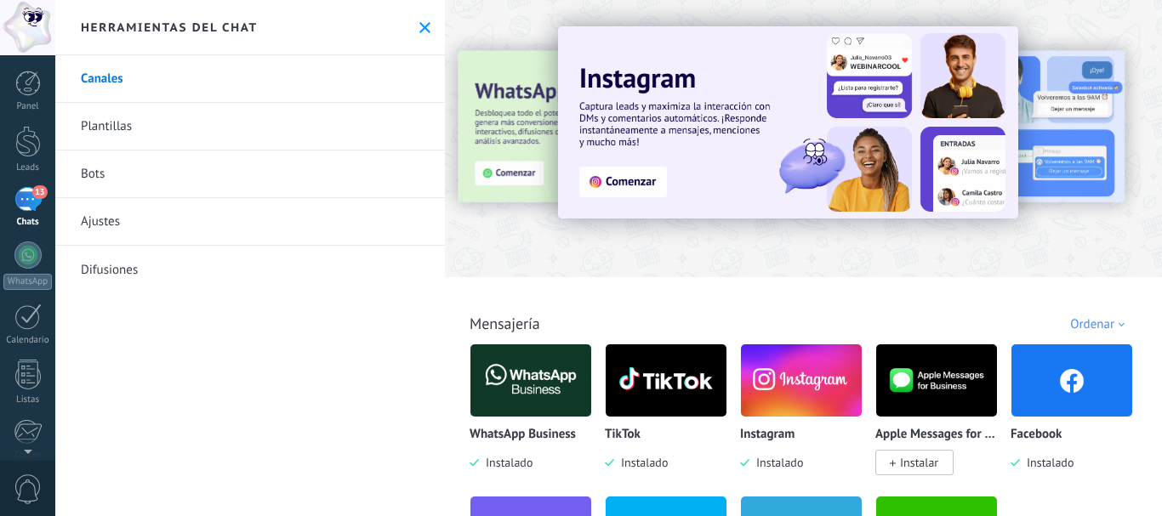
click at [658, 395] on img at bounding box center [665, 380] width 121 height 82
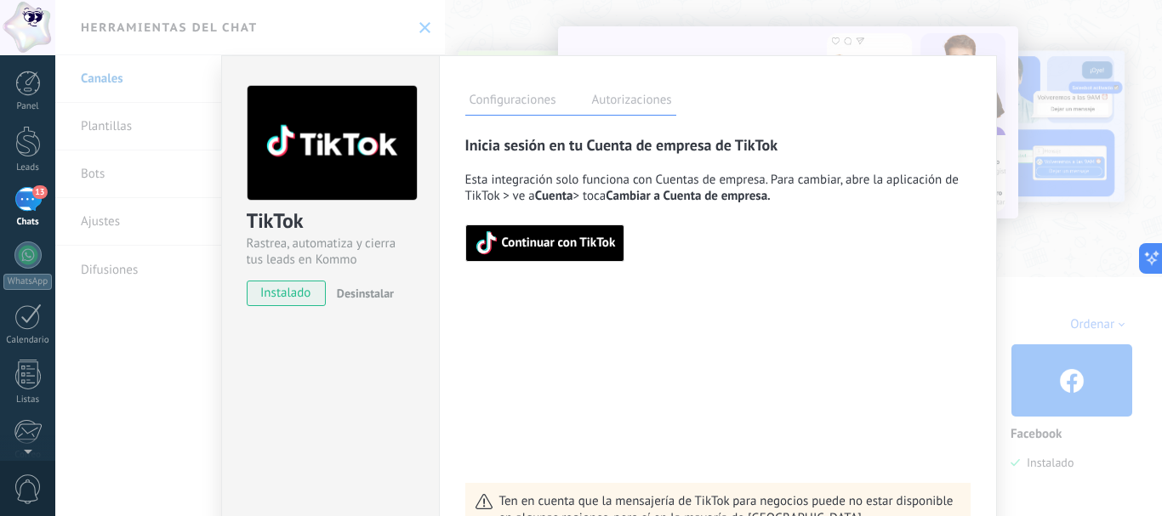
click at [537, 255] on button "Continuar con TikTok" at bounding box center [545, 243] width 160 height 37
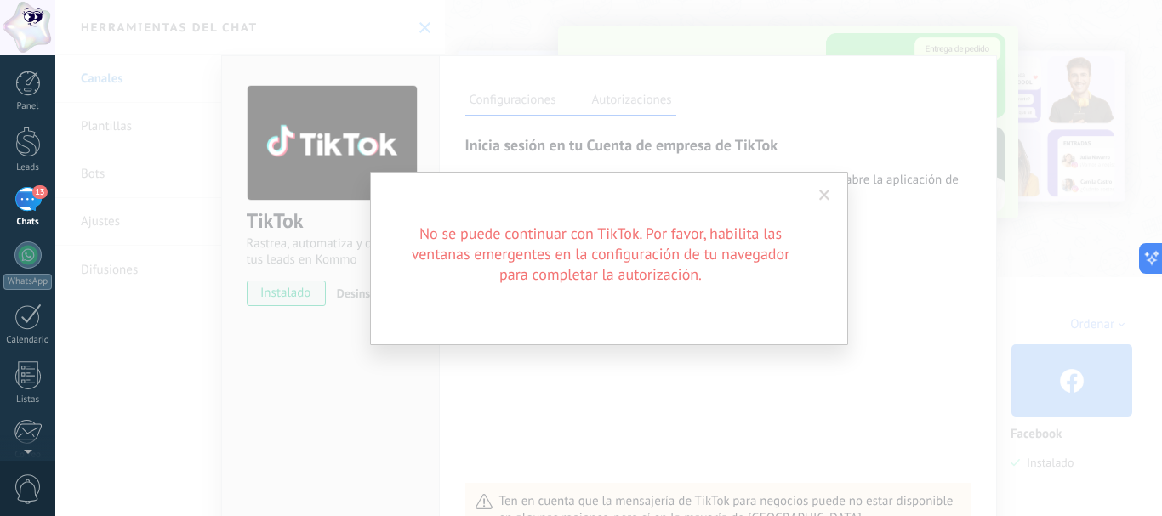
click at [823, 196] on span at bounding box center [824, 196] width 11 height 12
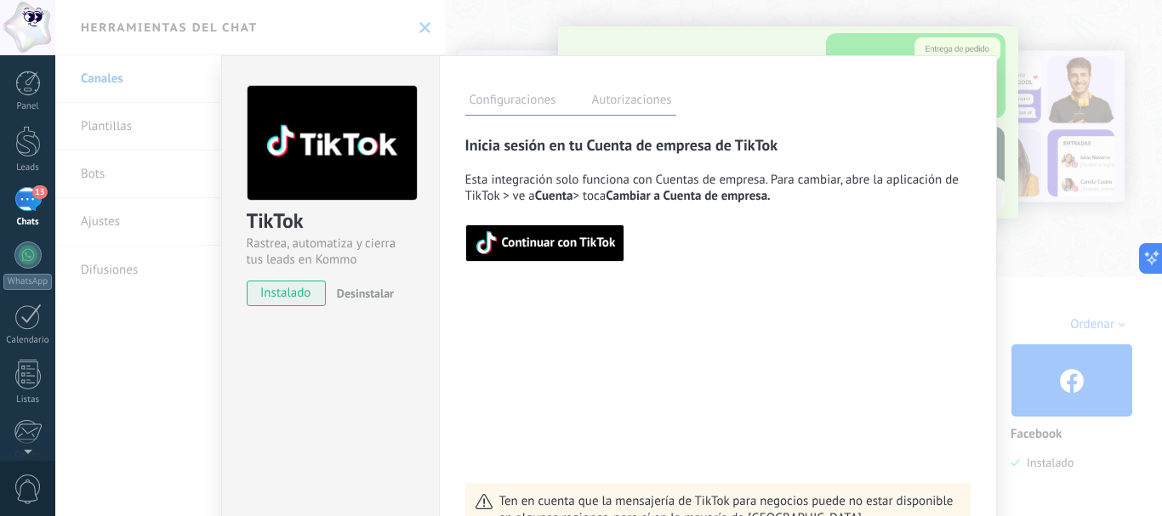
click at [604, 105] on label "Autorizaciones" at bounding box center [632, 102] width 88 height 25
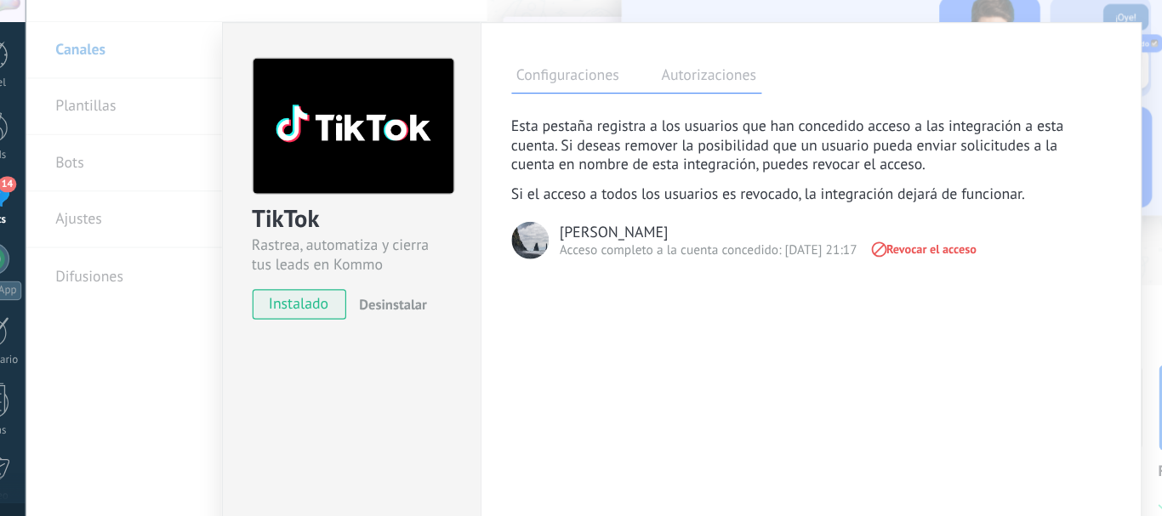
click at [822, 247] on span "Revocar el acceso" at bounding box center [811, 247] width 91 height 12
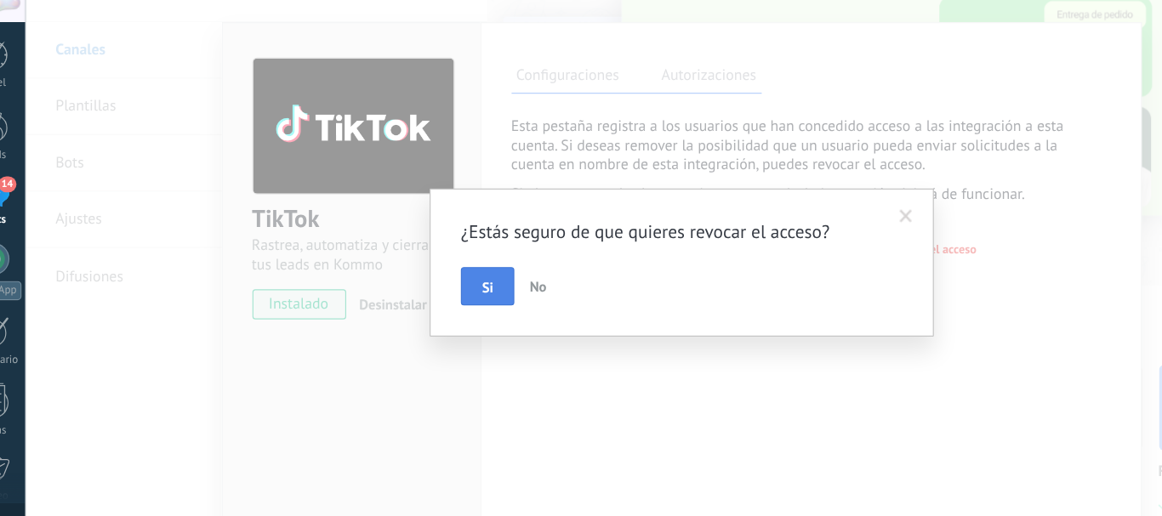
click at [441, 276] on span "Si" at bounding box center [445, 279] width 9 height 12
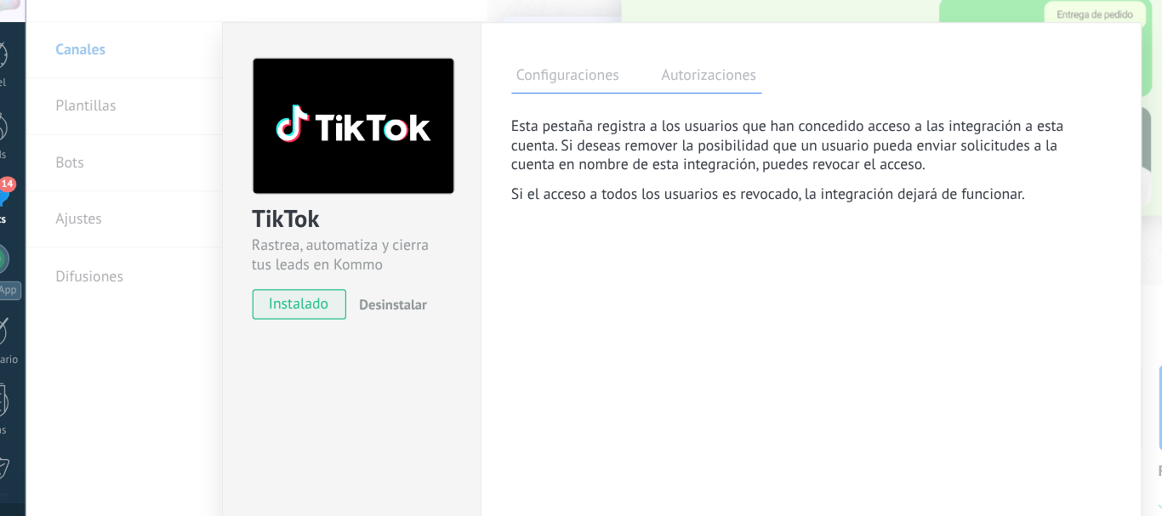
click at [508, 102] on label "Configuraciones" at bounding box center [512, 102] width 95 height 25
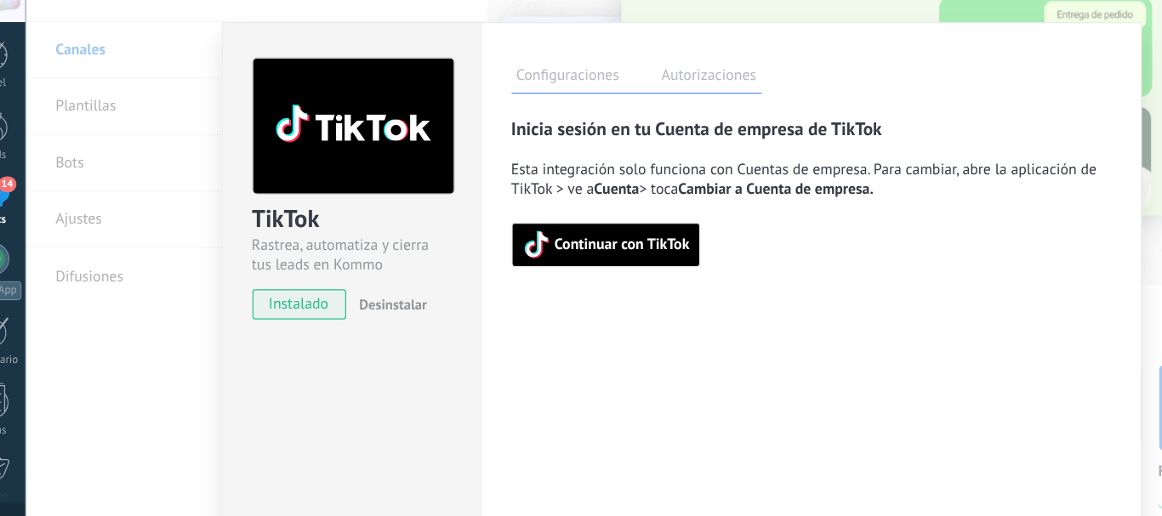
click at [532, 259] on button "Continuar con TikTok" at bounding box center [545, 243] width 160 height 37
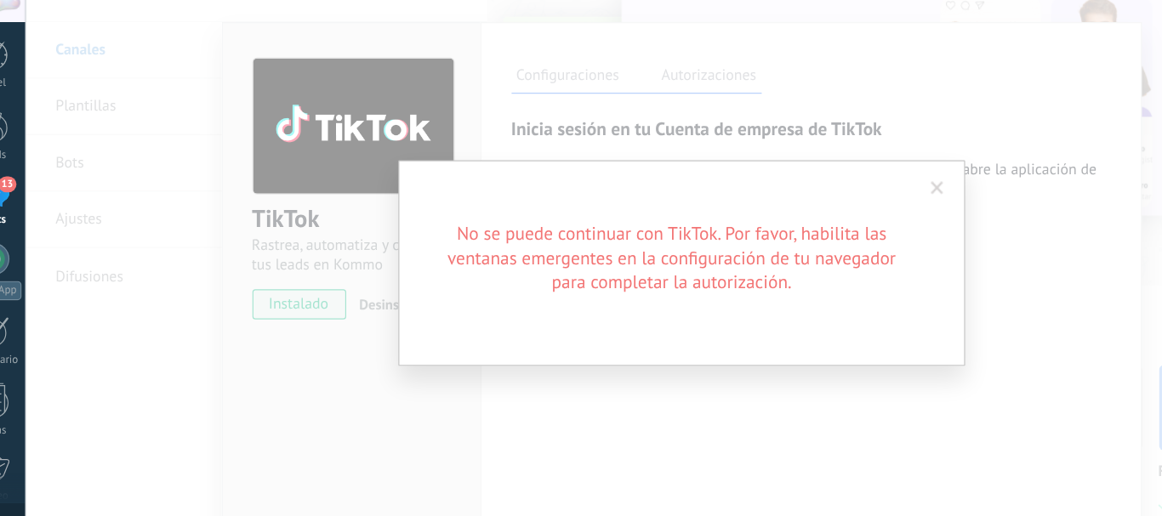
click at [819, 195] on span at bounding box center [824, 196] width 11 height 12
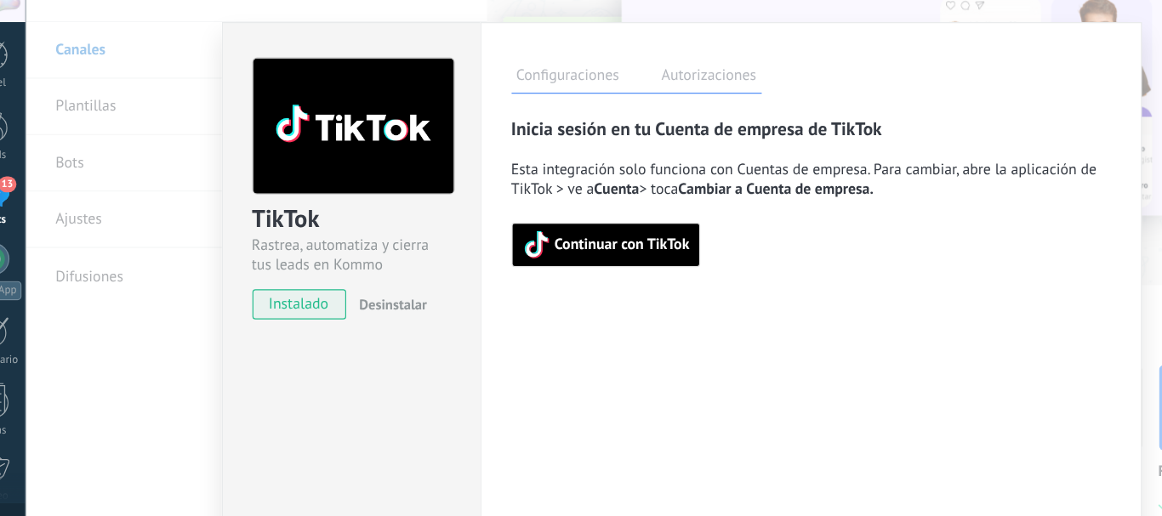
click at [996, 274] on div "TikTok Rastrea, automatiza y cierra tus leads en Kommo instalado Desinstalar Co…" at bounding box center [608, 258] width 1106 height 516
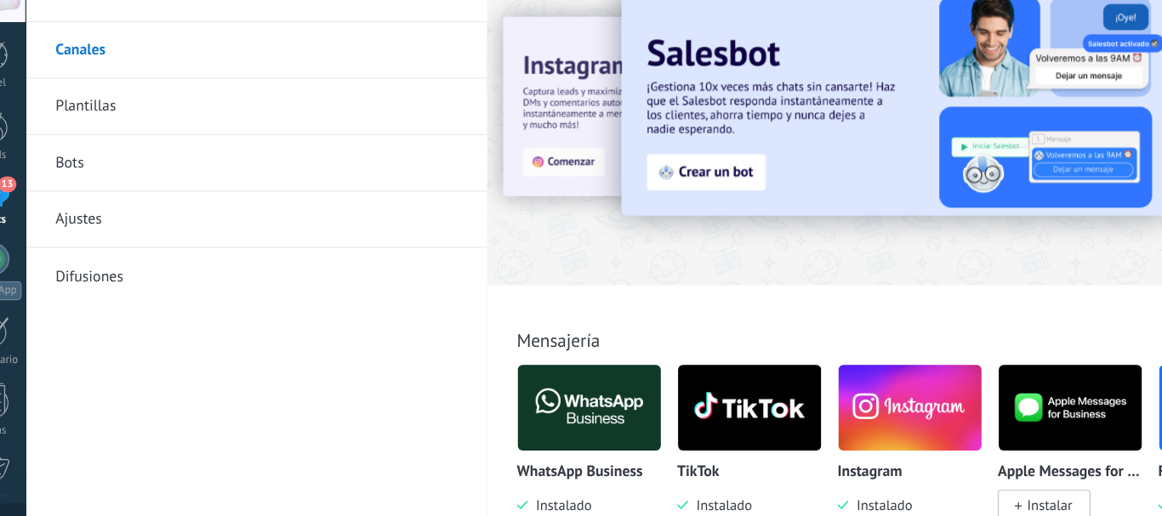
click at [102, 216] on link "Ajustes" at bounding box center [249, 222] width 389 height 48
